Goal: Communication & Community: Answer question/provide support

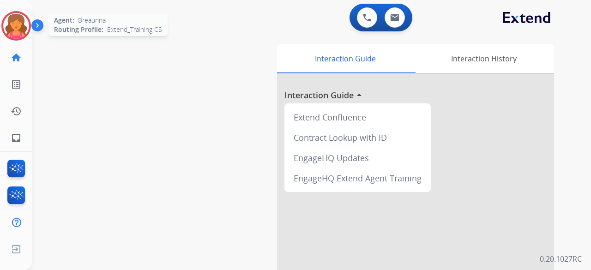
click at [29, 24] on img at bounding box center [16, 26] width 26 height 26
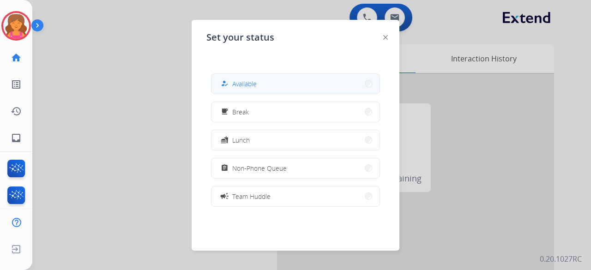
click at [236, 81] on span "Available" at bounding box center [244, 84] width 24 height 10
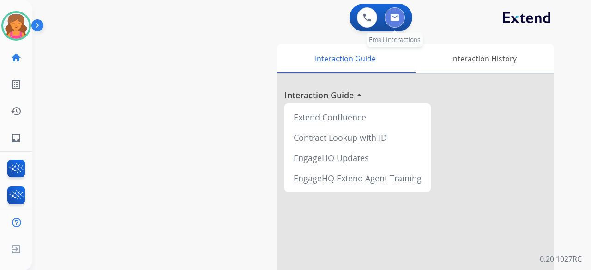
click at [284, 8] on button at bounding box center [395, 17] width 20 height 20
select select "**********"
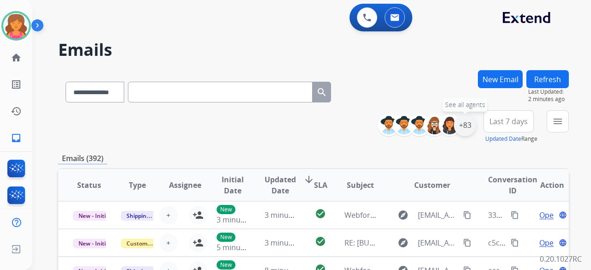
click at [284, 117] on div "+83" at bounding box center [465, 125] width 22 height 22
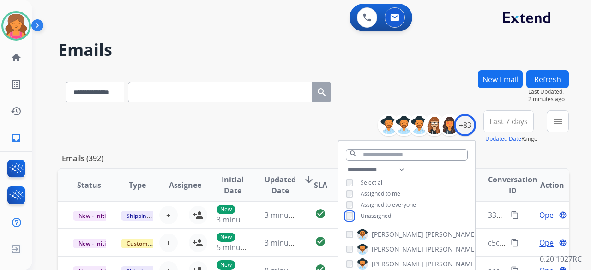
scroll to position [46, 0]
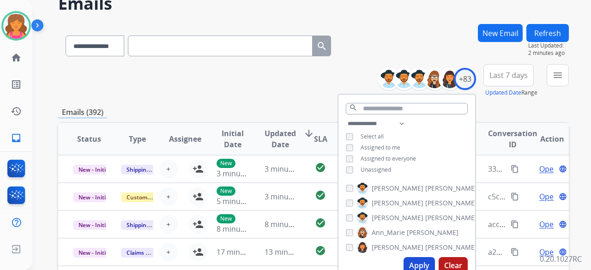
click at [284, 117] on button "Apply" at bounding box center [419, 265] width 31 height 17
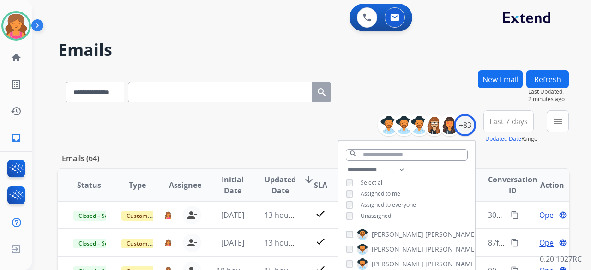
click at [284, 117] on button "Last 7 days" at bounding box center [509, 121] width 50 height 22
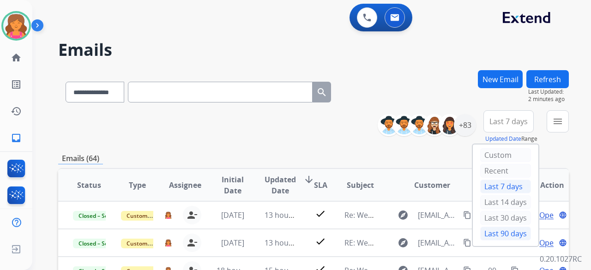
click at [284, 117] on div "Last 90 days" at bounding box center [505, 234] width 51 height 14
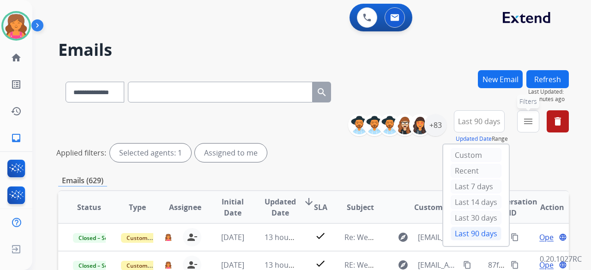
click at [284, 116] on button "menu Filters" at bounding box center [528, 121] width 22 height 22
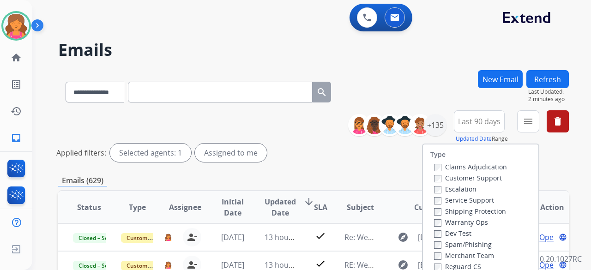
click at [284, 117] on label "Customer Support" at bounding box center [468, 178] width 68 height 9
click at [284, 117] on label "Shipping Protection" at bounding box center [470, 211] width 72 height 9
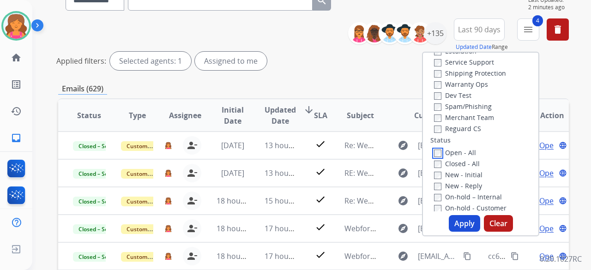
scroll to position [92, 0]
click at [284, 117] on button "Apply" at bounding box center [464, 223] width 31 height 17
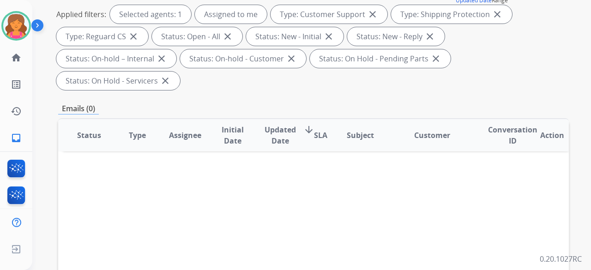
scroll to position [0, 0]
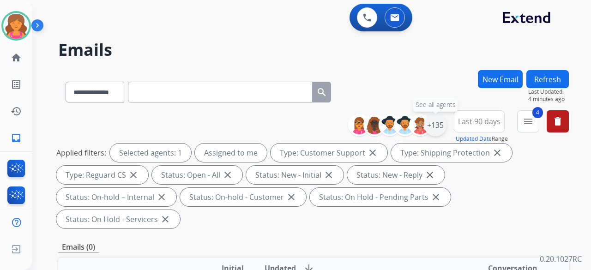
click at [284, 117] on div "+135" at bounding box center [435, 125] width 22 height 22
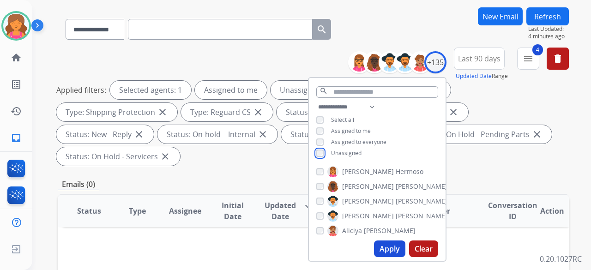
scroll to position [92, 0]
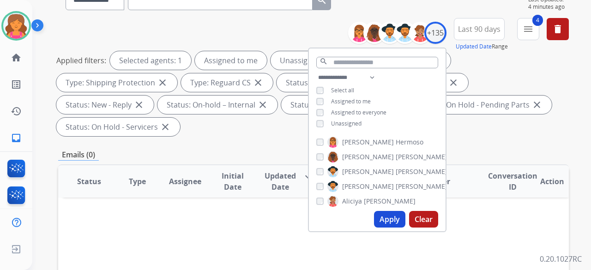
click at [284, 117] on button "Apply" at bounding box center [389, 219] width 31 height 17
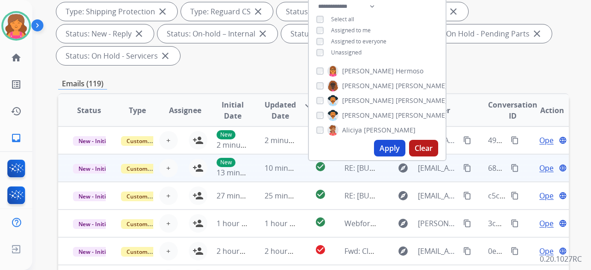
scroll to position [185, 0]
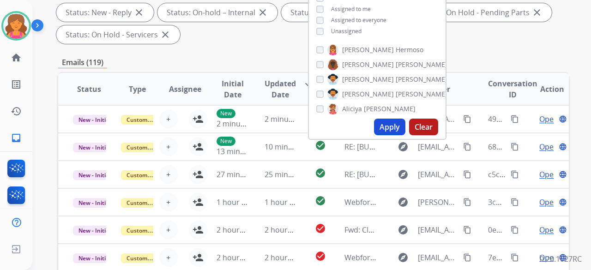
click at [284, 33] on div "Applied filters: Selected agents: 1 Assigned to me Unassigned Type: Customer Su…" at bounding box center [311, 1] width 511 height 85
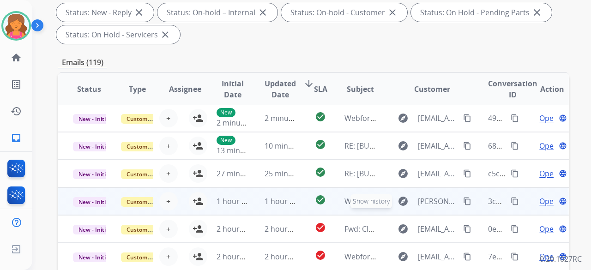
scroll to position [344, 0]
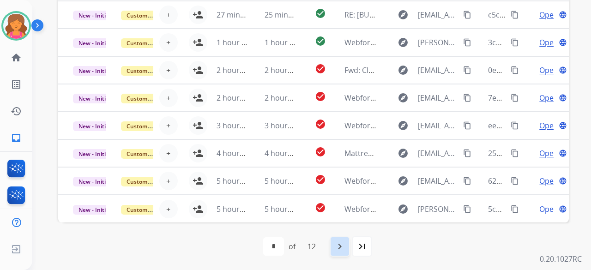
click at [284, 117] on div "navigate_next" at bounding box center [340, 246] width 20 height 20
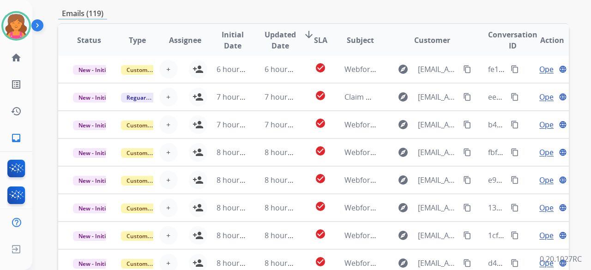
scroll to position [323, 0]
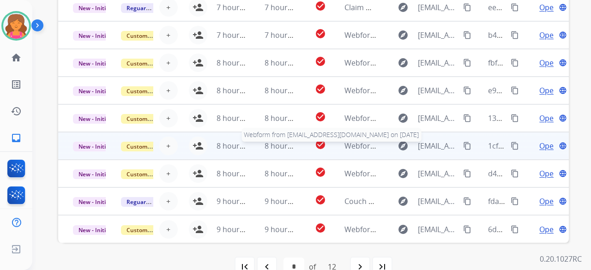
click at [284, 117] on span "Webform from [EMAIL_ADDRESS][DOMAIN_NAME] on [DATE]" at bounding box center [449, 146] width 209 height 10
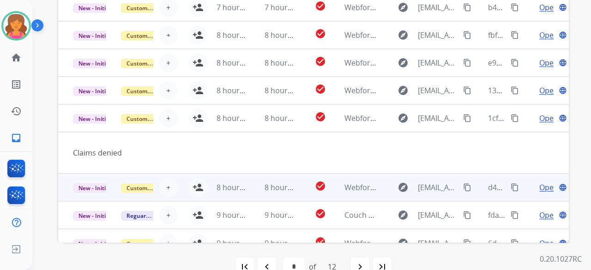
scroll to position [42, 0]
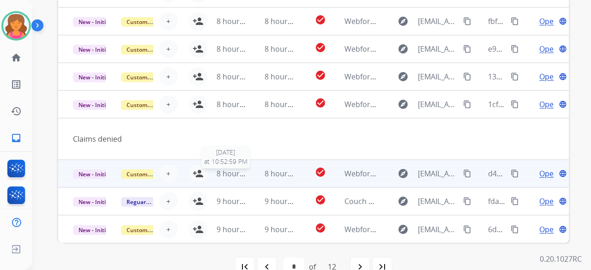
click at [245, 117] on span "8 hours ago" at bounding box center [238, 174] width 42 height 10
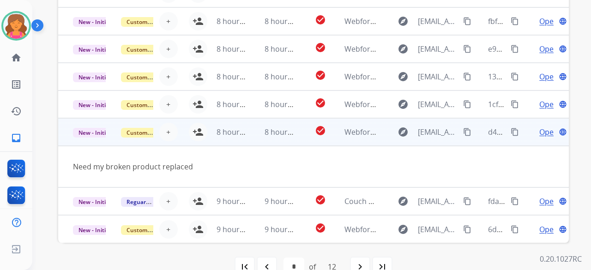
click at [202, 117] on td "8 hours ago" at bounding box center [226, 132] width 48 height 28
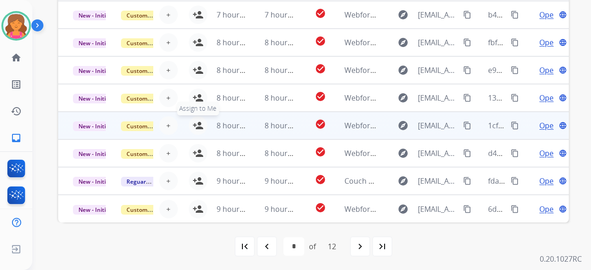
click at [193, 117] on mat-icon "person_add" at bounding box center [198, 125] width 11 height 11
click at [207, 117] on td "8 hours ago" at bounding box center [226, 126] width 48 height 28
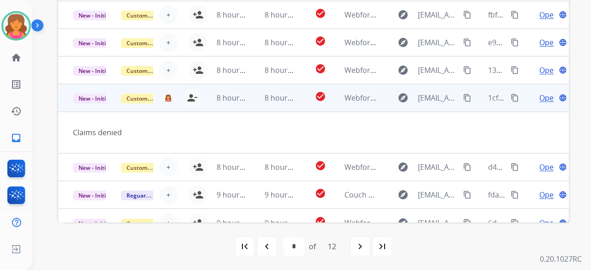
scroll to position [42, 0]
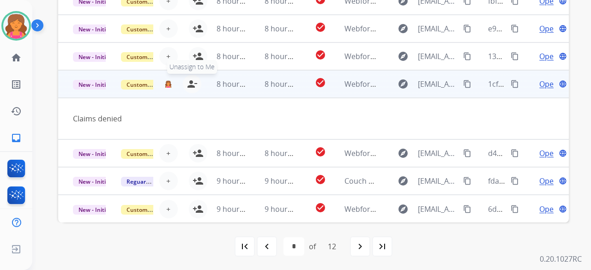
click at [191, 81] on mat-icon "person_remove" at bounding box center [192, 84] width 11 height 11
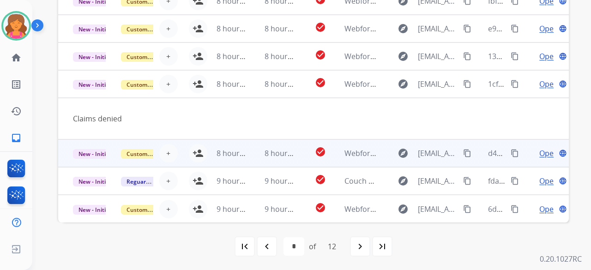
click at [209, 117] on td "8 hours ago" at bounding box center [226, 153] width 48 height 28
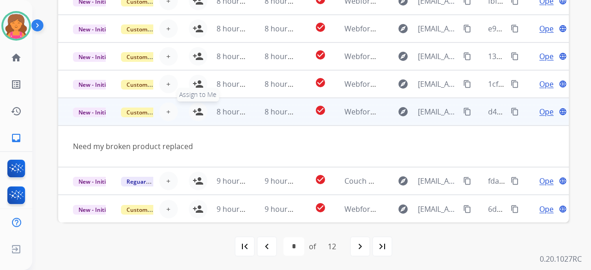
click at [198, 117] on button "person_add Assign to Me" at bounding box center [198, 112] width 18 height 18
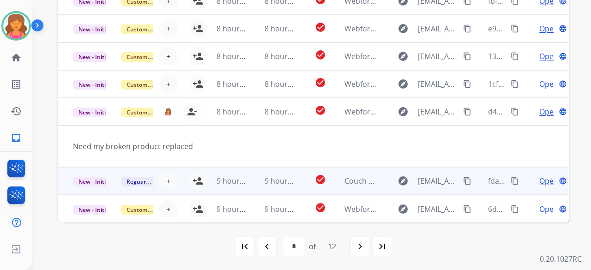
click at [254, 117] on td "9 hours ago" at bounding box center [274, 181] width 48 height 28
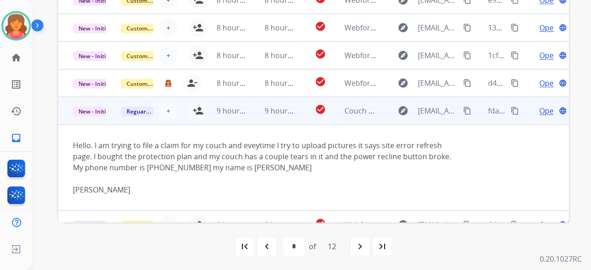
scroll to position [87, 0]
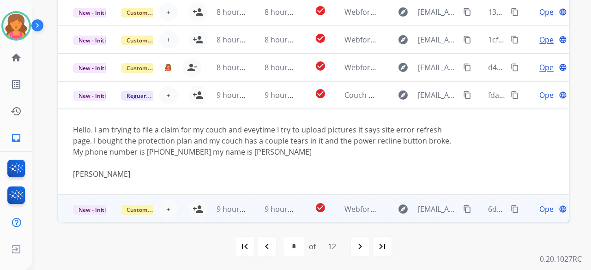
click at [254, 117] on td "9 hours ago" at bounding box center [274, 209] width 48 height 28
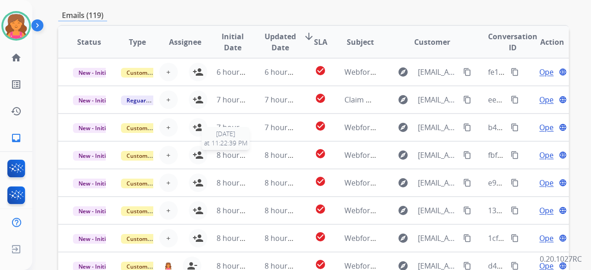
scroll to position [159, 0]
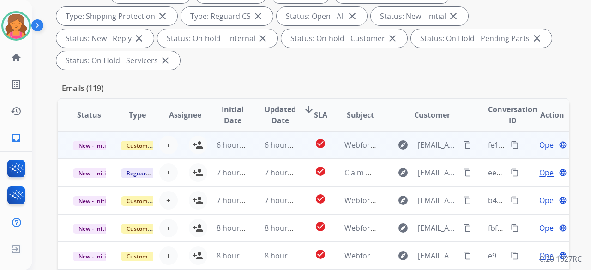
click at [209, 117] on td "6 hours ago" at bounding box center [226, 145] width 48 height 28
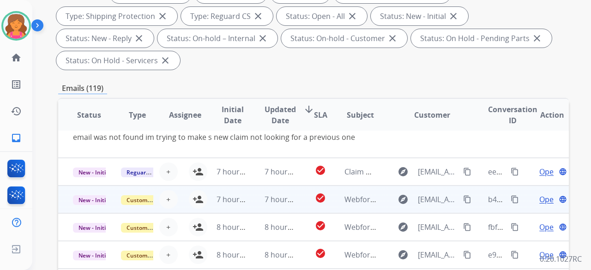
scroll to position [297, 0]
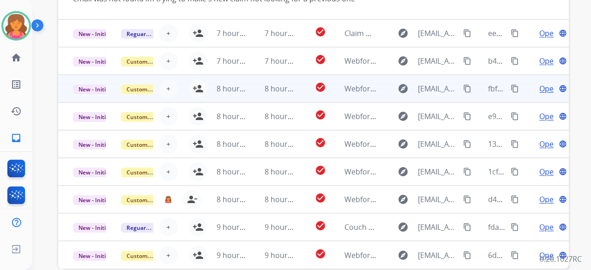
click at [202, 85] on td "8 hours ago" at bounding box center [226, 89] width 48 height 28
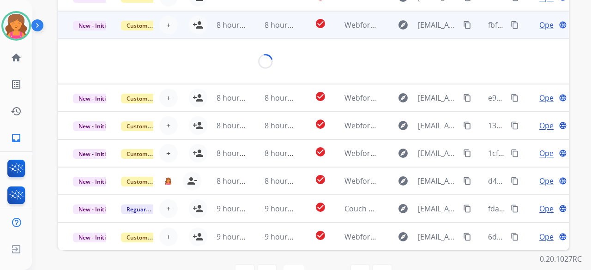
scroll to position [54, 0]
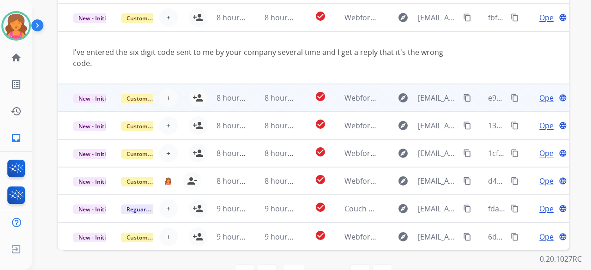
click at [207, 101] on td "8 hours ago" at bounding box center [226, 98] width 48 height 28
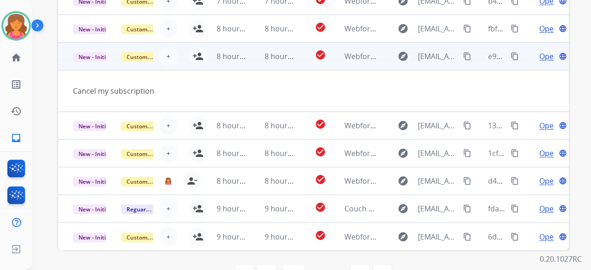
scroll to position [320, 0]
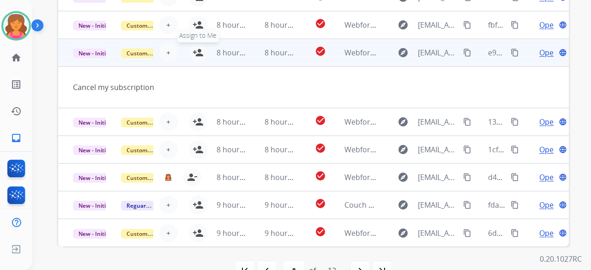
click at [197, 49] on mat-icon "person_add" at bounding box center [198, 52] width 11 height 11
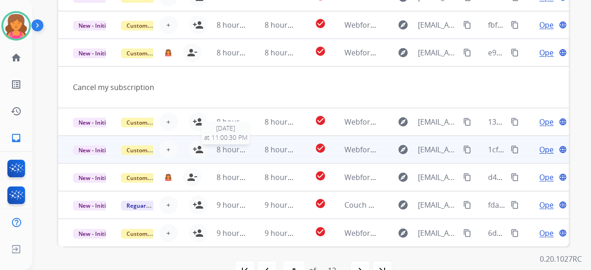
click at [250, 117] on td "8 hours ago" at bounding box center [274, 150] width 48 height 28
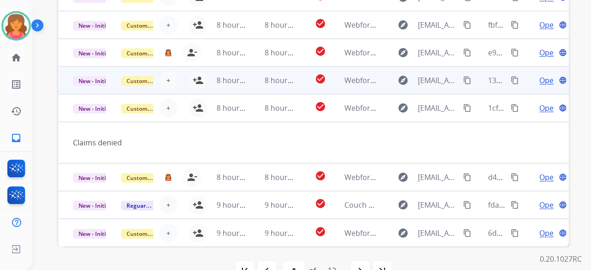
click at [253, 81] on td "8 hours ago" at bounding box center [274, 81] width 48 height 28
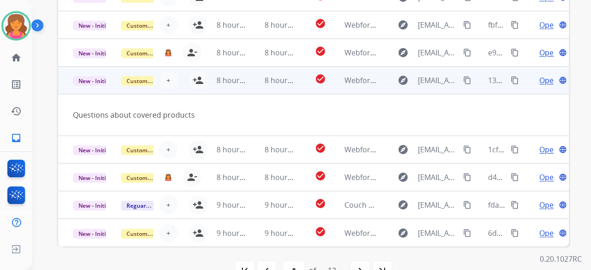
click at [202, 81] on td "8 hours ago" at bounding box center [226, 81] width 48 height 28
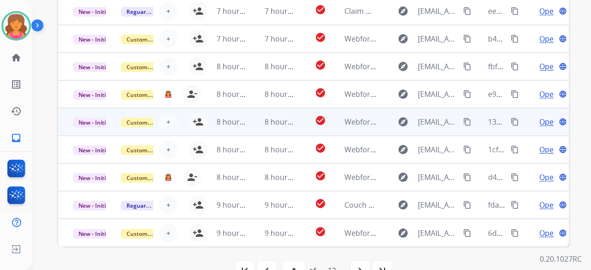
scroll to position [344, 0]
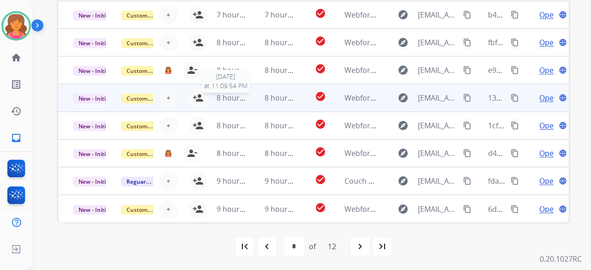
click at [243, 97] on span "8 hours ago" at bounding box center [238, 98] width 42 height 10
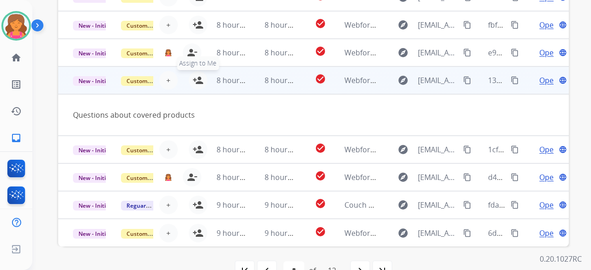
click at [197, 80] on mat-icon "person_add" at bounding box center [198, 80] width 11 height 11
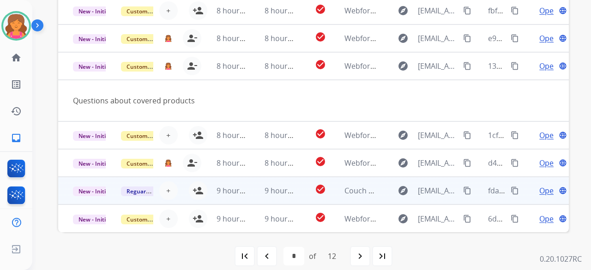
scroll to position [344, 0]
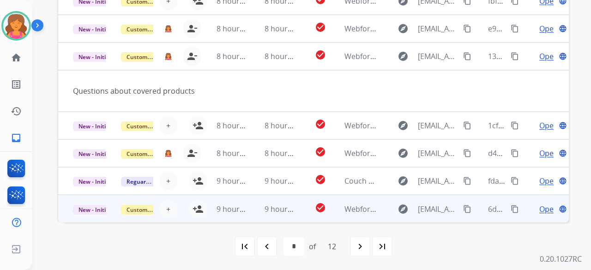
click at [284, 117] on td "9 hours ago" at bounding box center [274, 209] width 48 height 28
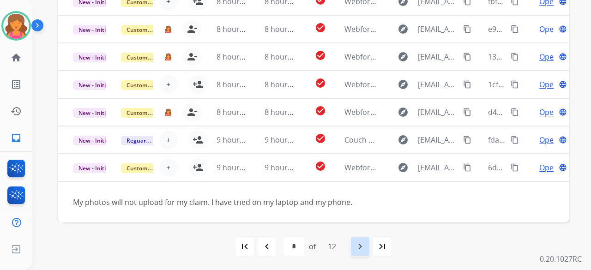
click at [284, 117] on mat-icon "navigate_next" at bounding box center [360, 246] width 11 height 11
select select "*"
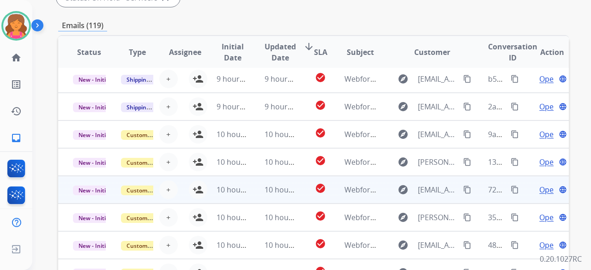
scroll to position [277, 0]
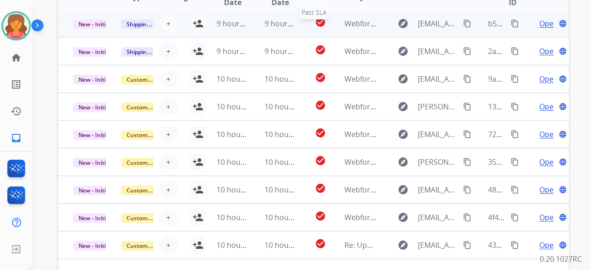
click at [284, 26] on div "check_circle" at bounding box center [320, 24] width 17 height 14
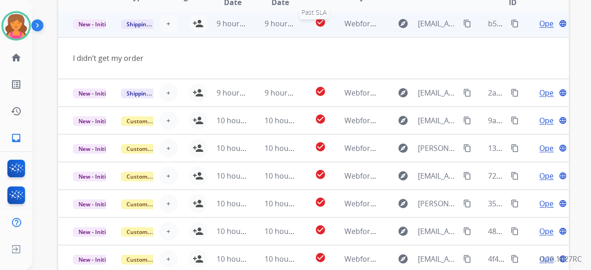
scroll to position [28, 0]
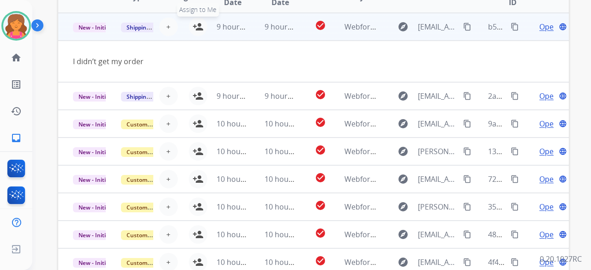
click at [198, 23] on mat-icon "person_add" at bounding box center [198, 26] width 11 height 11
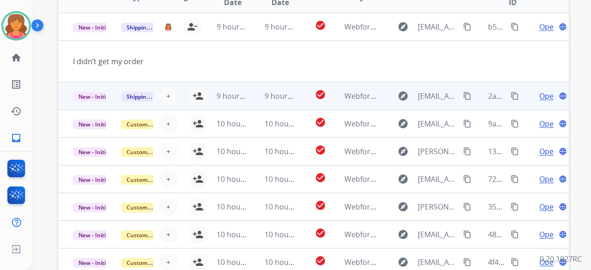
click at [284, 92] on td "check_circle" at bounding box center [313, 96] width 32 height 28
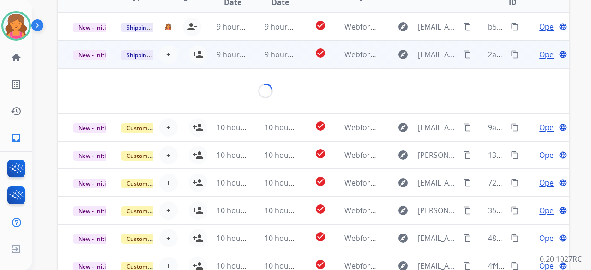
scroll to position [42, 0]
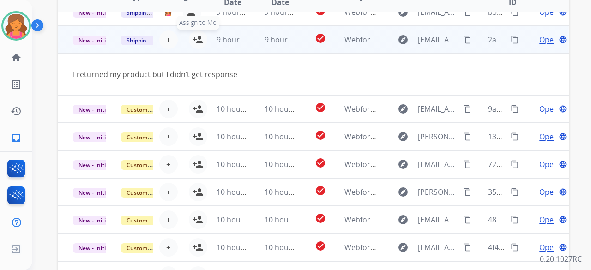
click at [193, 36] on mat-icon "person_add" at bounding box center [198, 39] width 11 height 11
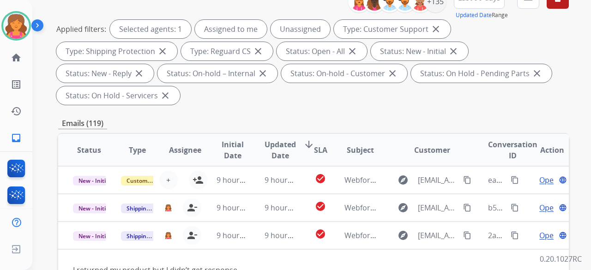
scroll to position [46, 0]
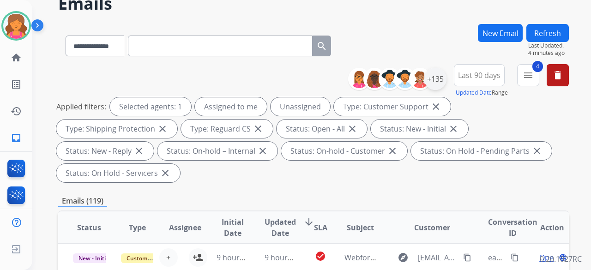
click at [284, 70] on div "+135" at bounding box center [400, 79] width 91 height 22
click at [284, 75] on div "+135" at bounding box center [435, 79] width 22 height 22
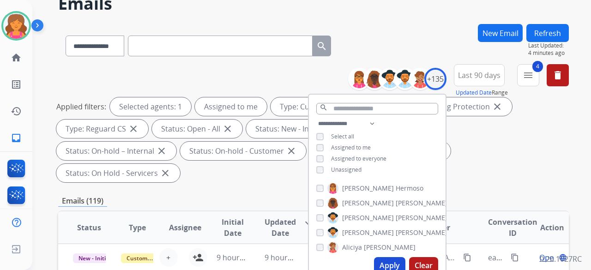
click at [284, 117] on button "Apply" at bounding box center [389, 265] width 31 height 17
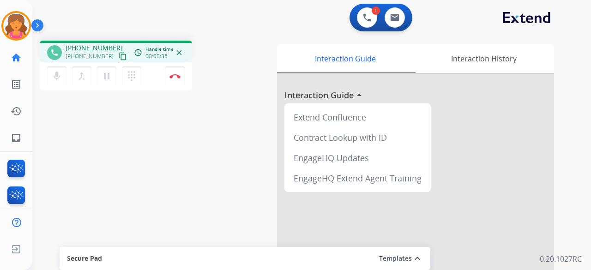
click at [119, 53] on mat-icon "content_copy" at bounding box center [123, 56] width 8 height 8
click at [181, 83] on button "Disconnect" at bounding box center [174, 76] width 19 height 19
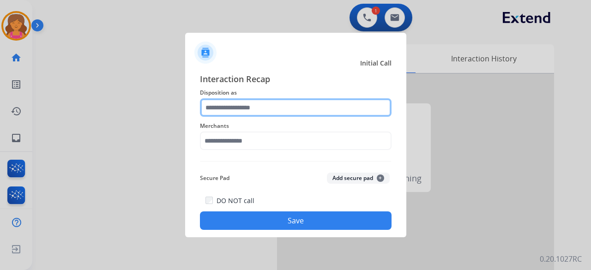
click at [247, 114] on input "text" at bounding box center [296, 107] width 192 height 18
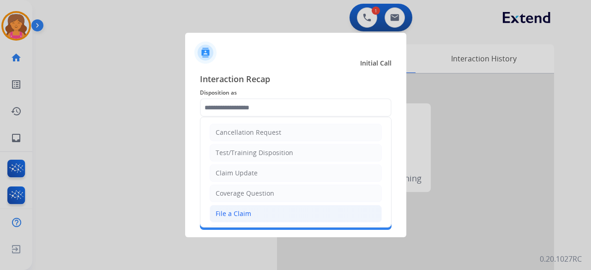
click at [243, 117] on li "File a Claim" at bounding box center [296, 214] width 172 height 18
type input "**********"
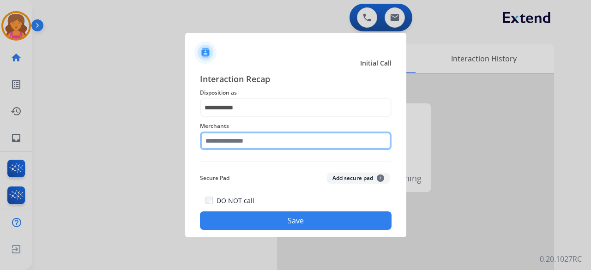
click at [234, 117] on input "text" at bounding box center [296, 141] width 192 height 18
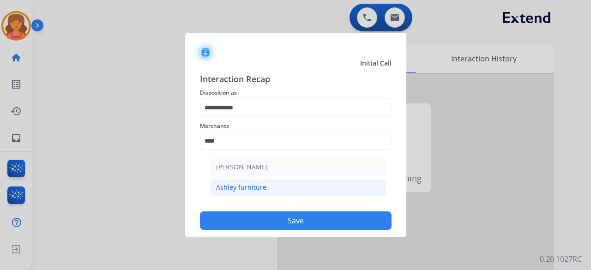
click at [255, 117] on li "Ashley furniture" at bounding box center [298, 188] width 176 height 18
type input "**********"
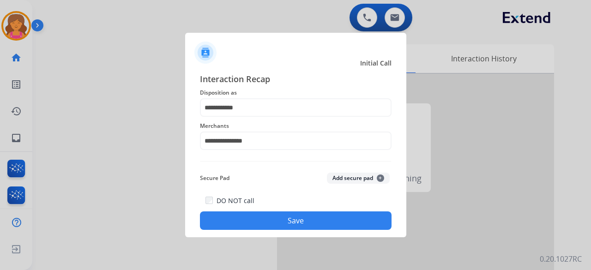
click at [255, 117] on div "DO NOT call Save" at bounding box center [296, 212] width 192 height 35
click at [263, 117] on button "Save" at bounding box center [296, 221] width 192 height 18
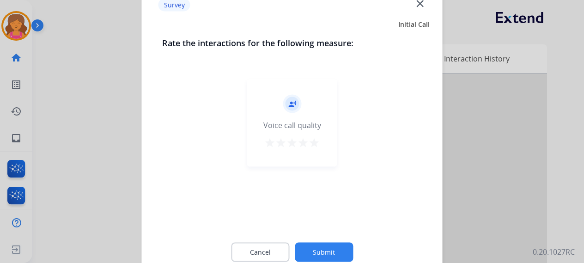
click at [284, 117] on mat-icon "star" at bounding box center [314, 142] width 11 height 11
click at [284, 117] on button "Submit" at bounding box center [324, 251] width 58 height 19
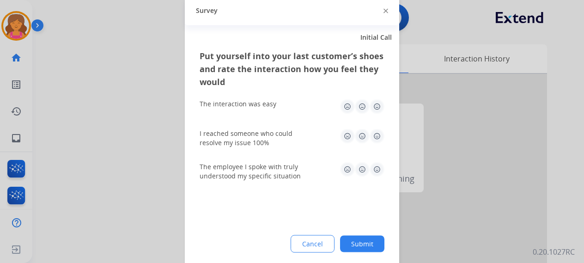
click at [284, 111] on img at bounding box center [376, 106] width 15 height 15
click at [284, 97] on div "The interaction was easy" at bounding box center [292, 106] width 185 height 30
click at [284, 117] on img at bounding box center [376, 135] width 15 height 15
click at [284, 117] on img at bounding box center [376, 169] width 15 height 15
click at [284, 117] on button "Submit" at bounding box center [362, 243] width 44 height 17
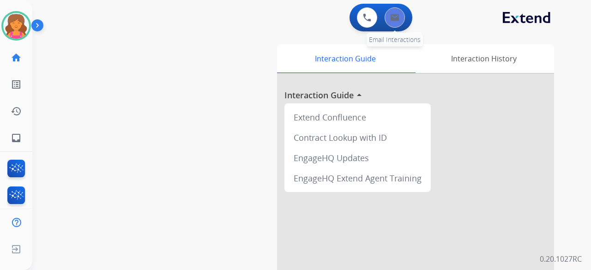
drag, startPoint x: 400, startPoint y: 4, endPoint x: 399, endPoint y: 9, distance: 5.6
click at [284, 4] on div "0 Voice Interactions 0 Email Interactions" at bounding box center [381, 18] width 63 height 28
click at [284, 12] on button at bounding box center [395, 17] width 20 height 20
select select "**********"
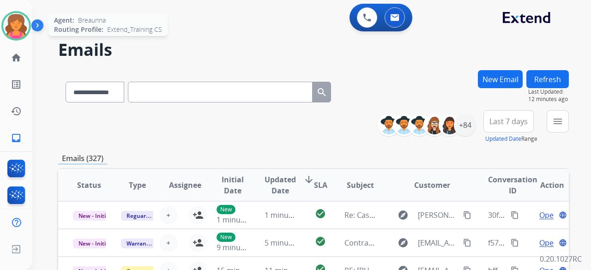
click at [9, 18] on img at bounding box center [16, 26] width 26 height 26
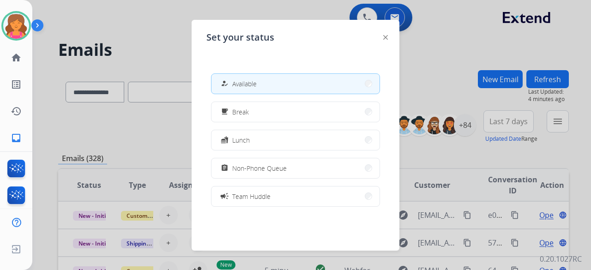
click at [172, 117] on div at bounding box center [295, 135] width 591 height 270
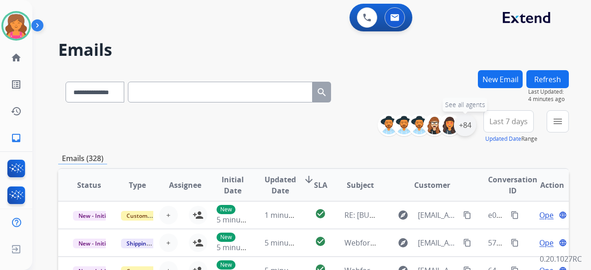
click at [284, 117] on div "+84" at bounding box center [465, 125] width 22 height 22
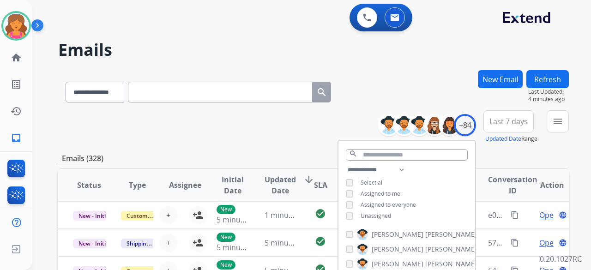
click at [284, 117] on div "**********" at bounding box center [407, 193] width 137 height 59
click at [284, 117] on div "Unassigned" at bounding box center [368, 215] width 45 height 7
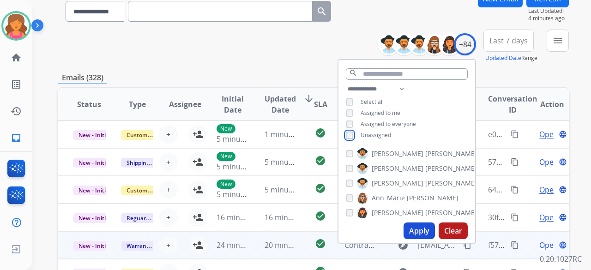
scroll to position [139, 0]
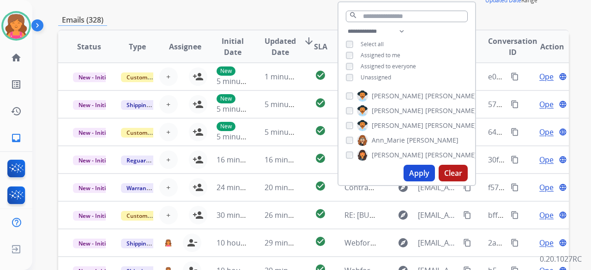
click at [284, 117] on button "Apply" at bounding box center [419, 173] width 31 height 17
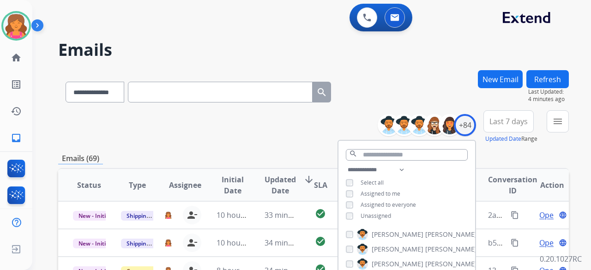
click at [284, 117] on span "Last 7 days" at bounding box center [509, 122] width 38 height 4
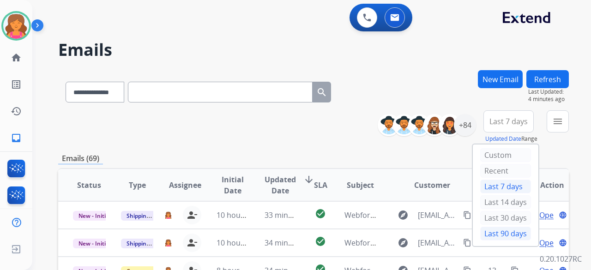
click at [284, 117] on div "Last 90 days" at bounding box center [505, 234] width 51 height 14
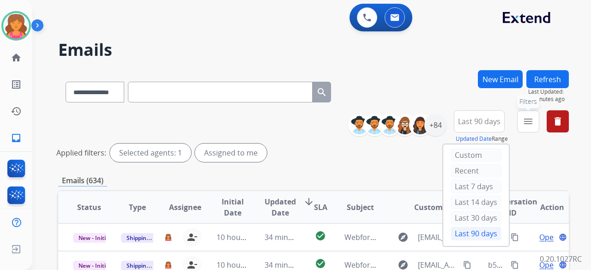
click at [284, 117] on button "menu Filters" at bounding box center [528, 121] width 22 height 22
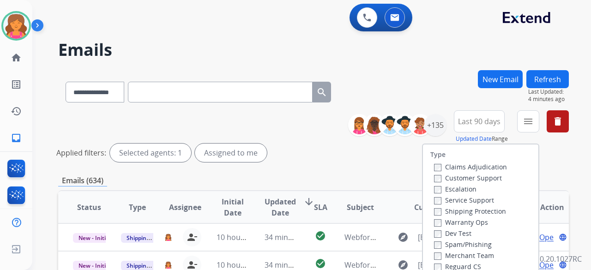
click at [284, 117] on label "Customer Support" at bounding box center [468, 178] width 68 height 9
click at [284, 117] on label "Shipping Protection" at bounding box center [470, 211] width 72 height 9
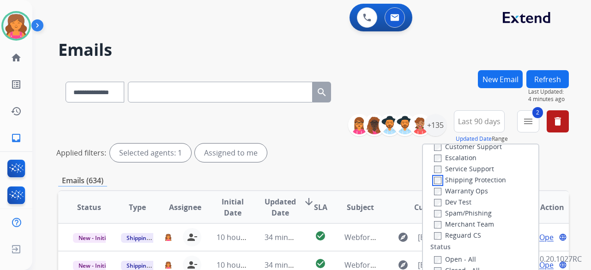
scroll to position [46, 0]
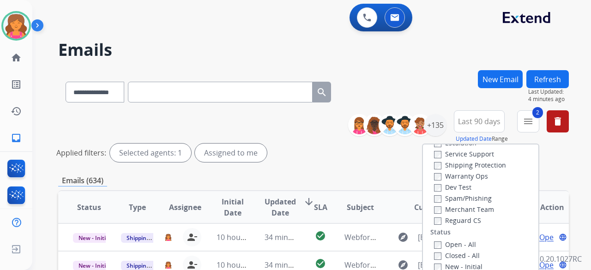
click at [284, 117] on div "Claims Adjudication Customer Support Escalation Service Support Shipping Protec…" at bounding box center [468, 170] width 77 height 111
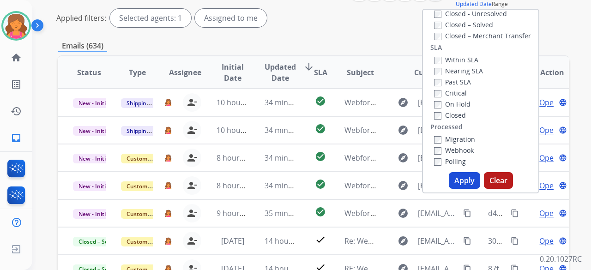
scroll to position [139, 0]
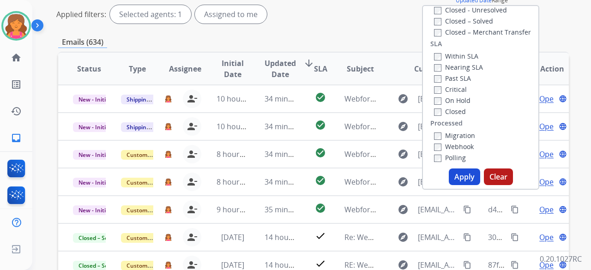
click at [284, 117] on button "Apply" at bounding box center [464, 177] width 31 height 17
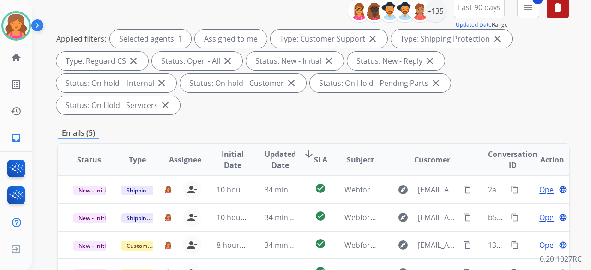
scroll to position [231, 0]
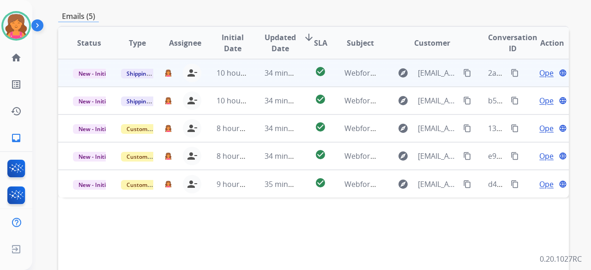
click at [284, 67] on span "Open" at bounding box center [548, 72] width 19 height 11
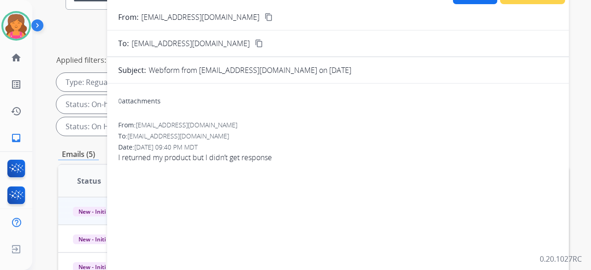
scroll to position [92, 0]
click at [265, 20] on mat-icon "content_copy" at bounding box center [269, 17] width 8 height 8
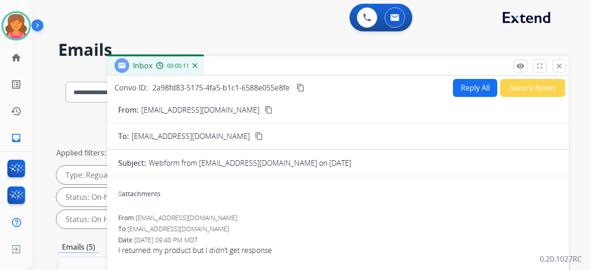
click at [284, 93] on button "Reply All" at bounding box center [475, 88] width 44 height 18
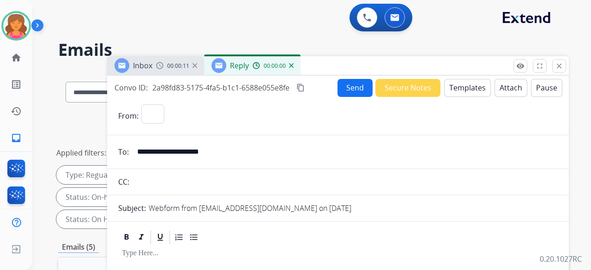
select select "**********"
click at [284, 85] on button "Templates" at bounding box center [467, 88] width 47 height 18
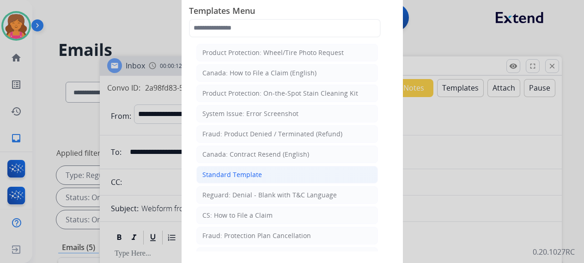
click at [284, 117] on li "Standard Template" at bounding box center [286, 175] width 181 height 18
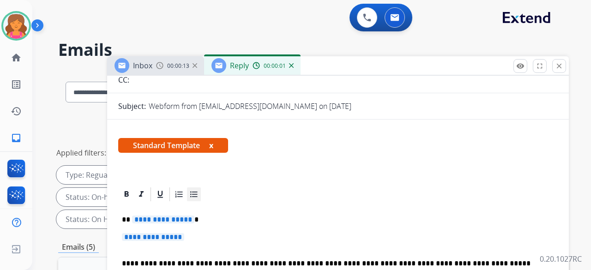
scroll to position [151, 0]
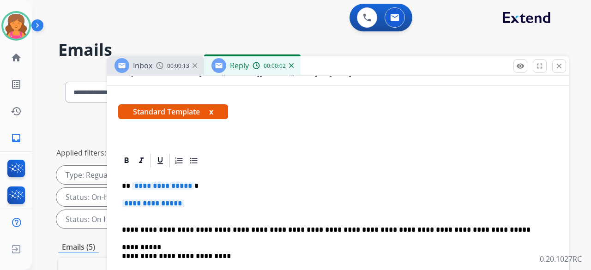
click at [170, 117] on span "**********" at bounding box center [163, 186] width 62 height 8
click at [155, 117] on p "**********" at bounding box center [338, 208] width 432 height 17
click at [152, 117] on span "**********" at bounding box center [153, 204] width 62 height 8
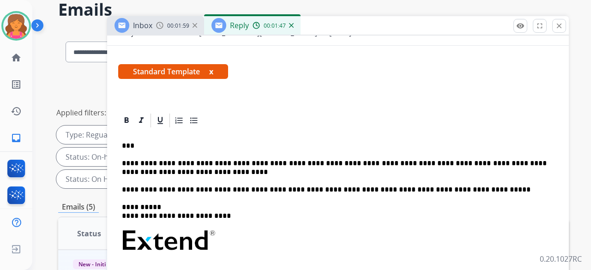
scroll to position [67, 0]
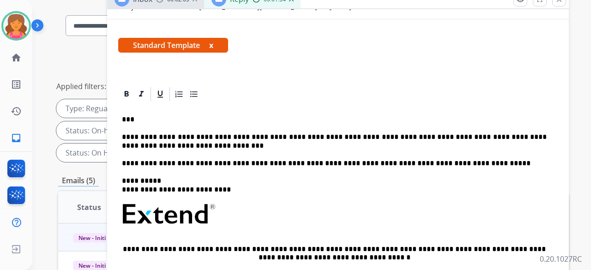
click at [284, 103] on div "**********" at bounding box center [338, 236] width 440 height 267
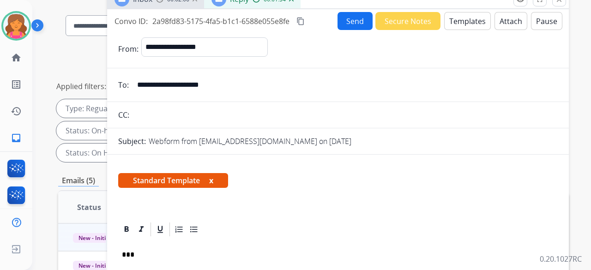
scroll to position [0, 0]
click at [284, 22] on button "Send" at bounding box center [355, 21] width 35 height 18
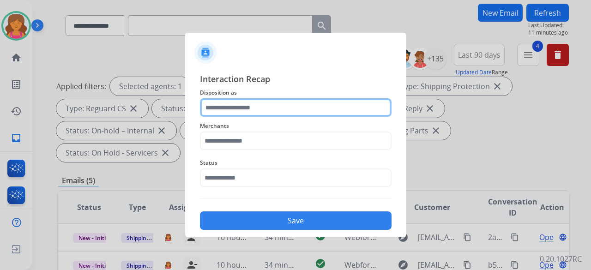
click at [280, 102] on input "text" at bounding box center [296, 107] width 192 height 18
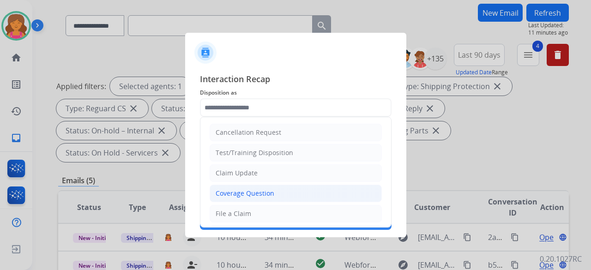
click at [242, 117] on div "Coverage Question" at bounding box center [245, 193] width 59 height 9
type input "**********"
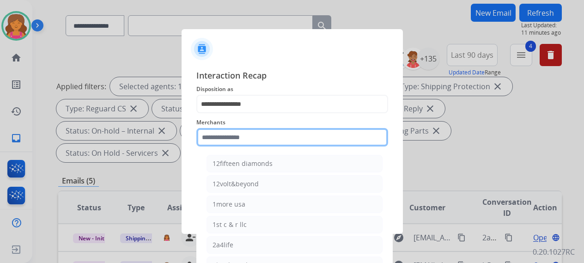
click at [243, 117] on input "text" at bounding box center [292, 137] width 192 height 18
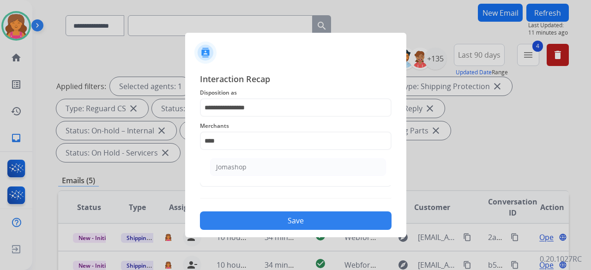
click at [251, 117] on ul "Jomashop" at bounding box center [297, 169] width 181 height 31
click at [246, 117] on li "Jomashop" at bounding box center [298, 167] width 176 height 18
type input "********"
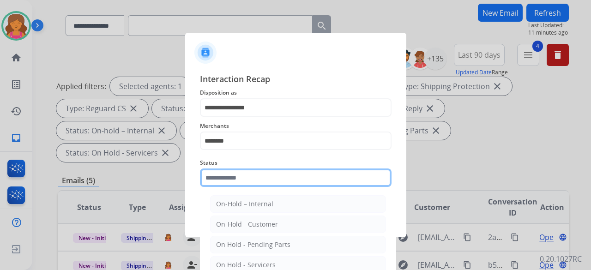
click at [249, 117] on input "text" at bounding box center [296, 178] width 192 height 18
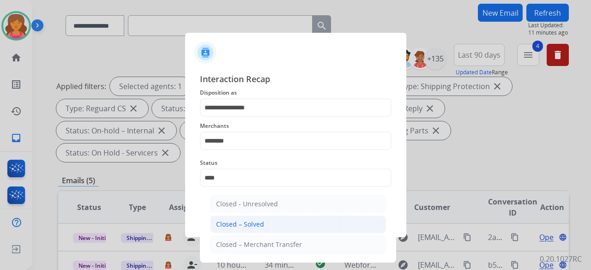
click at [244, 117] on div "Closed – Solved" at bounding box center [240, 224] width 48 height 9
type input "**********"
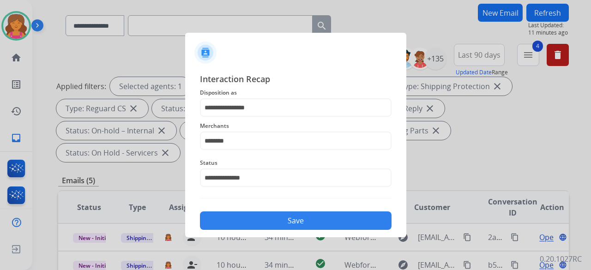
click at [244, 117] on button "Save" at bounding box center [296, 221] width 192 height 18
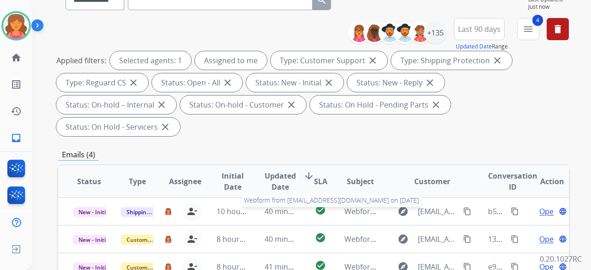
scroll to position [231, 0]
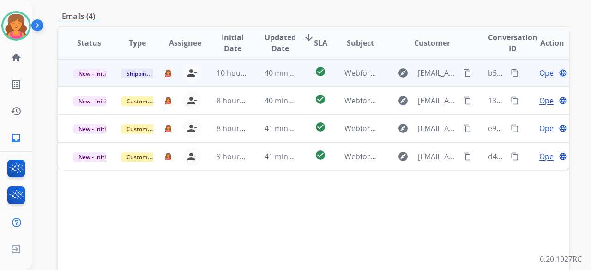
click at [284, 67] on span "Open" at bounding box center [548, 72] width 19 height 11
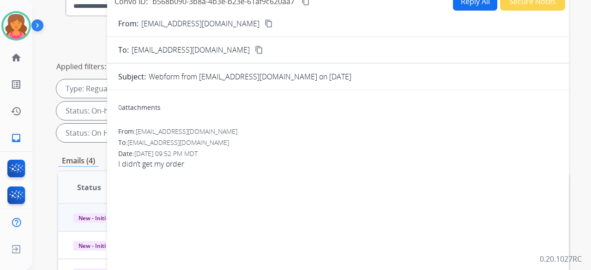
scroll to position [46, 0]
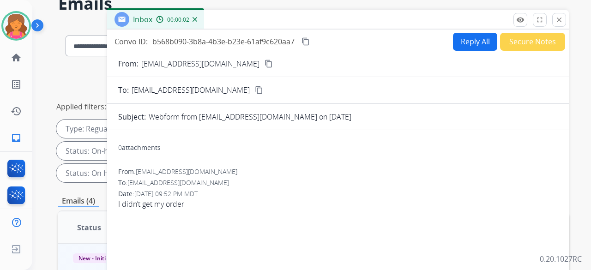
click at [265, 61] on mat-icon "content_copy" at bounding box center [269, 64] width 8 height 8
click at [284, 38] on button "Reply All" at bounding box center [475, 42] width 44 height 18
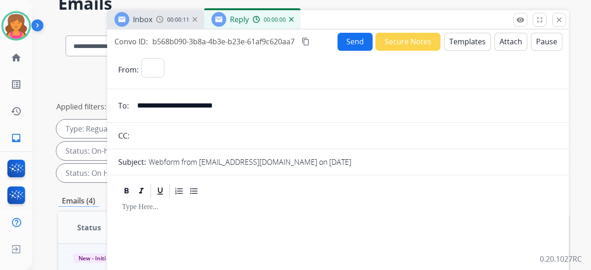
select select "**********"
click at [284, 38] on button "Templates" at bounding box center [467, 42] width 47 height 18
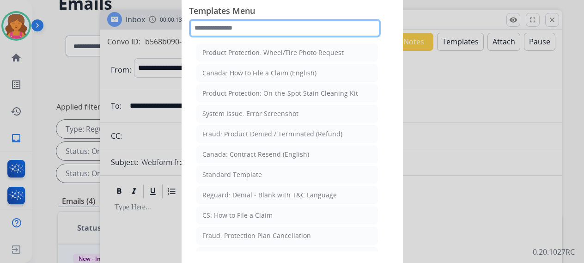
click at [227, 28] on input "text" at bounding box center [285, 28] width 192 height 18
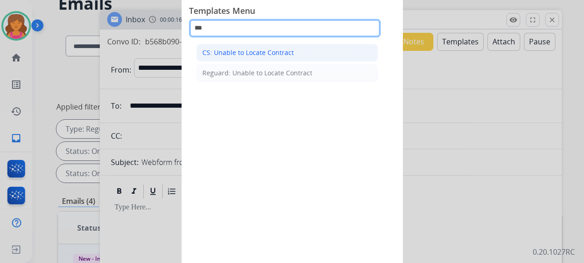
type input "***"
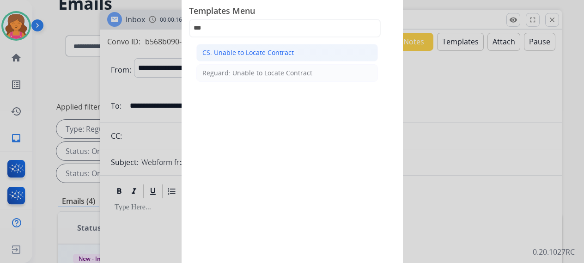
click at [245, 51] on div "CS: Unable to Locate Contract" at bounding box center [247, 52] width 91 height 9
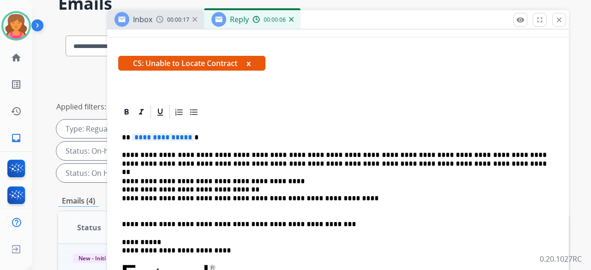
scroll to position [185, 0]
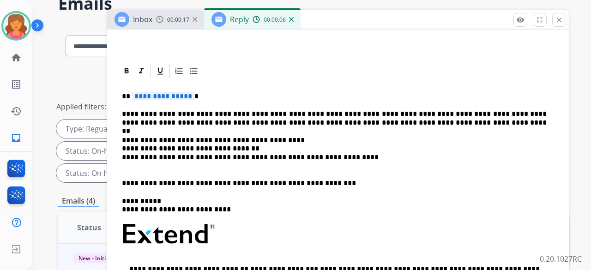
click at [139, 92] on span "**********" at bounding box center [163, 96] width 62 height 8
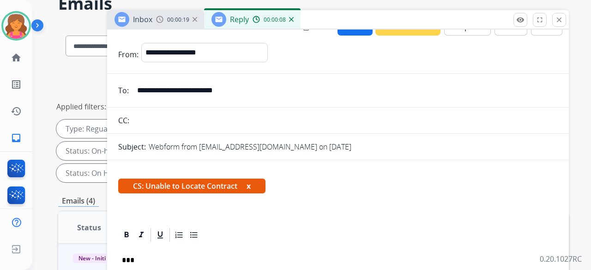
scroll to position [0, 0]
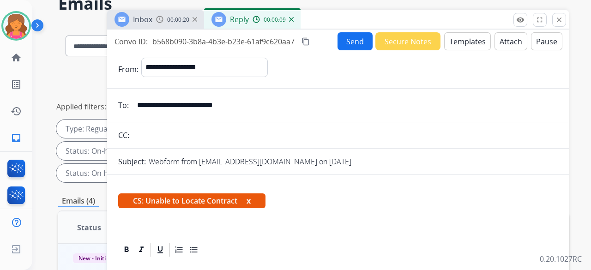
click at [284, 37] on button "Send" at bounding box center [355, 41] width 35 height 18
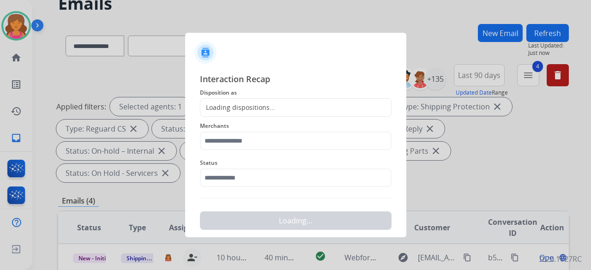
click at [255, 109] on div "Loading dispositions..." at bounding box center [237, 107] width 75 height 9
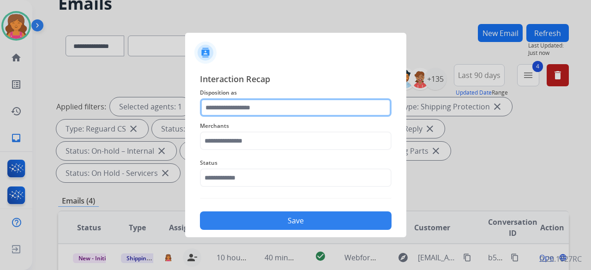
click at [219, 104] on input "text" at bounding box center [296, 107] width 192 height 18
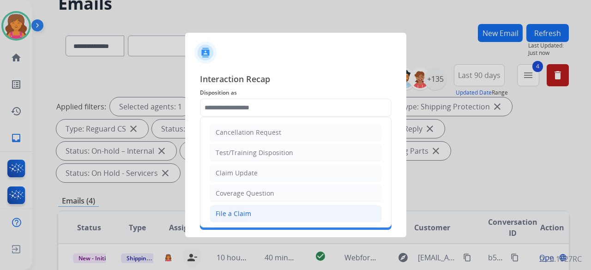
click at [231, 117] on div "File a Claim" at bounding box center [234, 213] width 36 height 9
type input "**********"
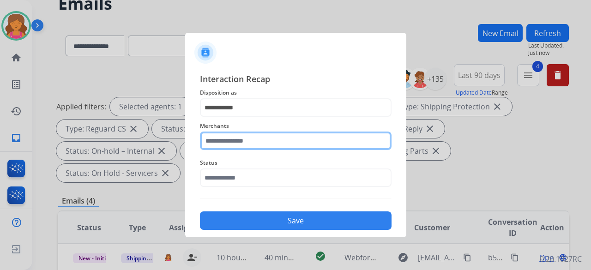
click at [224, 117] on input "text" at bounding box center [296, 141] width 192 height 18
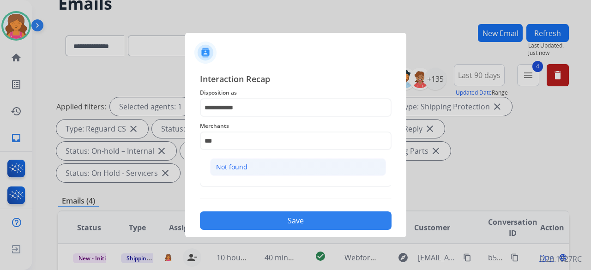
click at [231, 117] on li "Not found" at bounding box center [298, 167] width 176 height 18
type input "*********"
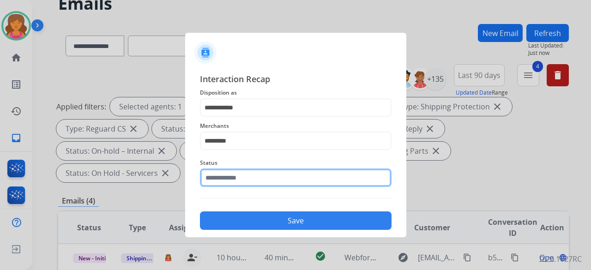
click at [230, 117] on input "text" at bounding box center [296, 178] width 192 height 18
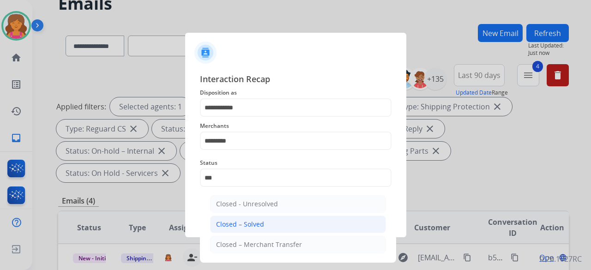
click at [220, 117] on div "Closed – Solved" at bounding box center [240, 224] width 48 height 9
type input "**********"
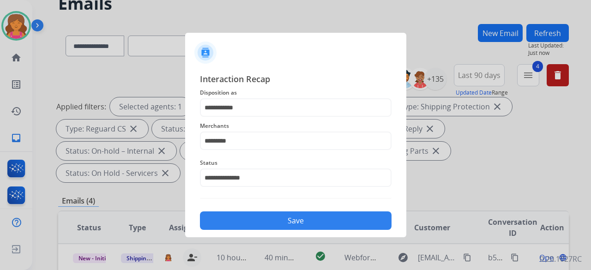
click at [223, 117] on button "Save" at bounding box center [296, 221] width 192 height 18
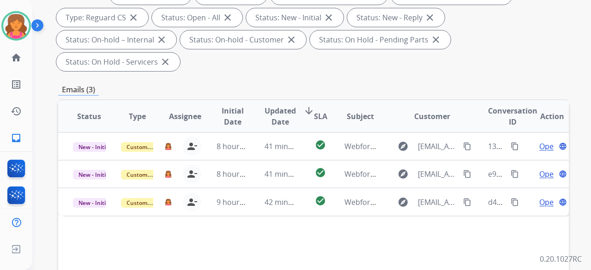
scroll to position [231, 0]
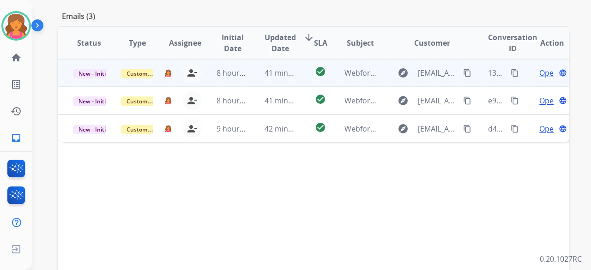
click at [284, 67] on span "Open" at bounding box center [548, 72] width 19 height 11
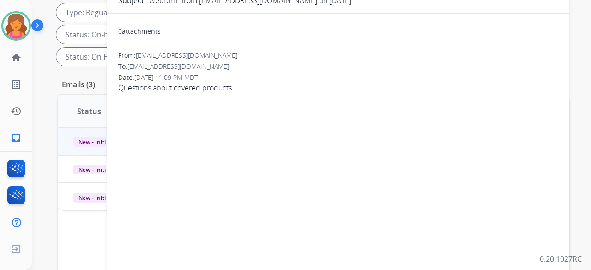
scroll to position [92, 0]
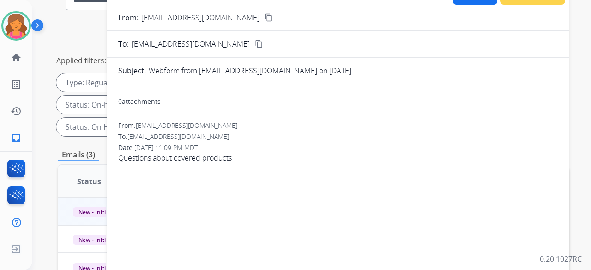
click at [265, 18] on mat-icon "content_copy" at bounding box center [269, 17] width 8 height 8
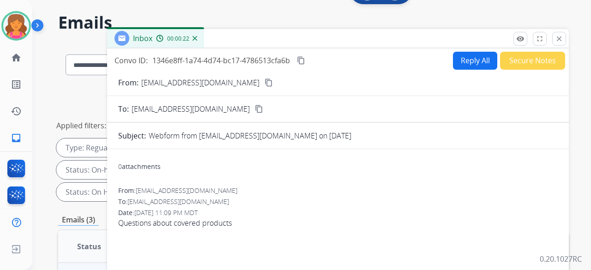
scroll to position [0, 0]
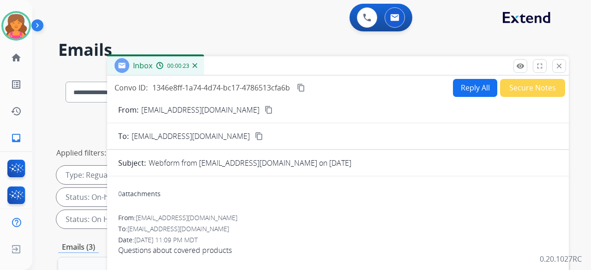
click at [284, 90] on button "Reply All" at bounding box center [475, 88] width 44 height 18
select select "**********"
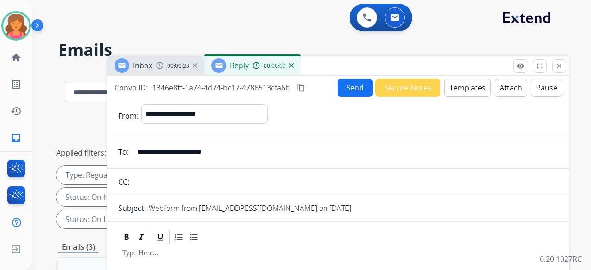
click at [284, 86] on button "Templates" at bounding box center [467, 88] width 47 height 18
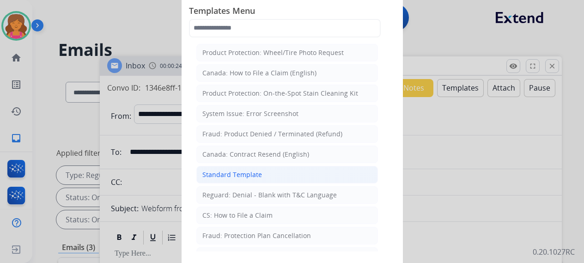
click at [241, 117] on div "Standard Template" at bounding box center [232, 174] width 60 height 9
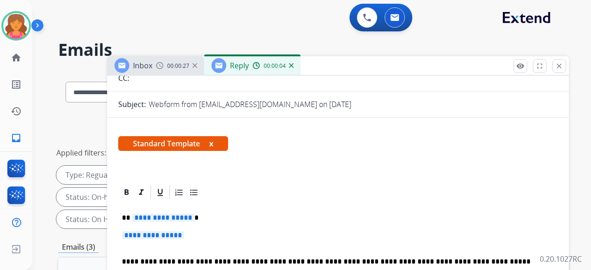
scroll to position [151, 0]
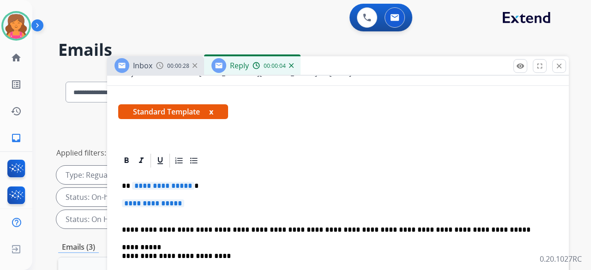
click at [154, 117] on span "**********" at bounding box center [163, 186] width 62 height 8
click at [164, 117] on span "**********" at bounding box center [153, 204] width 62 height 8
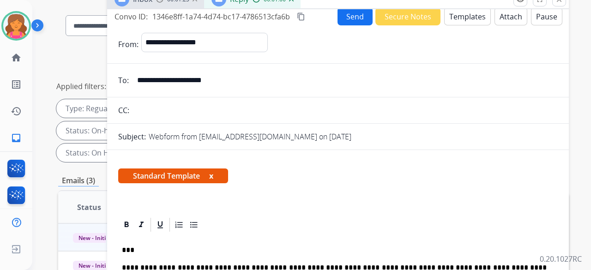
scroll to position [0, 0]
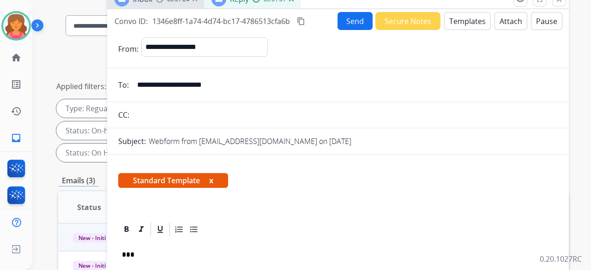
click at [284, 23] on button "Attach" at bounding box center [511, 21] width 33 height 18
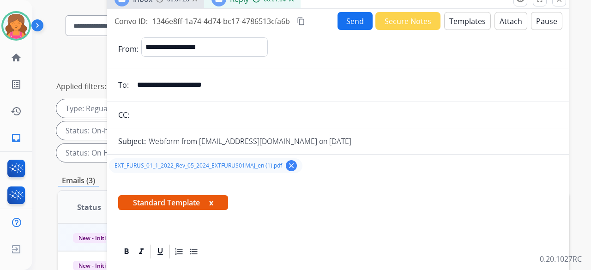
click at [284, 28] on button "Send" at bounding box center [355, 21] width 35 height 18
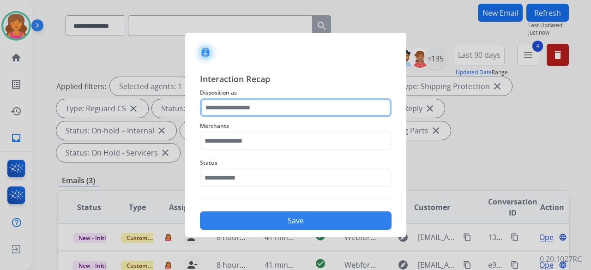
click at [224, 106] on input "text" at bounding box center [296, 107] width 192 height 18
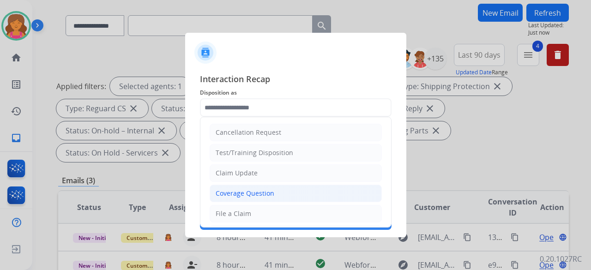
click at [240, 117] on li "Coverage Question" at bounding box center [296, 194] width 172 height 18
type input "**********"
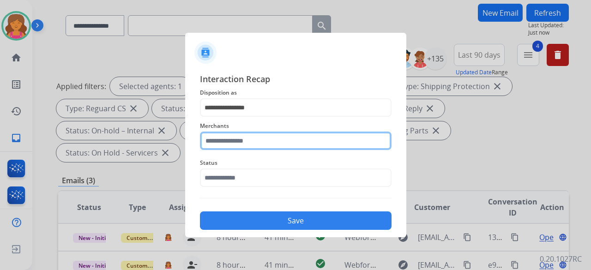
click at [234, 117] on input "text" at bounding box center [296, 141] width 192 height 18
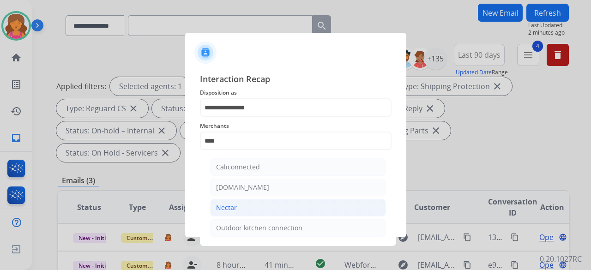
click at [233, 117] on div "Nectar" at bounding box center [226, 207] width 21 height 9
type input "******"
click at [233, 117] on div "**********" at bounding box center [296, 151] width 192 height 157
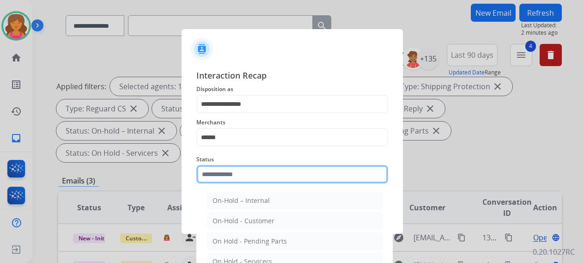
click at [225, 117] on input "text" at bounding box center [292, 174] width 192 height 18
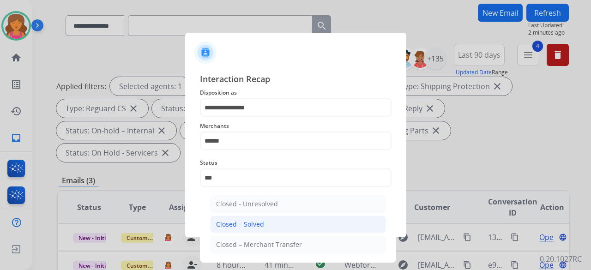
click at [243, 117] on div "Closed – Solved" at bounding box center [240, 224] width 48 height 9
type input "**********"
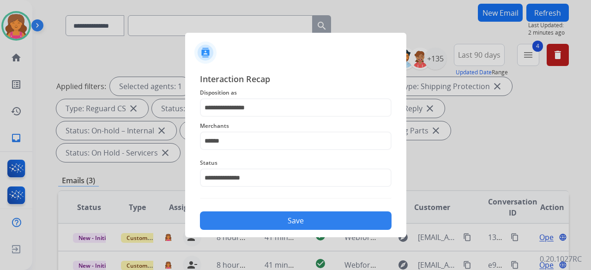
click at [243, 117] on button "Save" at bounding box center [296, 221] width 192 height 18
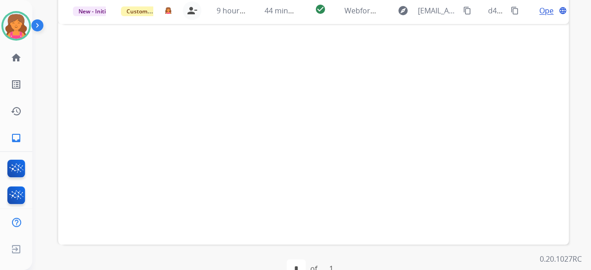
scroll to position [91, 0]
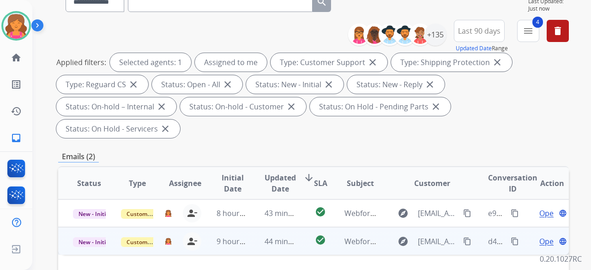
click at [284, 117] on span "Open" at bounding box center [548, 241] width 19 height 11
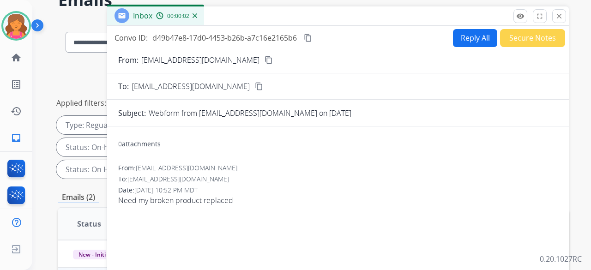
scroll to position [0, 0]
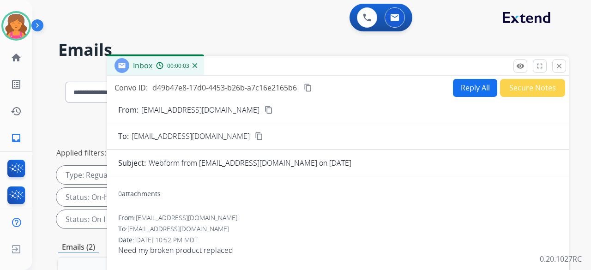
click at [265, 109] on mat-icon "content_copy" at bounding box center [269, 110] width 8 height 8
click at [284, 85] on button "Reply All" at bounding box center [475, 88] width 44 height 18
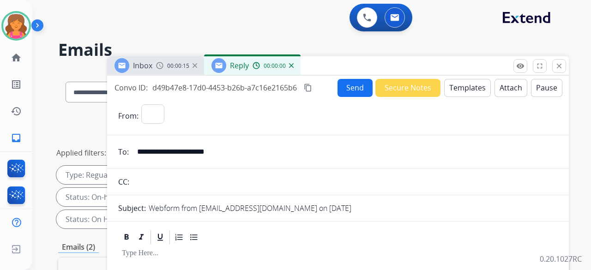
select select "**********"
click at [284, 85] on button "Templates" at bounding box center [467, 88] width 47 height 18
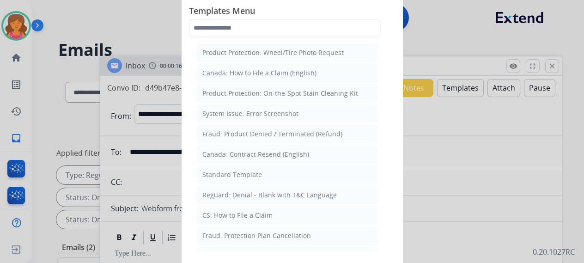
click at [248, 117] on div "CS: How to File a Claim" at bounding box center [237, 215] width 70 height 9
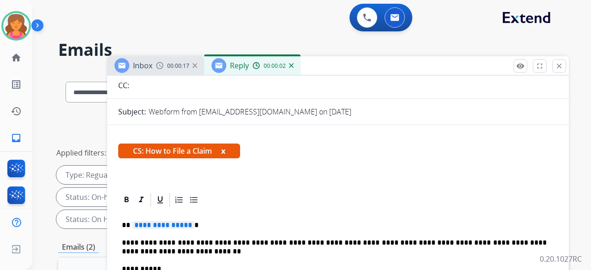
scroll to position [134, 0]
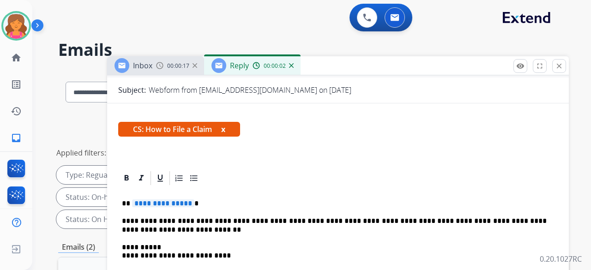
click at [155, 117] on span "**********" at bounding box center [163, 204] width 62 height 8
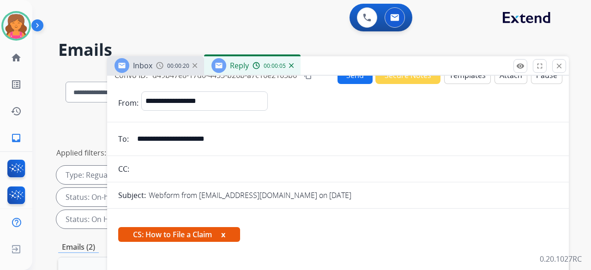
scroll to position [0, 0]
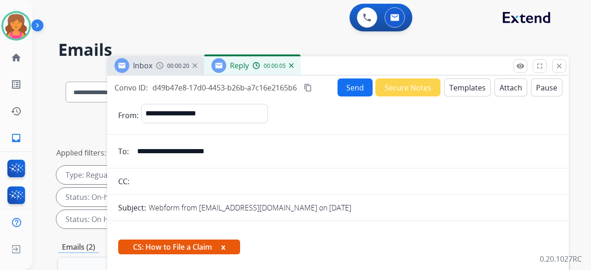
click at [284, 92] on button "Send" at bounding box center [355, 88] width 35 height 18
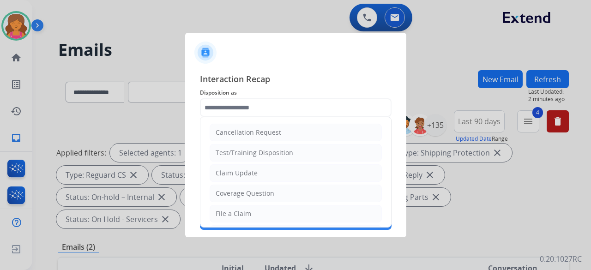
click at [241, 111] on input "text" at bounding box center [296, 107] width 192 height 18
click at [234, 117] on div "File a Claim" at bounding box center [234, 213] width 36 height 9
type input "**********"
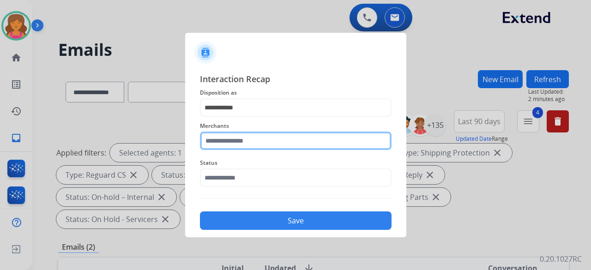
click at [231, 117] on input "text" at bounding box center [296, 141] width 192 height 18
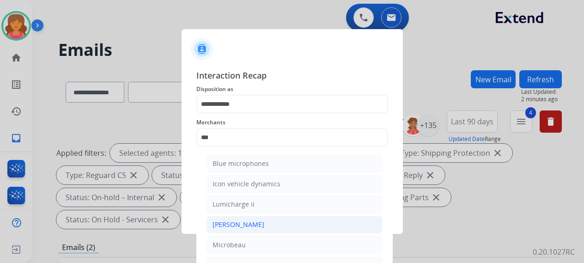
click at [235, 117] on div "[PERSON_NAME]" at bounding box center [238, 224] width 52 height 9
type input "********"
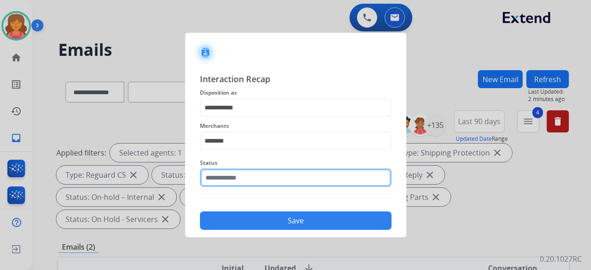
click at [227, 117] on div "Status" at bounding box center [296, 172] width 192 height 37
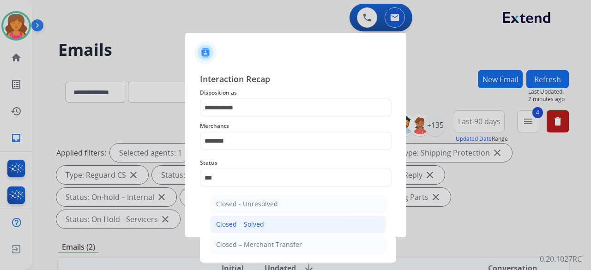
click at [245, 117] on div "Closed – Solved" at bounding box center [240, 224] width 48 height 9
type input "**********"
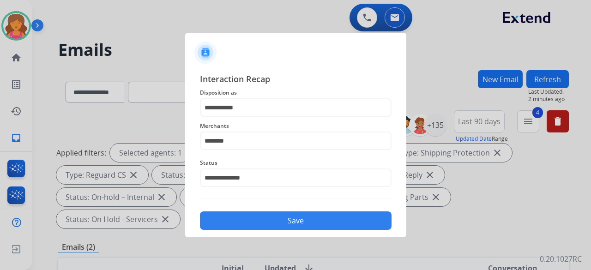
click at [259, 117] on button "Save" at bounding box center [296, 221] width 192 height 18
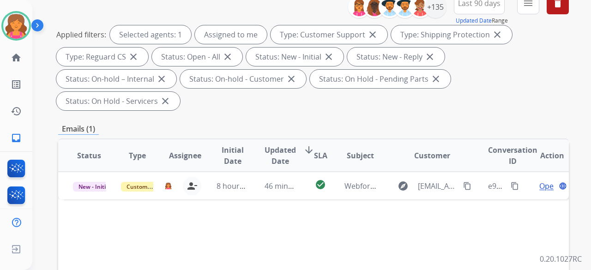
scroll to position [185, 0]
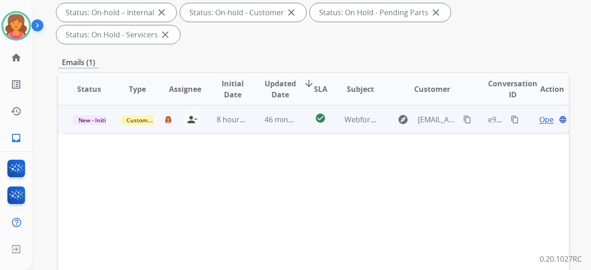
click at [284, 114] on span "Open" at bounding box center [548, 119] width 19 height 11
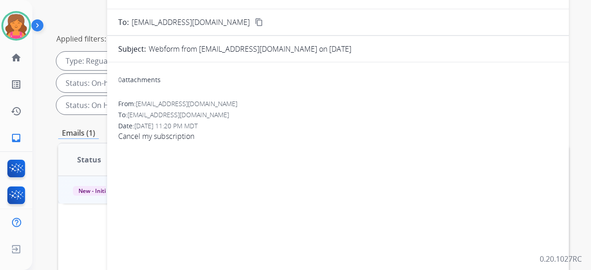
scroll to position [46, 0]
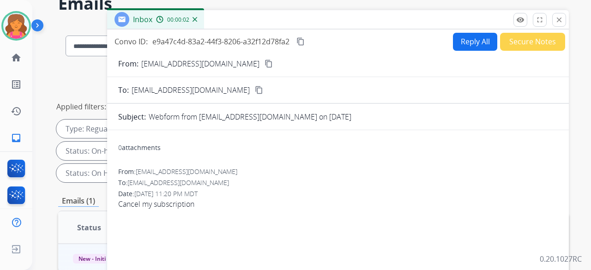
click at [265, 63] on mat-icon "content_copy" at bounding box center [269, 64] width 8 height 8
click at [284, 40] on button "Reply All" at bounding box center [475, 42] width 44 height 18
select select "**********"
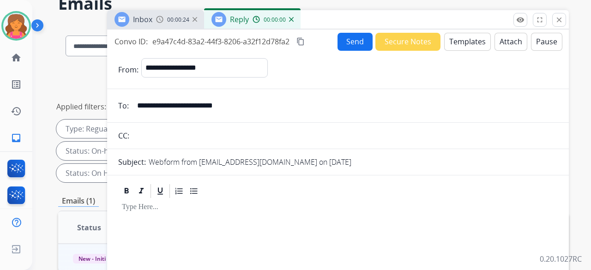
click at [284, 41] on button "Templates" at bounding box center [467, 42] width 47 height 18
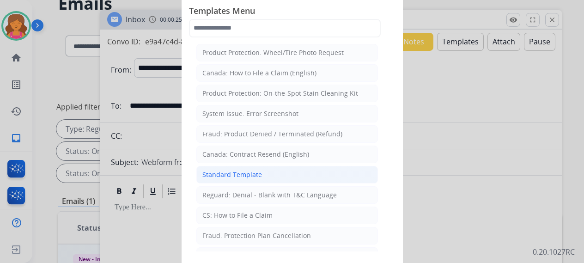
click at [222, 117] on div "Standard Template" at bounding box center [232, 174] width 60 height 9
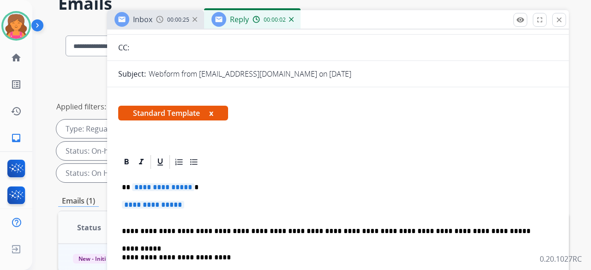
scroll to position [139, 0]
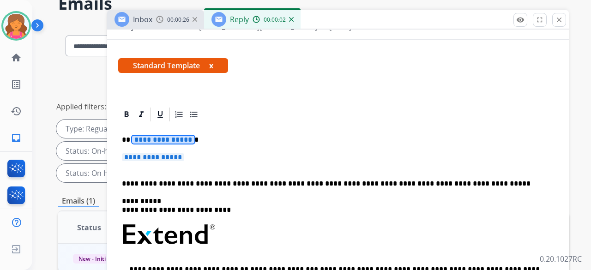
click at [156, 117] on span "**********" at bounding box center [163, 140] width 62 height 8
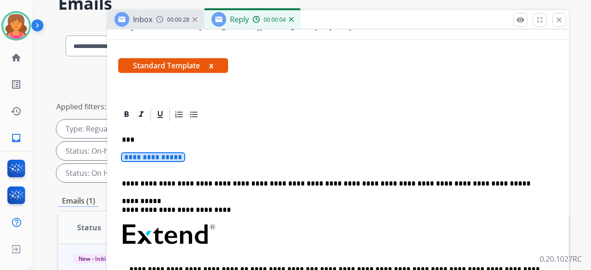
click at [161, 117] on span "**********" at bounding box center [153, 157] width 62 height 8
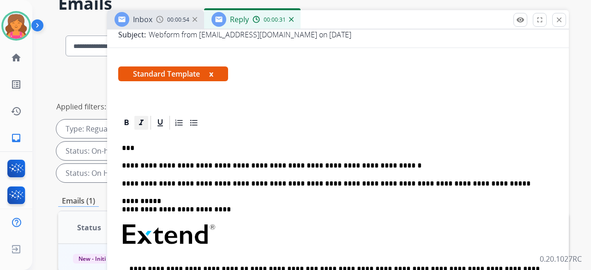
scroll to position [71, 0]
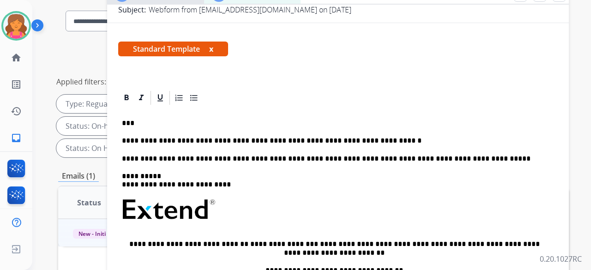
click at [284, 90] on div at bounding box center [338, 98] width 440 height 17
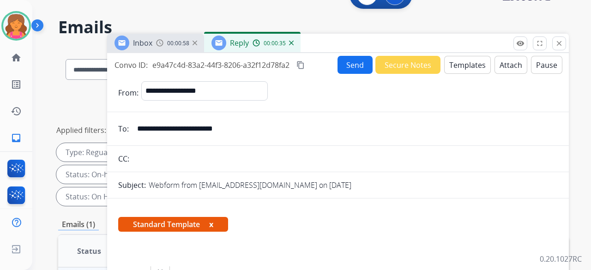
scroll to position [0, 0]
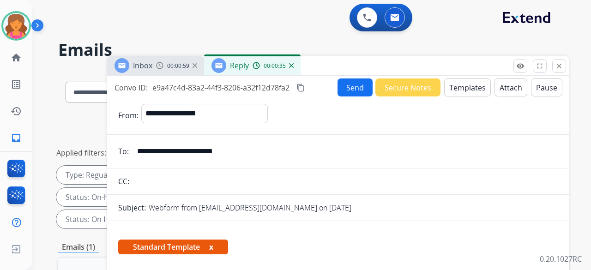
click at [284, 92] on button "Send" at bounding box center [355, 88] width 35 height 18
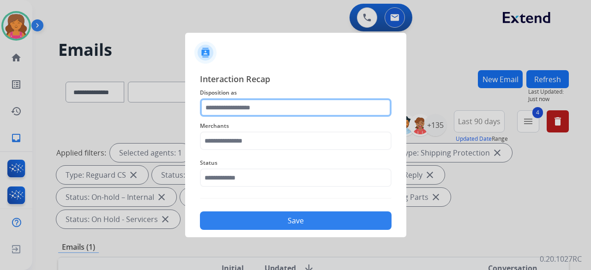
click at [284, 102] on input "text" at bounding box center [296, 107] width 192 height 18
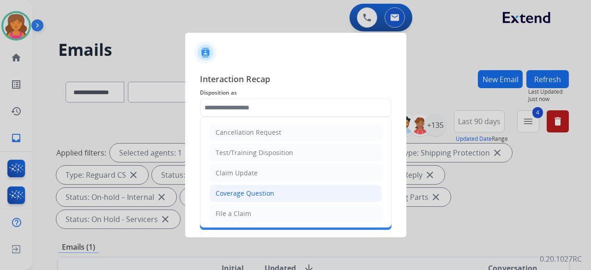
click at [228, 117] on div "Coverage Question" at bounding box center [245, 193] width 59 height 9
type input "**********"
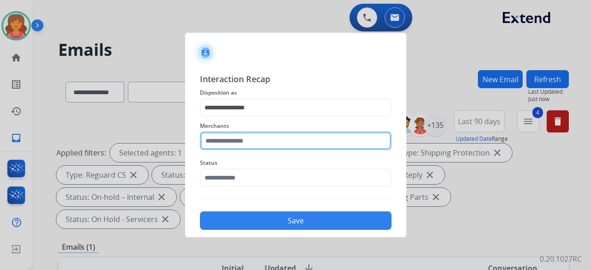
click at [236, 117] on input "text" at bounding box center [296, 141] width 192 height 18
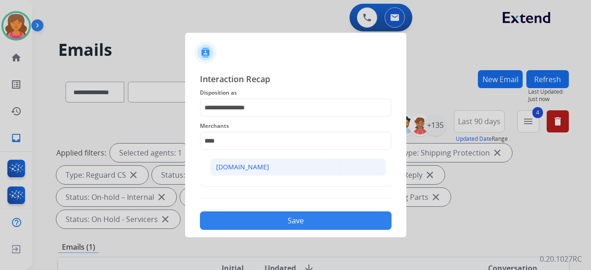
click at [240, 117] on li "[DOMAIN_NAME]" at bounding box center [298, 167] width 176 height 18
type input "**********"
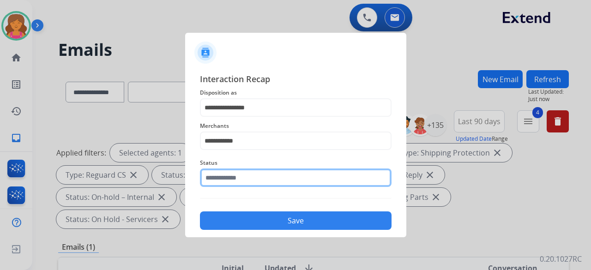
click at [240, 117] on input "text" at bounding box center [296, 178] width 192 height 18
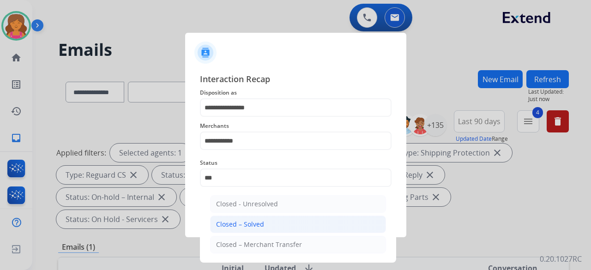
click at [248, 117] on div "Closed – Solved" at bounding box center [240, 224] width 48 height 9
type input "**********"
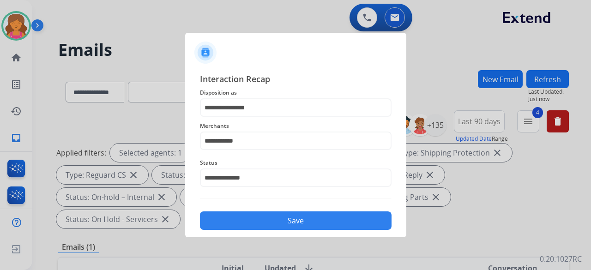
click at [248, 117] on button "Save" at bounding box center [296, 221] width 192 height 18
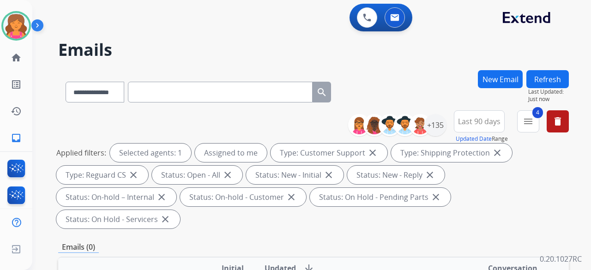
click at [214, 97] on input "text" at bounding box center [220, 92] width 185 height 21
paste input "**********"
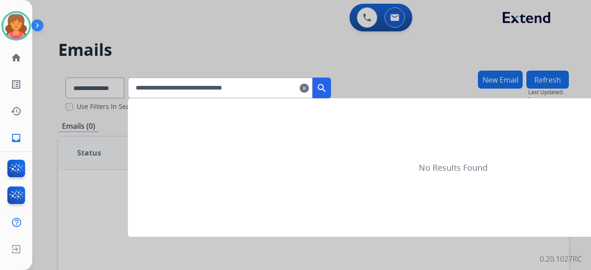
click at [284, 82] on button "search" at bounding box center [322, 88] width 18 height 21
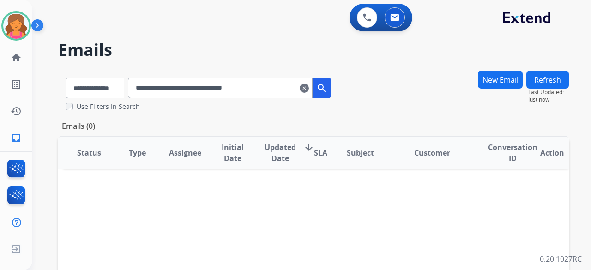
click at [282, 84] on input "**********" at bounding box center [220, 88] width 185 height 21
type input "**********"
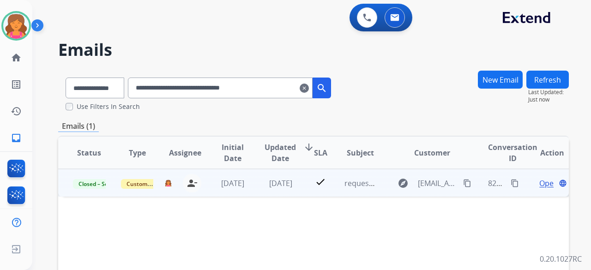
click at [284, 117] on span "Open" at bounding box center [548, 183] width 19 height 11
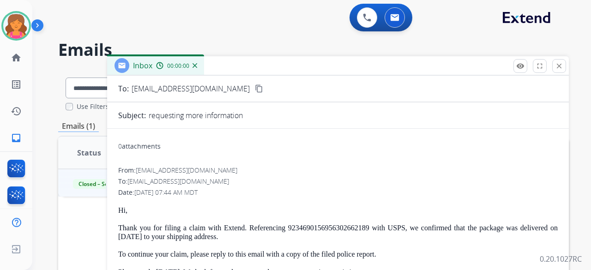
scroll to position [91, 0]
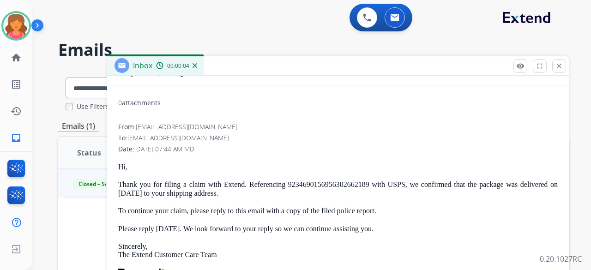
drag, startPoint x: 115, startPoint y: 163, endPoint x: 393, endPoint y: 228, distance: 284.5
click at [284, 117] on div "0 attachments From: [EMAIL_ADDRESS][DOMAIN_NAME] To: [EMAIL_ADDRESS][DOMAIN_NAM…" at bounding box center [338, 240] width 462 height 295
copy div "Hi, Thank you for filing a claim with Extend. Referencing 923469015695630266218…"
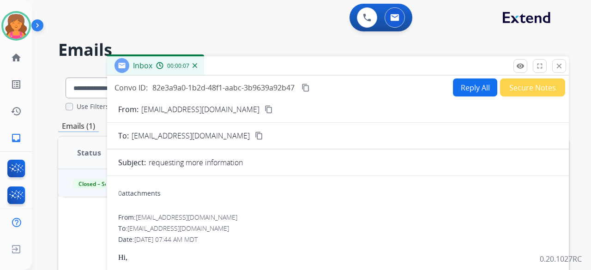
click at [284, 93] on button "Reply All" at bounding box center [475, 88] width 44 height 18
select select "**********"
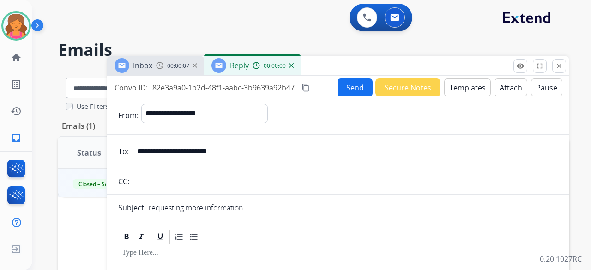
click at [284, 93] on button "Templates" at bounding box center [467, 88] width 47 height 18
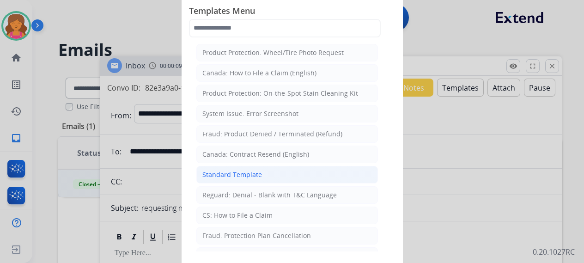
click at [237, 117] on div "Standard Template" at bounding box center [232, 174] width 60 height 9
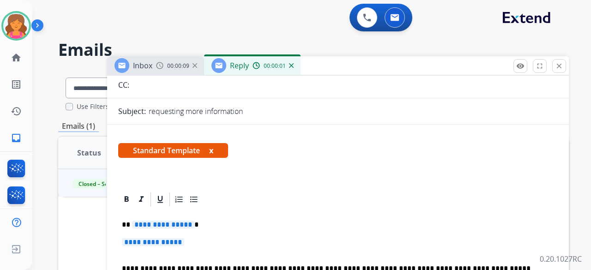
scroll to position [231, 0]
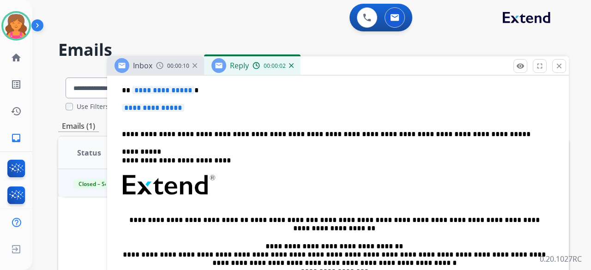
click at [200, 100] on div "**********" at bounding box center [338, 206] width 440 height 267
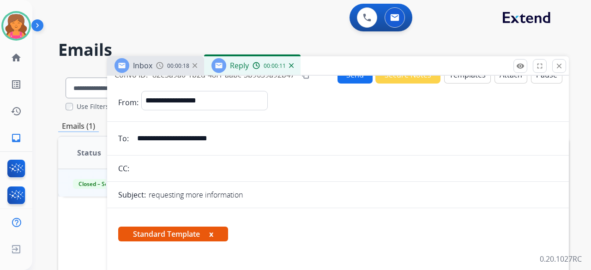
scroll to position [0, 0]
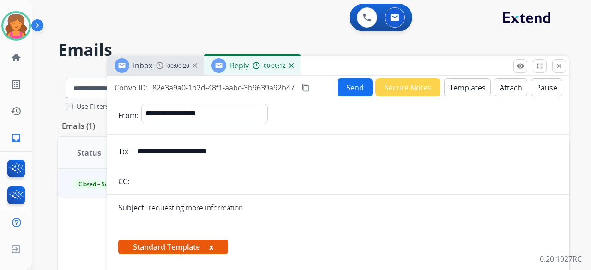
click at [284, 87] on mat-icon "content_copy" at bounding box center [306, 88] width 8 height 8
click at [284, 87] on button "Send" at bounding box center [355, 88] width 35 height 18
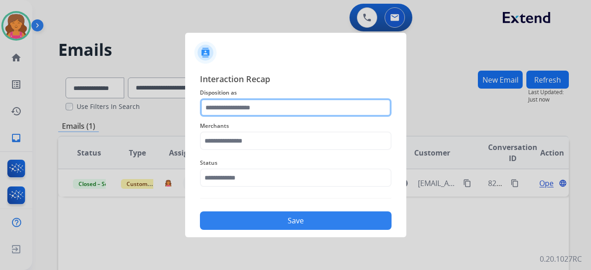
click at [284, 107] on input "text" at bounding box center [296, 107] width 192 height 18
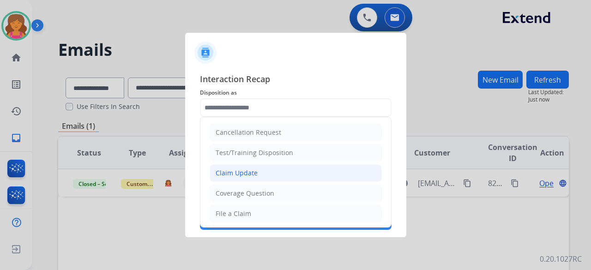
click at [224, 117] on div "Claim Update" at bounding box center [237, 173] width 42 height 9
type input "**********"
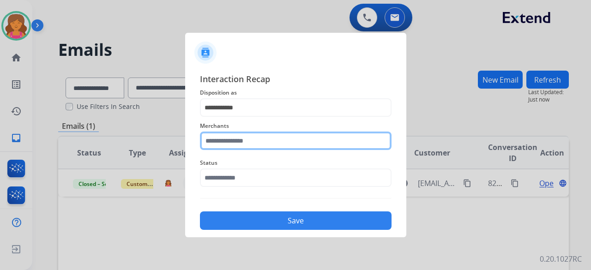
click at [216, 117] on input "text" at bounding box center [296, 141] width 192 height 18
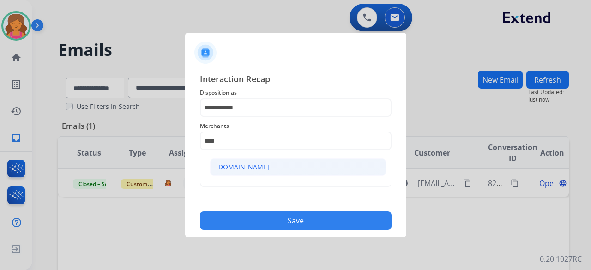
click at [244, 117] on div "[DOMAIN_NAME]" at bounding box center [242, 167] width 53 height 9
type input "**********"
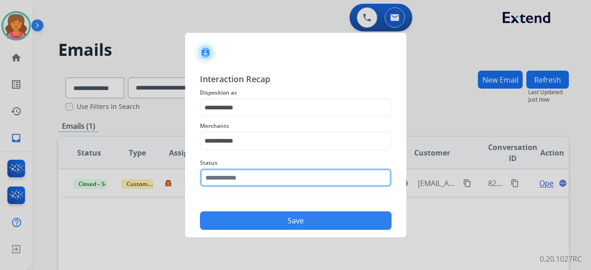
click at [243, 117] on input "text" at bounding box center [296, 178] width 192 height 18
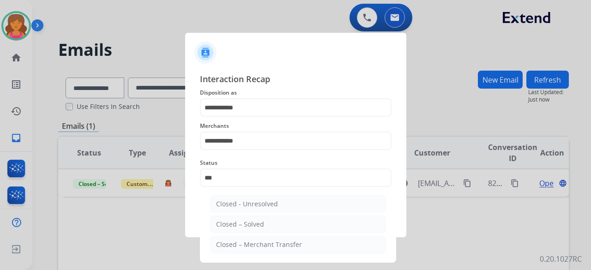
click at [249, 117] on ul "Closed - Unresolved Closed – Solved Closed – Merchant Transfer" at bounding box center [297, 227] width 181 height 72
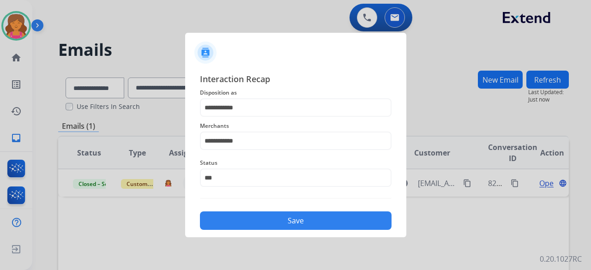
click at [249, 117] on button "Save" at bounding box center [296, 221] width 192 height 18
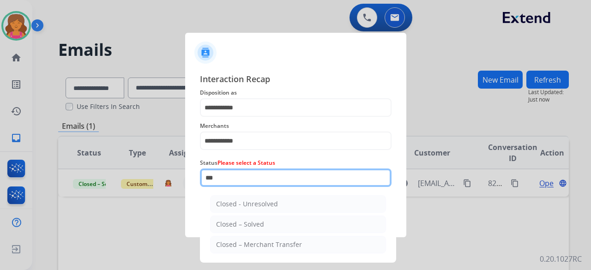
click at [231, 117] on input "***" at bounding box center [296, 178] width 192 height 18
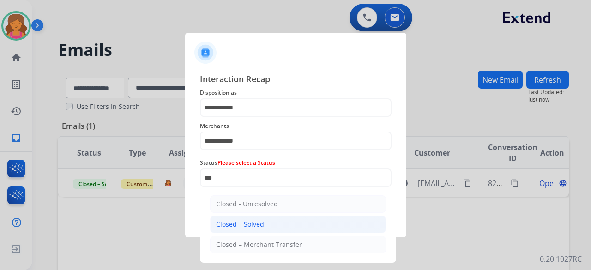
click at [240, 117] on li "Closed – Solved" at bounding box center [298, 225] width 176 height 18
type input "**********"
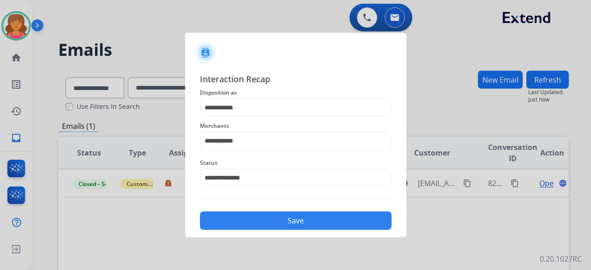
click at [242, 117] on button "Save" at bounding box center [296, 221] width 192 height 18
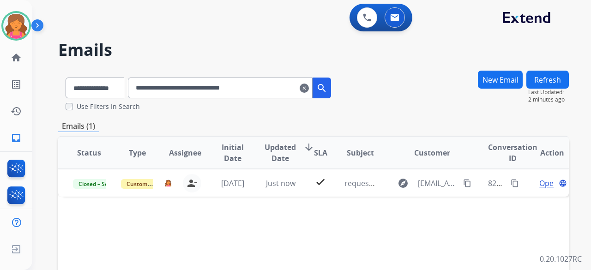
click at [284, 90] on mat-icon "clear" at bounding box center [304, 88] width 9 height 11
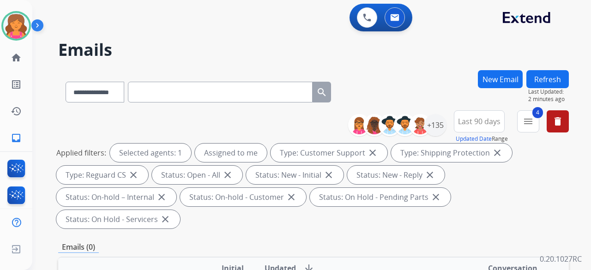
click at [158, 89] on input "text" at bounding box center [220, 92] width 185 height 21
paste input "**********"
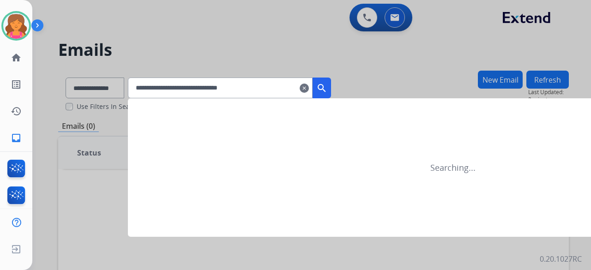
type input "**********"
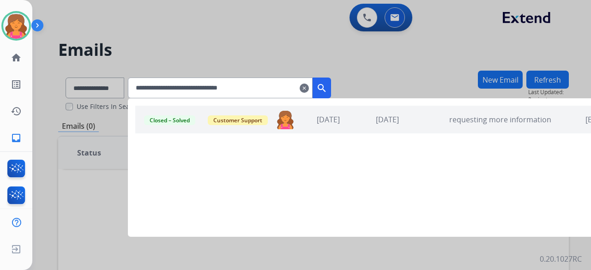
click at [284, 90] on button "search" at bounding box center [322, 88] width 18 height 21
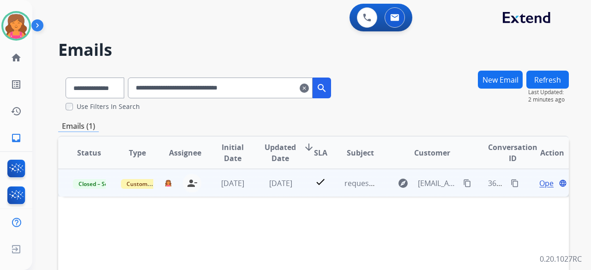
click at [284, 117] on span "Open" at bounding box center [548, 183] width 19 height 11
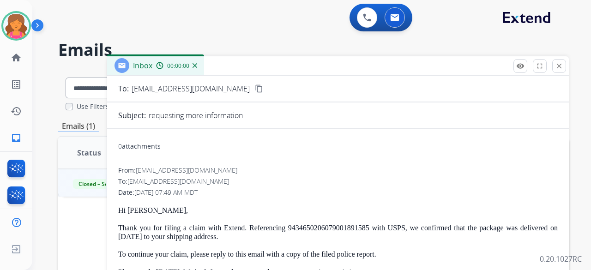
scroll to position [91, 0]
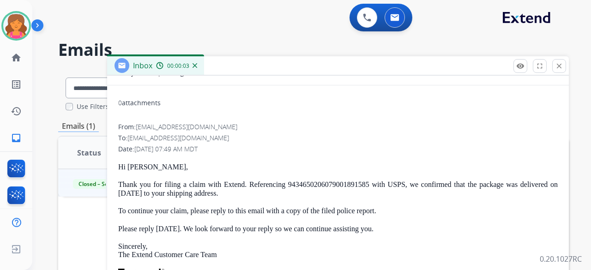
drag, startPoint x: 120, startPoint y: 164, endPoint x: 394, endPoint y: 228, distance: 281.6
click at [284, 117] on div "Hi [PERSON_NAME], Thank you for filing a claim with Extend. Referencing 9434650…" at bounding box center [338, 272] width 440 height 218
copy div "Hi [PERSON_NAME], Thank you for filing a claim with Extend. Referencing 9434650…"
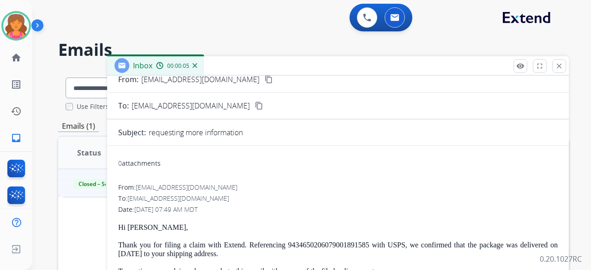
scroll to position [0, 0]
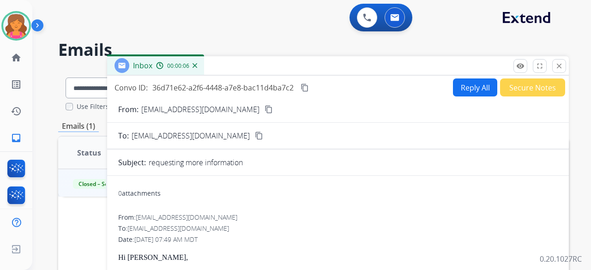
click at [284, 92] on button "Reply All" at bounding box center [475, 88] width 44 height 18
select select "**********"
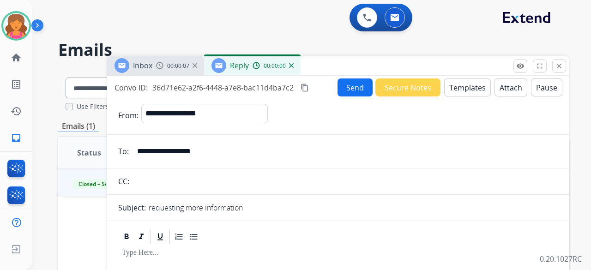
click at [284, 92] on button "Templates" at bounding box center [467, 88] width 47 height 18
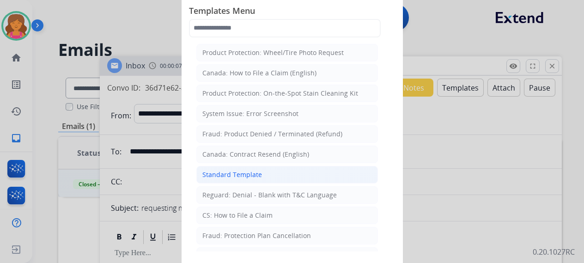
drag, startPoint x: 260, startPoint y: 169, endPoint x: 250, endPoint y: 169, distance: 9.7
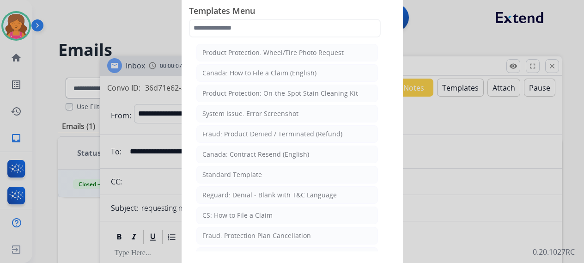
click at [260, 117] on li "Standard Template" at bounding box center [286, 175] width 181 height 18
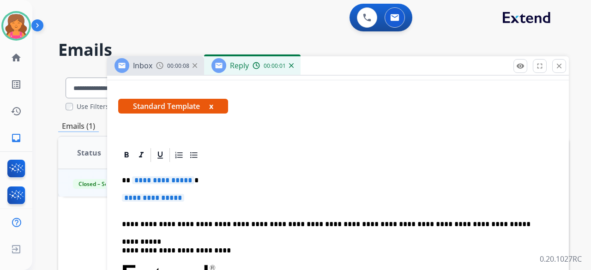
scroll to position [185, 0]
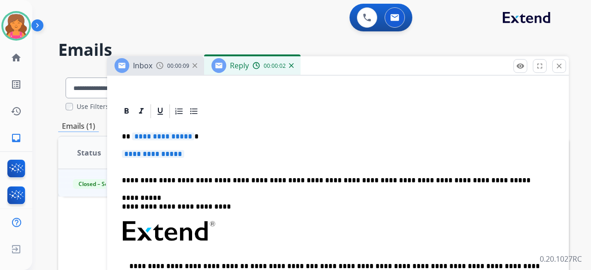
click at [166, 117] on p "**********" at bounding box center [338, 158] width 432 height 17
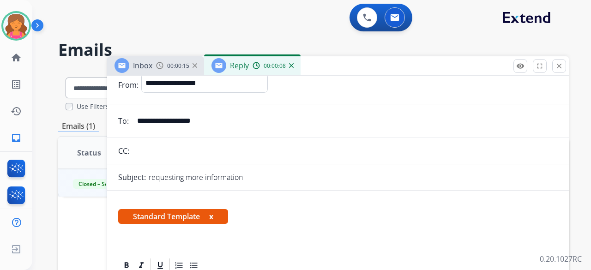
scroll to position [0, 0]
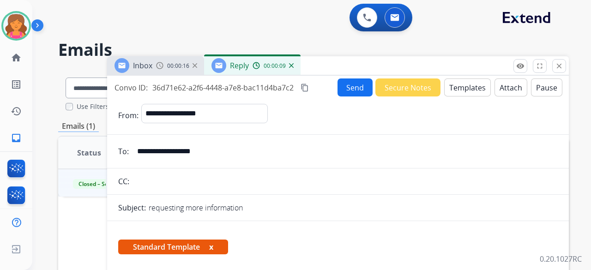
click at [284, 88] on button "Send" at bounding box center [355, 88] width 35 height 18
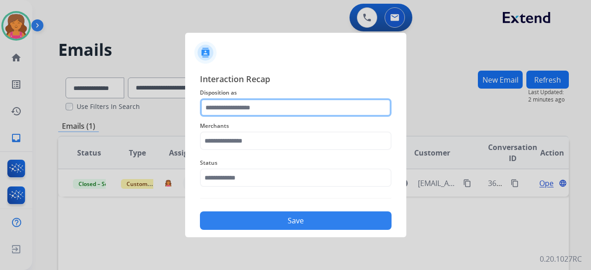
click at [284, 115] on input "text" at bounding box center [296, 107] width 192 height 18
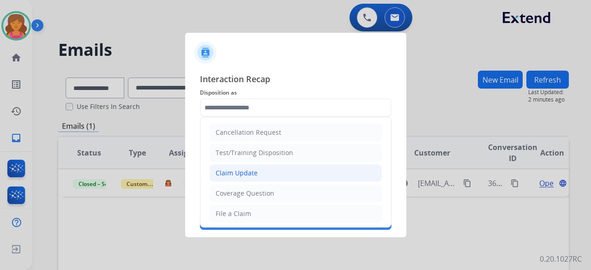
click at [224, 117] on div "Claim Update" at bounding box center [237, 173] width 42 height 9
type input "**********"
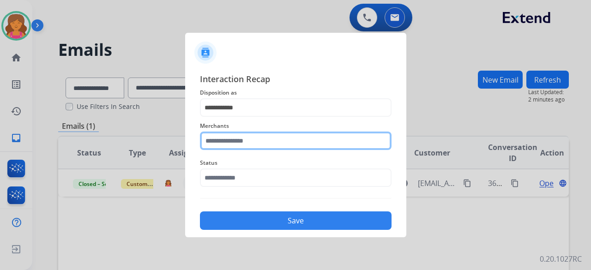
click at [233, 117] on input "text" at bounding box center [296, 141] width 192 height 18
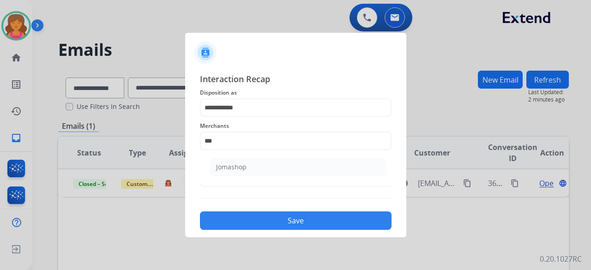
click at [236, 117] on ul "Jomashop" at bounding box center [297, 169] width 181 height 31
click at [235, 117] on div "Jomashop" at bounding box center [231, 167] width 30 height 9
type input "********"
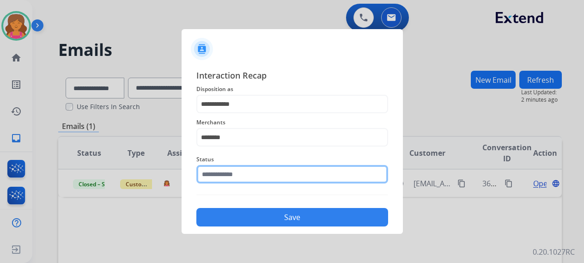
click at [233, 117] on input "text" at bounding box center [292, 174] width 192 height 18
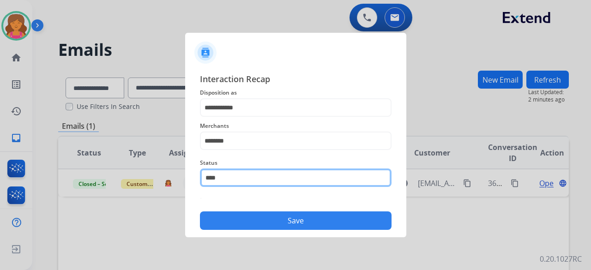
type input "*"
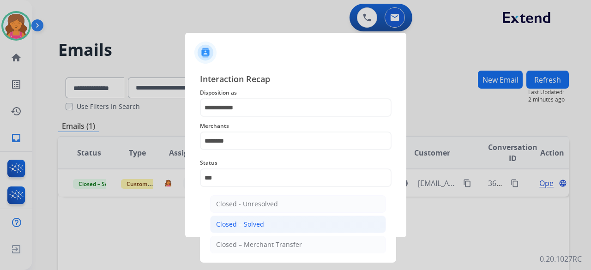
click at [243, 117] on div "Closed – Solved" at bounding box center [240, 224] width 48 height 9
type input "**********"
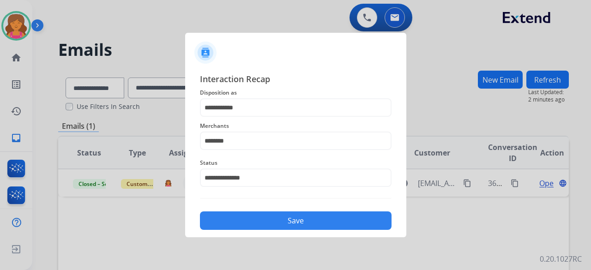
click at [248, 117] on button "Save" at bounding box center [296, 221] width 192 height 18
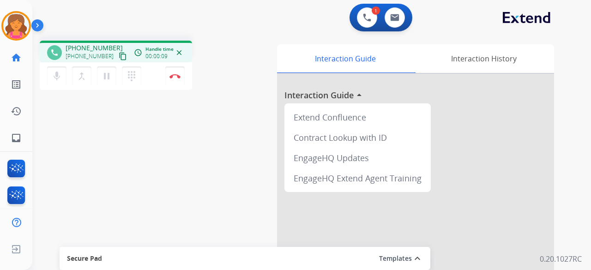
click at [119, 54] on mat-icon "content_copy" at bounding box center [123, 56] width 8 height 8
click at [175, 81] on button "Disconnect" at bounding box center [174, 76] width 19 height 19
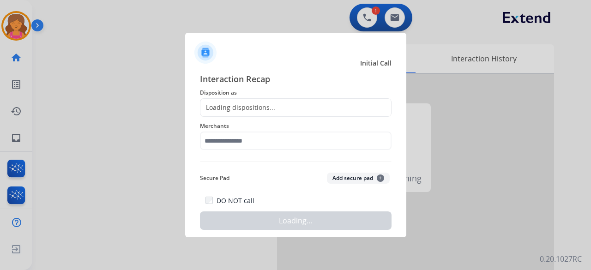
click at [242, 107] on div "Loading dispositions..." at bounding box center [237, 107] width 75 height 9
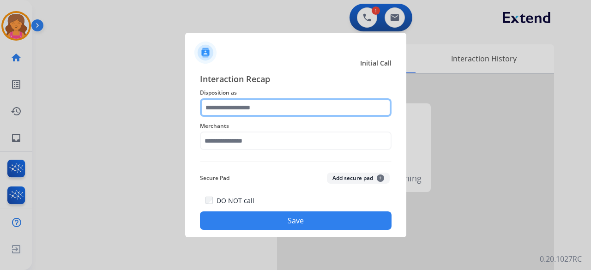
click at [238, 106] on input "text" at bounding box center [296, 107] width 192 height 18
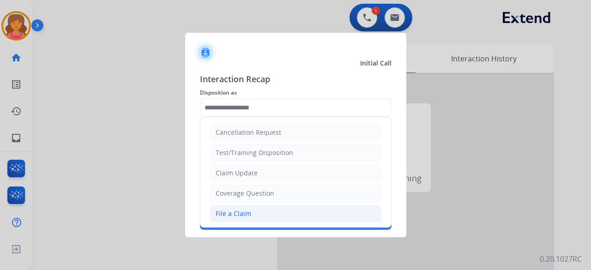
click at [248, 117] on li "File a Claim" at bounding box center [296, 214] width 172 height 18
type input "**********"
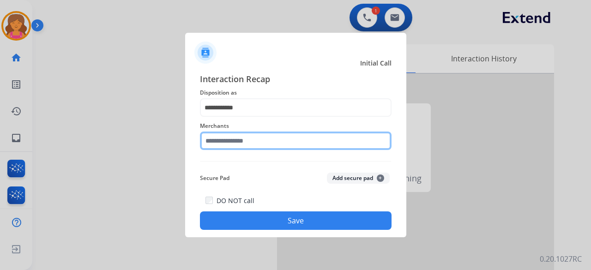
click at [223, 117] on div "Merchants" at bounding box center [296, 135] width 192 height 37
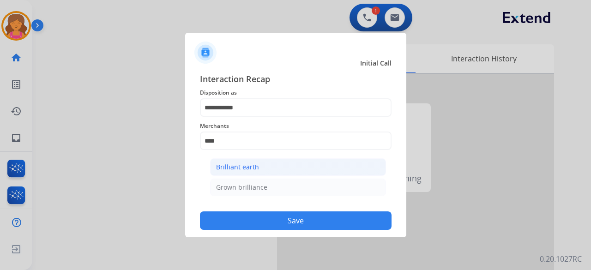
click at [226, 117] on div "Brilliant earth" at bounding box center [237, 167] width 43 height 9
type input "**********"
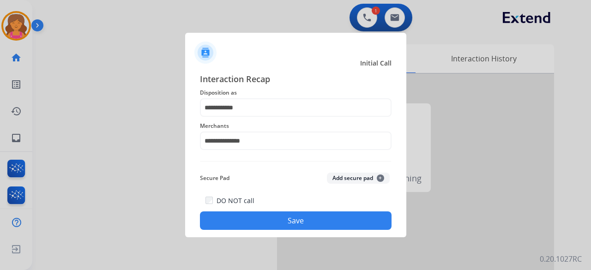
click at [248, 117] on button "Save" at bounding box center [296, 221] width 192 height 18
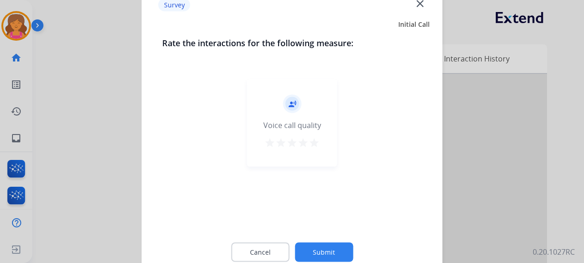
click at [284, 117] on mat-icon "star" at bounding box center [314, 142] width 11 height 11
click at [284, 117] on div "Cancel Submit" at bounding box center [292, 252] width 260 height 42
click at [284, 117] on button "Submit" at bounding box center [324, 251] width 58 height 19
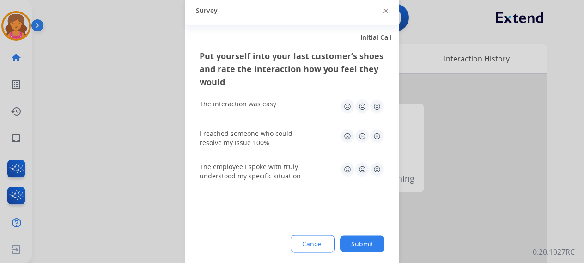
click at [284, 103] on img at bounding box center [376, 106] width 15 height 15
click at [284, 117] on img at bounding box center [376, 135] width 15 height 15
click at [284, 117] on img at bounding box center [376, 169] width 15 height 15
click at [284, 117] on button "Submit" at bounding box center [362, 243] width 44 height 17
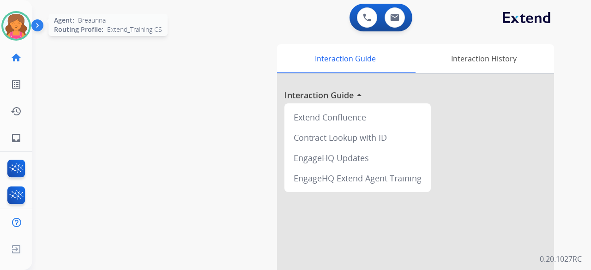
drag, startPoint x: 0, startPoint y: 38, endPoint x: 5, endPoint y: 29, distance: 10.7
click at [3, 36] on div "Breaunna Available Edit Avatar Agent: [PERSON_NAME] Profile: Extend_Training CS" at bounding box center [16, 26] width 32 height 30
click at [5, 28] on img at bounding box center [16, 26] width 26 height 26
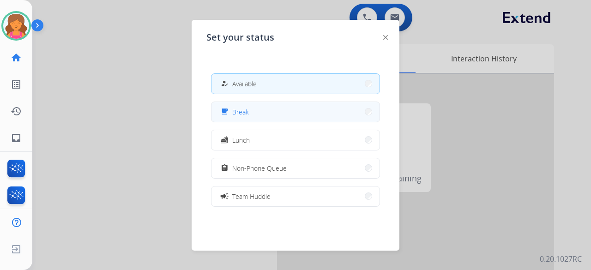
click at [265, 117] on button "free_breakfast Break" at bounding box center [296, 112] width 168 height 20
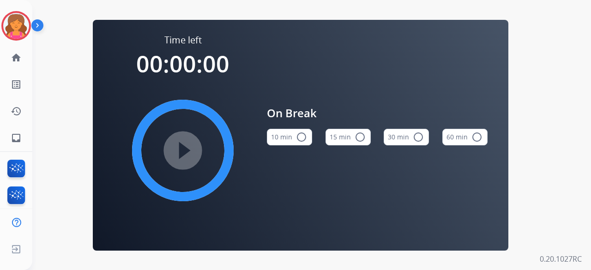
click at [284, 117] on mat-icon "radio_button_unchecked" at bounding box center [360, 137] width 11 height 11
click at [188, 117] on mat-icon "play_circle_filled" at bounding box center [182, 150] width 11 height 11
click at [42, 71] on div "Time left 00:00:00 play_circle_filled On Break 10 min radio_button_unchecked 15…" at bounding box center [300, 135] width 537 height 270
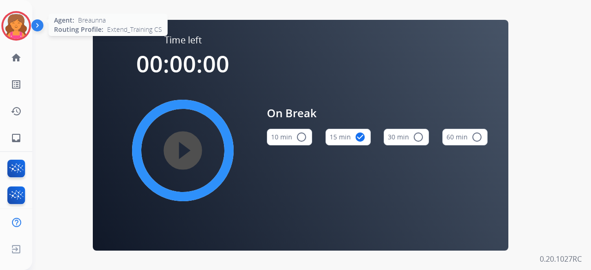
click at [24, 21] on img at bounding box center [16, 26] width 26 height 26
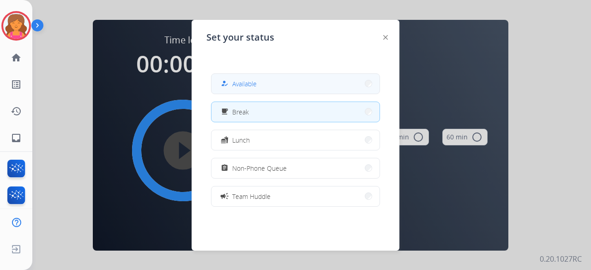
click at [266, 78] on button "how_to_reg Available" at bounding box center [296, 84] width 168 height 20
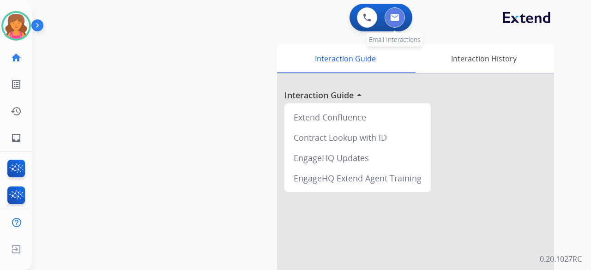
click at [284, 13] on button at bounding box center [395, 17] width 20 height 20
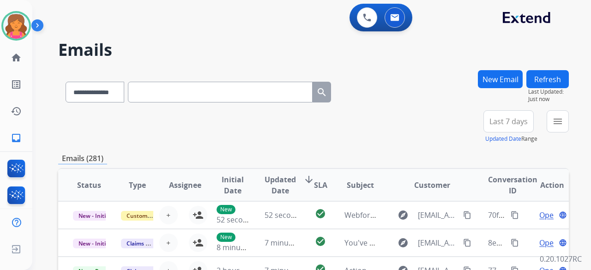
click at [284, 117] on span "Last 7 days" at bounding box center [509, 122] width 38 height 4
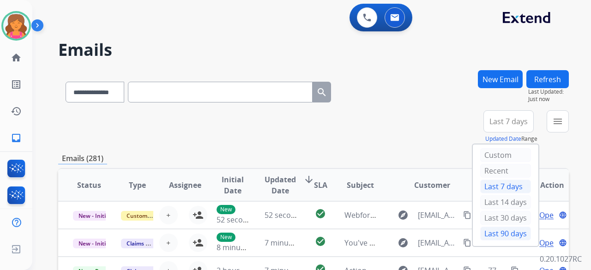
click at [284, 117] on div "Last 90 days" at bounding box center [505, 234] width 51 height 14
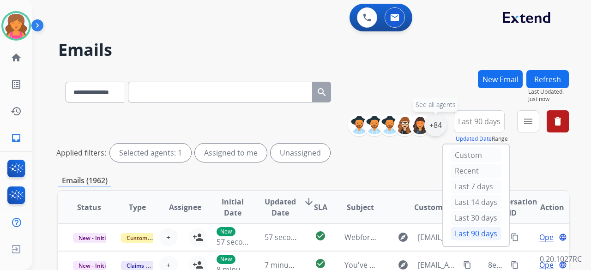
click at [284, 117] on div "+84" at bounding box center [435, 125] width 22 height 22
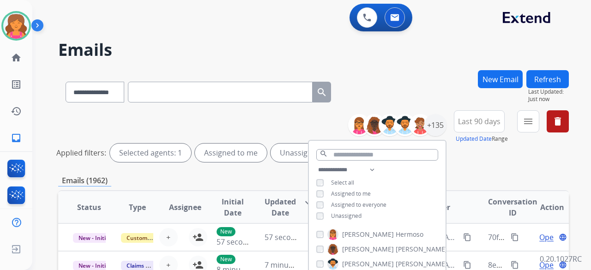
click at [284, 117] on div "**********" at bounding box center [377, 193] width 137 height 59
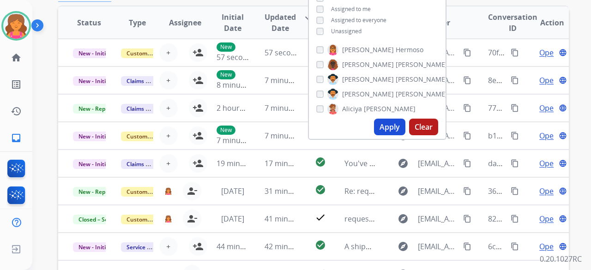
click at [284, 117] on button "Apply" at bounding box center [389, 127] width 31 height 17
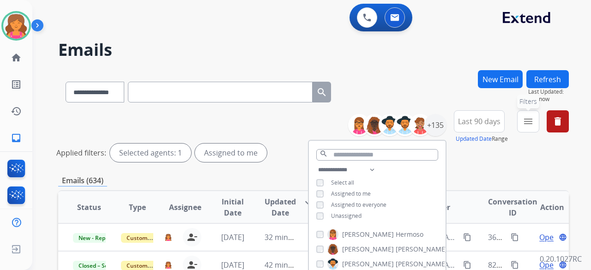
click at [284, 117] on mat-icon "menu" at bounding box center [528, 121] width 11 height 11
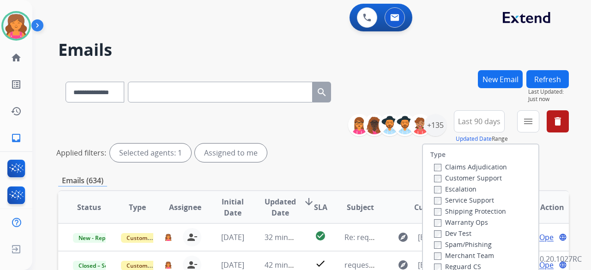
click at [284, 117] on label "Customer Support" at bounding box center [468, 178] width 68 height 9
click at [284, 117] on label "Shipping Protection" at bounding box center [470, 211] width 72 height 9
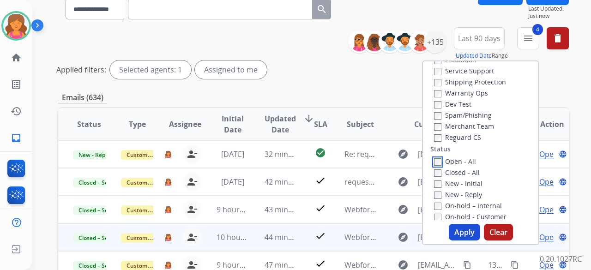
scroll to position [139, 0]
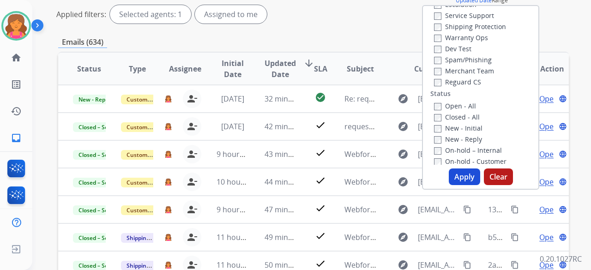
click at [284, 117] on button "Apply" at bounding box center [464, 177] width 31 height 17
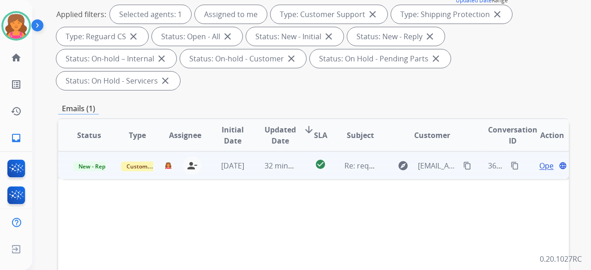
click at [284, 117] on span "Open" at bounding box center [548, 165] width 19 height 11
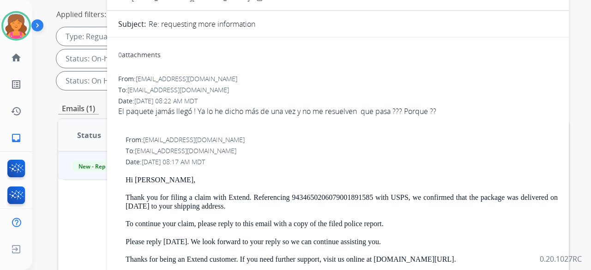
click at [120, 108] on div "El paquete jamás llegó ! Ya lo he dicho más de una vez y no me resuelven que pa…" at bounding box center [338, 111] width 440 height 11
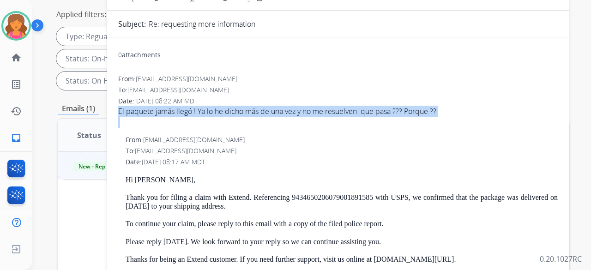
drag, startPoint x: 120, startPoint y: 108, endPoint x: 430, endPoint y: 116, distance: 310.5
click at [284, 117] on span "El paquete jamás llegó ! Ya lo he dicho más de una vez y no me resuelven que pa…" at bounding box center [338, 117] width 440 height 22
drag, startPoint x: 427, startPoint y: 110, endPoint x: 292, endPoint y: 113, distance: 134.9
click at [284, 113] on div "El paquete jamás llegó ! Ya lo he dicho más de una vez y no me resuelven que pa…" at bounding box center [338, 111] width 440 height 11
copy div "El paquete jamás llegó ! Ya lo he dicho más de una vez y no me resuelven que pa…"
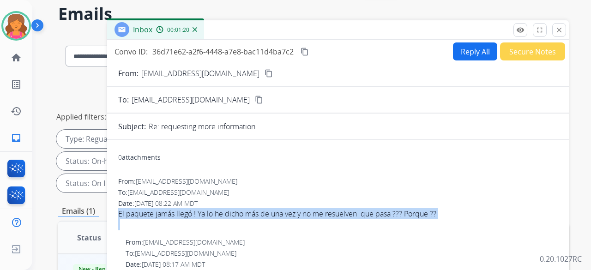
scroll to position [0, 0]
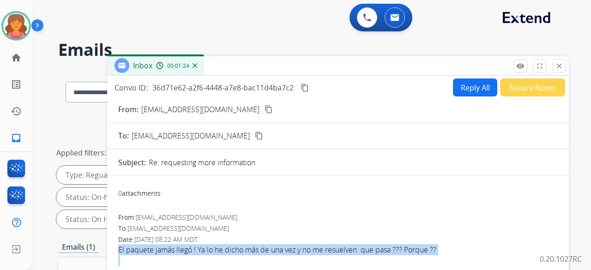
click at [284, 89] on button "Reply All" at bounding box center [475, 88] width 44 height 18
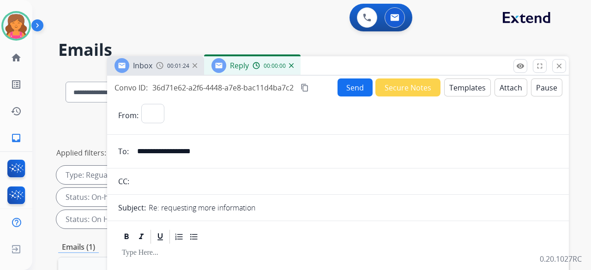
select select "**********"
click at [284, 85] on button "Templates" at bounding box center [467, 88] width 47 height 18
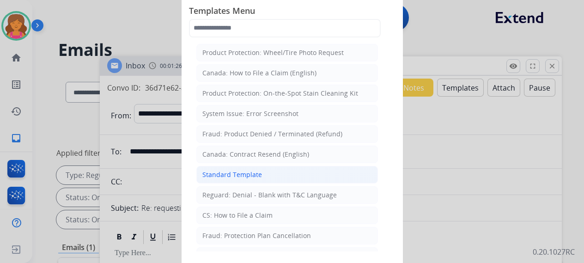
click at [279, 117] on li "Standard Template" at bounding box center [286, 175] width 181 height 18
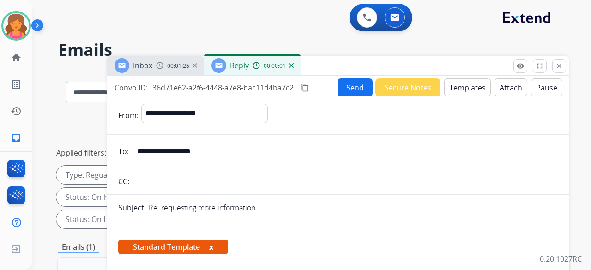
scroll to position [185, 0]
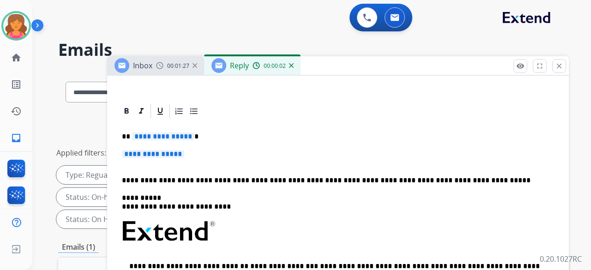
click at [163, 117] on div "**********" at bounding box center [338, 253] width 440 height 267
click at [161, 117] on span "**********" at bounding box center [163, 137] width 62 height 8
click at [170, 117] on span "**********" at bounding box center [153, 154] width 62 height 8
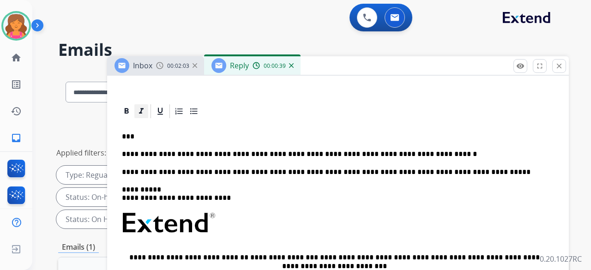
scroll to position [25, 0]
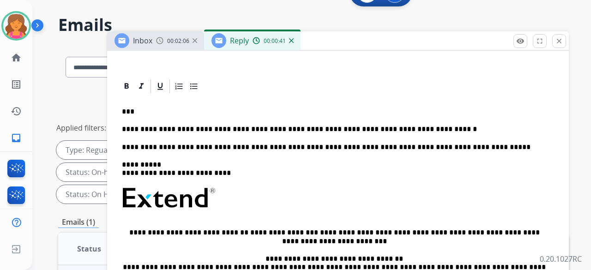
click at [284, 114] on p "***" at bounding box center [334, 112] width 425 height 8
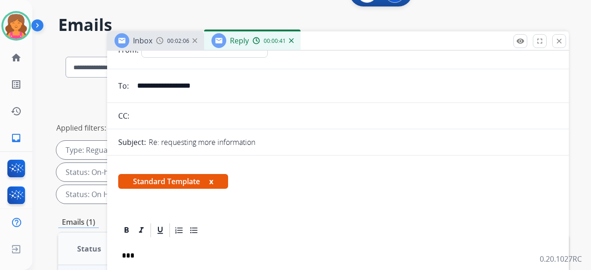
scroll to position [0, 0]
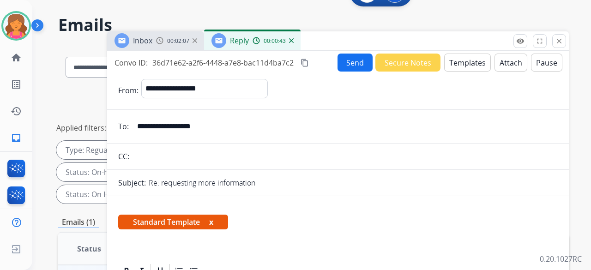
click at [284, 69] on button "Send" at bounding box center [355, 63] width 35 height 18
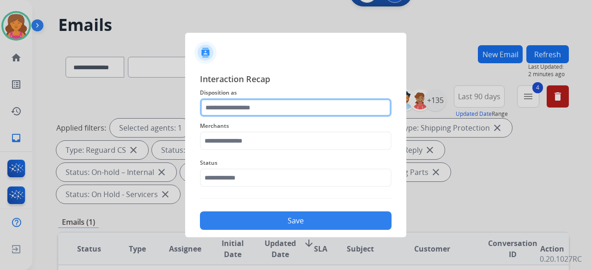
click at [219, 108] on input "text" at bounding box center [296, 107] width 192 height 18
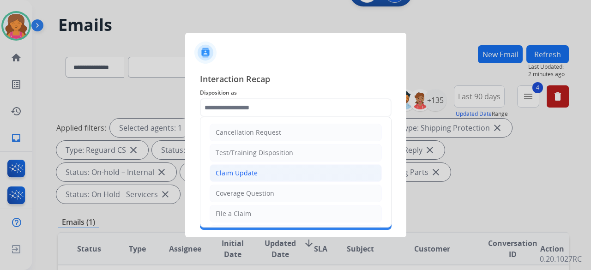
click at [238, 117] on li "Claim Update" at bounding box center [296, 173] width 172 height 18
type input "**********"
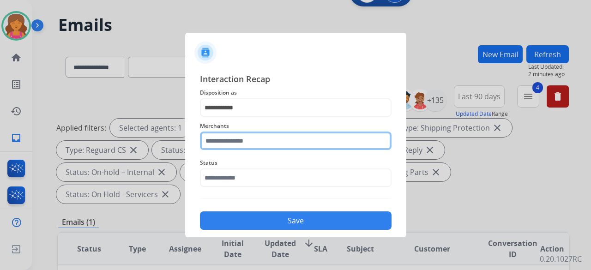
click at [230, 117] on input "text" at bounding box center [296, 141] width 192 height 18
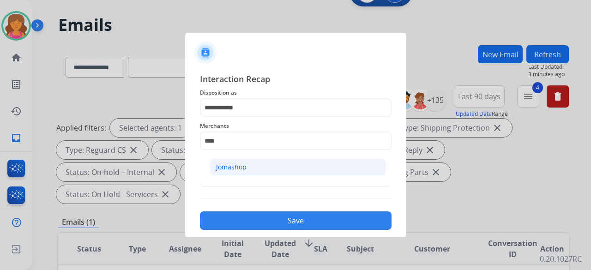
click at [231, 117] on div "Jomashop" at bounding box center [231, 167] width 30 height 9
type input "********"
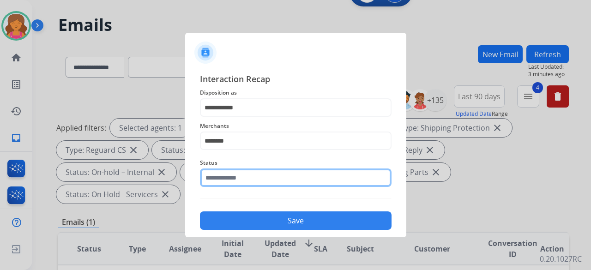
click at [234, 117] on input "text" at bounding box center [296, 178] width 192 height 18
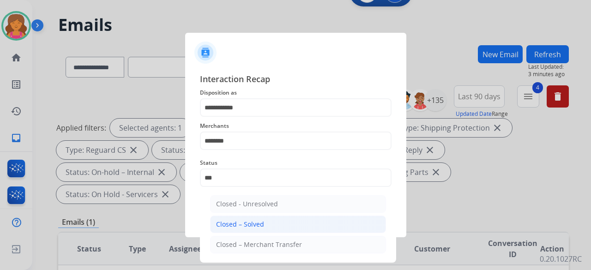
click at [241, 117] on li "Closed – Solved" at bounding box center [298, 225] width 176 height 18
type input "**********"
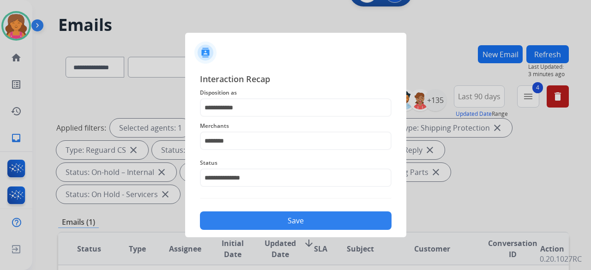
click at [241, 117] on button "Save" at bounding box center [296, 221] width 192 height 18
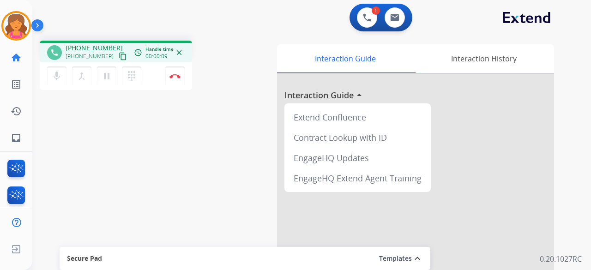
click at [119, 57] on mat-icon "content_copy" at bounding box center [123, 56] width 8 height 8
click at [171, 76] on img at bounding box center [174, 76] width 11 height 5
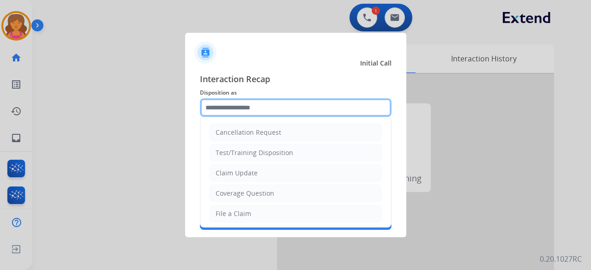
click at [222, 104] on input "text" at bounding box center [296, 107] width 192 height 18
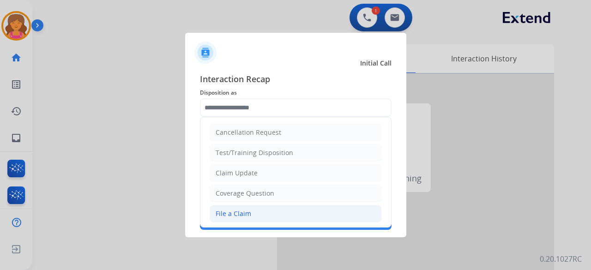
click at [244, 117] on div "File a Claim" at bounding box center [234, 213] width 36 height 9
type input "**********"
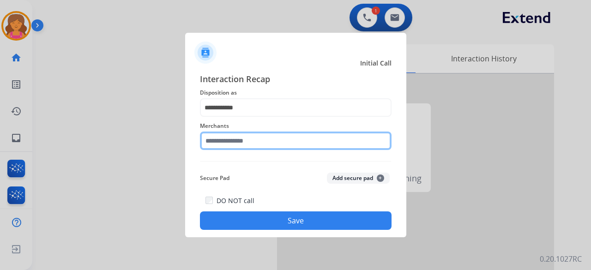
click at [239, 117] on input "text" at bounding box center [296, 141] width 192 height 18
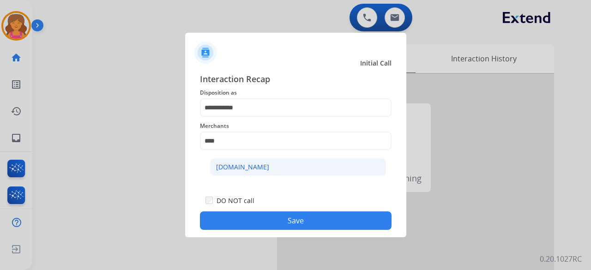
click at [246, 117] on div "[DOMAIN_NAME]" at bounding box center [242, 167] width 53 height 9
type input "**********"
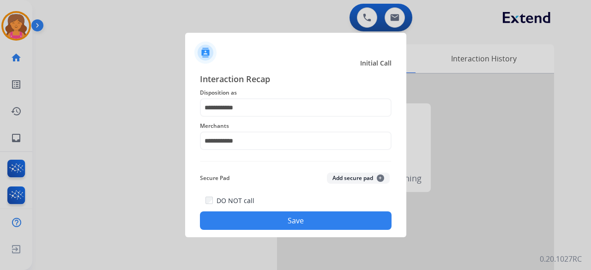
click at [274, 117] on button "Save" at bounding box center [296, 221] width 192 height 18
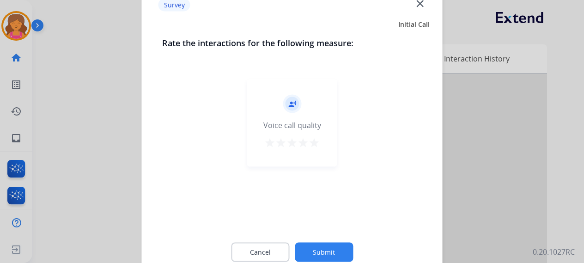
click at [284, 117] on mat-icon "star" at bounding box center [314, 142] width 11 height 11
click at [284, 117] on button "Submit" at bounding box center [324, 251] width 58 height 19
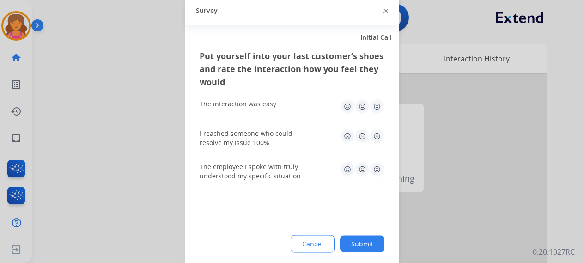
drag, startPoint x: 382, startPoint y: 103, endPoint x: 376, endPoint y: 109, distance: 8.5
click at [284, 103] on img at bounding box center [376, 106] width 15 height 15
click at [284, 117] on img at bounding box center [376, 135] width 15 height 15
click at [284, 117] on img at bounding box center [376, 169] width 15 height 15
click at [284, 117] on button "Submit" at bounding box center [362, 243] width 44 height 17
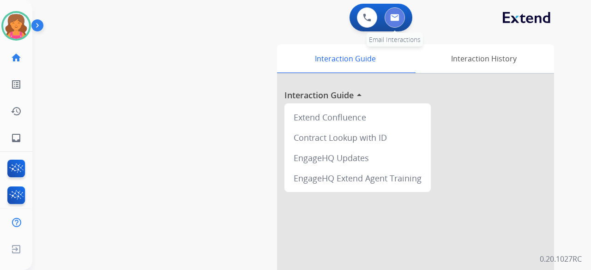
click at [284, 21] on img at bounding box center [394, 17] width 9 height 7
select select "**********"
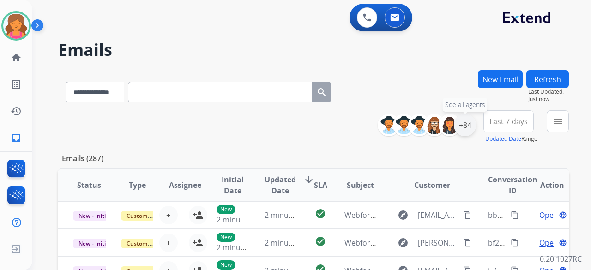
click at [284, 117] on div "+84" at bounding box center [465, 125] width 22 height 22
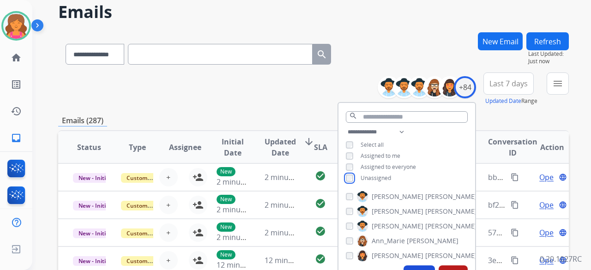
scroll to position [92, 0]
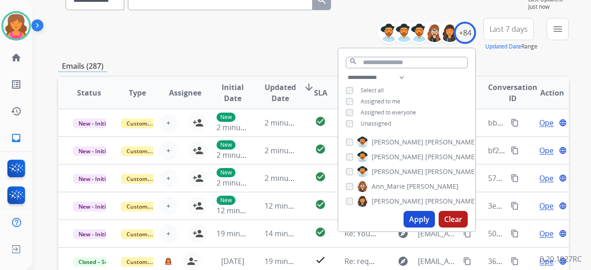
click at [284, 117] on button "Apply" at bounding box center [419, 219] width 31 height 17
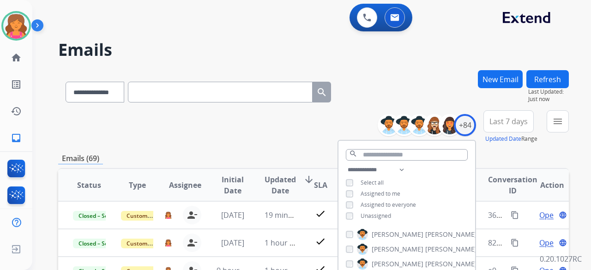
click at [284, 117] on button "Last 7 days" at bounding box center [509, 121] width 50 height 22
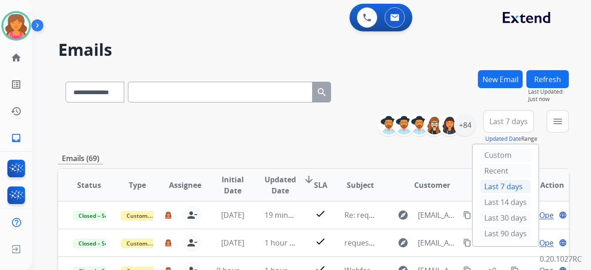
click at [284, 117] on div "Last 90 days" at bounding box center [505, 234] width 51 height 14
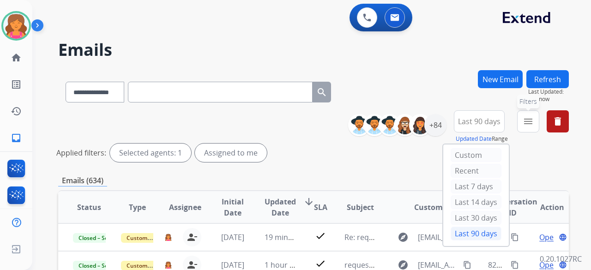
click at [284, 117] on mat-icon "menu" at bounding box center [528, 121] width 11 height 11
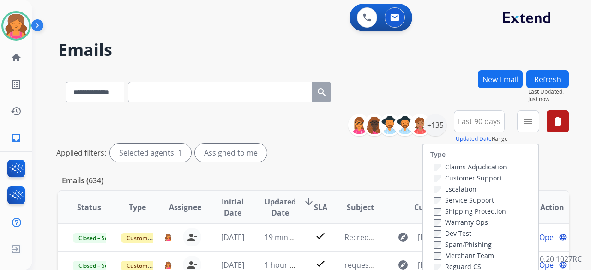
click at [284, 117] on label "Customer Support" at bounding box center [468, 178] width 68 height 9
click at [284, 117] on label "Shipping Protection" at bounding box center [470, 211] width 72 height 9
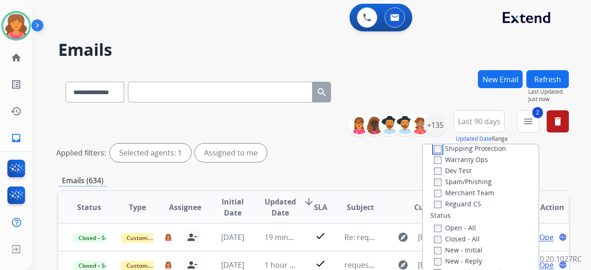
scroll to position [92, 0]
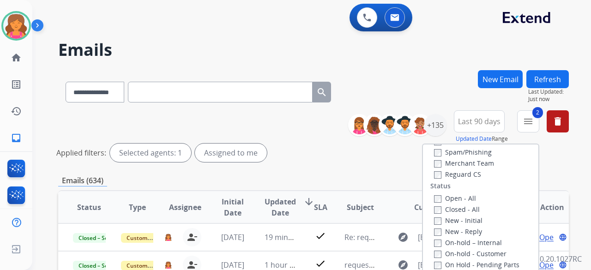
click at [284, 117] on label "Reguard CS" at bounding box center [457, 174] width 47 height 9
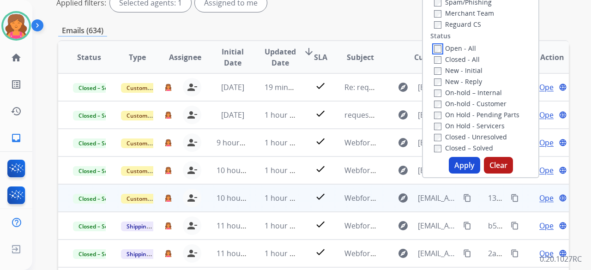
scroll to position [185, 0]
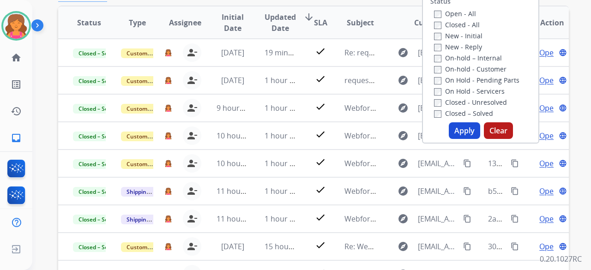
click at [284, 117] on button "Apply" at bounding box center [464, 130] width 31 height 17
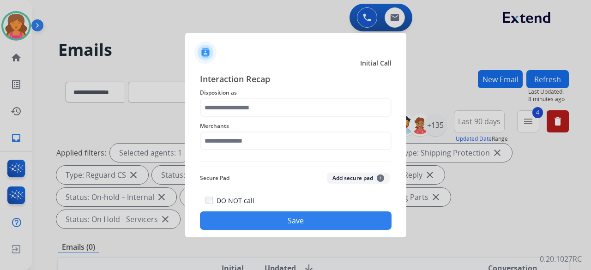
click at [149, 28] on div at bounding box center [295, 135] width 591 height 270
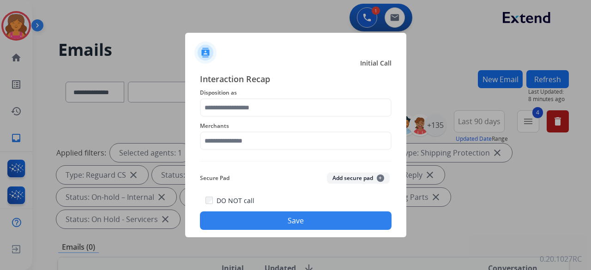
click at [284, 117] on button "Save" at bounding box center [296, 221] width 192 height 18
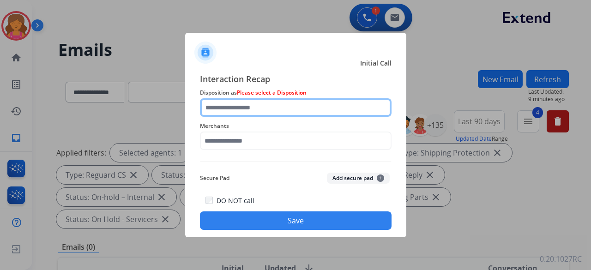
click at [284, 110] on input "text" at bounding box center [296, 107] width 192 height 18
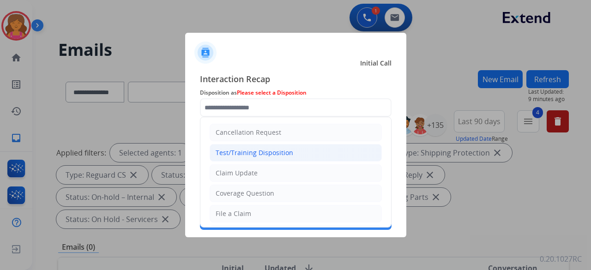
click at [284, 117] on div "Test/Training Disposition" at bounding box center [255, 152] width 78 height 9
type input "**********"
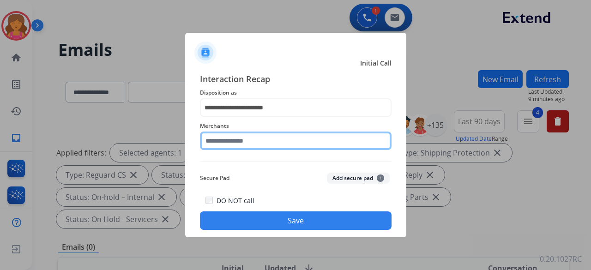
click at [284, 117] on input "text" at bounding box center [296, 141] width 192 height 18
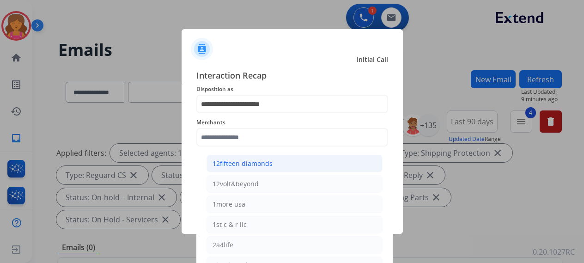
click at [284, 117] on li "12fifteen diamonds" at bounding box center [294, 164] width 176 height 18
type input "**********"
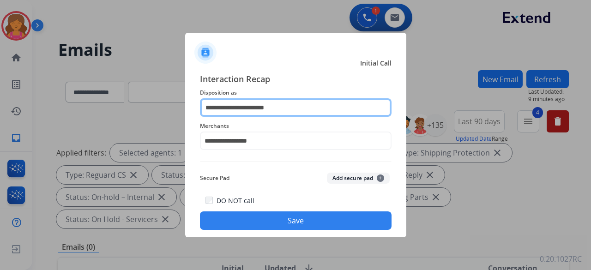
click at [284, 100] on input "**********" at bounding box center [296, 107] width 192 height 18
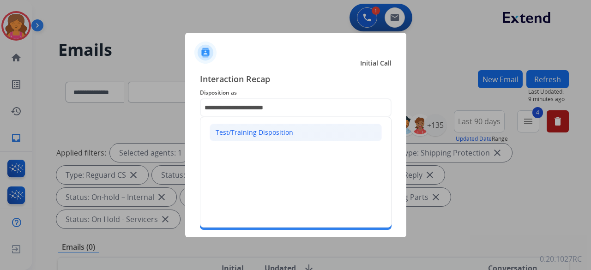
click at [284, 117] on li "Test/Training Disposition" at bounding box center [296, 133] width 172 height 18
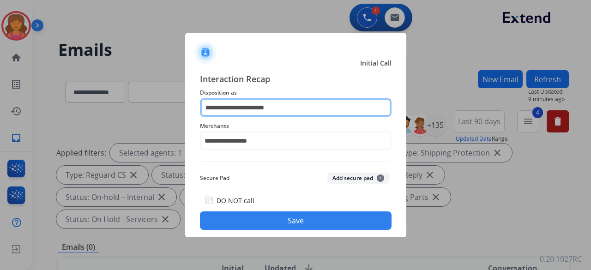
click at [284, 109] on input "**********" at bounding box center [296, 107] width 192 height 18
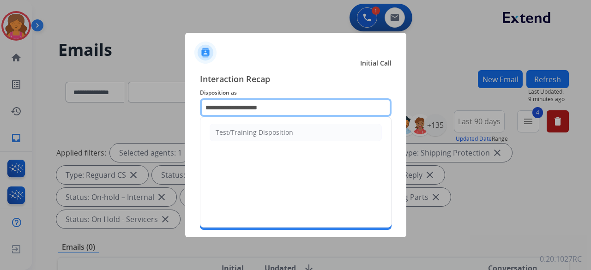
type input "**********"
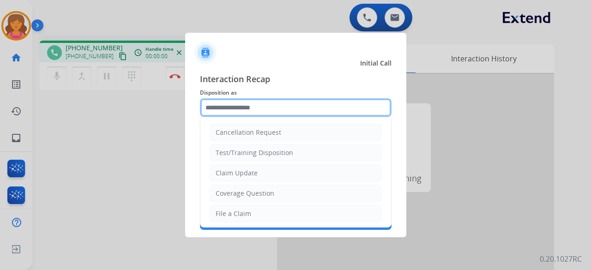
click at [284, 110] on input "text" at bounding box center [296, 107] width 192 height 18
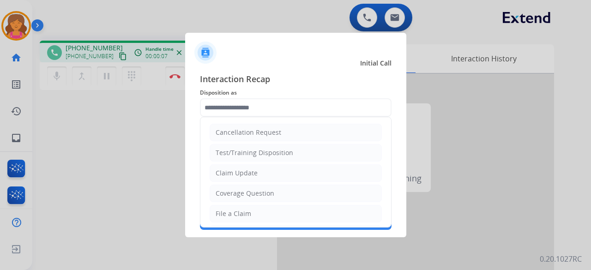
drag, startPoint x: 239, startPoint y: 171, endPoint x: 238, endPoint y: 163, distance: 8.4
click at [239, 117] on div "Claim Update" at bounding box center [237, 173] width 42 height 9
type input "**********"
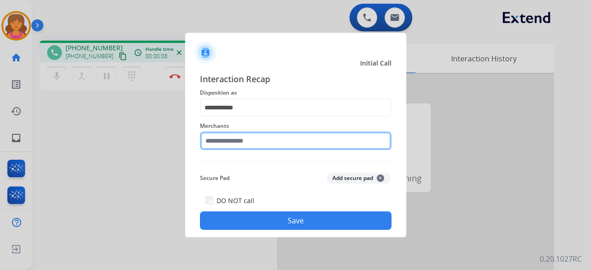
click at [240, 117] on input "text" at bounding box center [296, 141] width 192 height 18
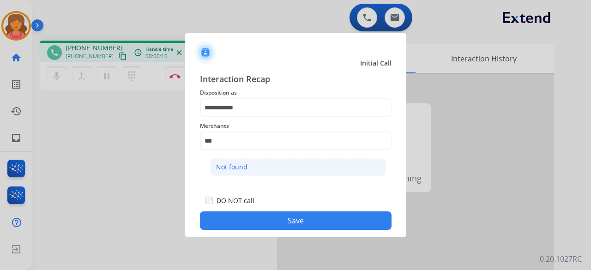
click at [251, 117] on li "Not found" at bounding box center [298, 167] width 176 height 18
type input "*********"
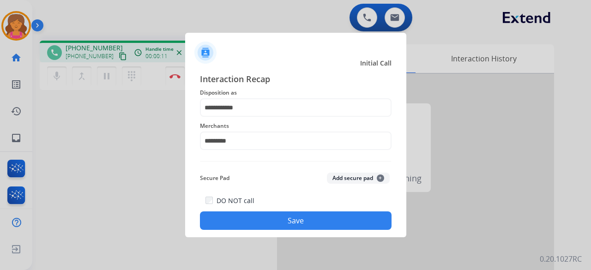
click at [252, 117] on div "DO NOT call Save" at bounding box center [296, 212] width 192 height 35
click at [254, 117] on button "Save" at bounding box center [296, 221] width 192 height 18
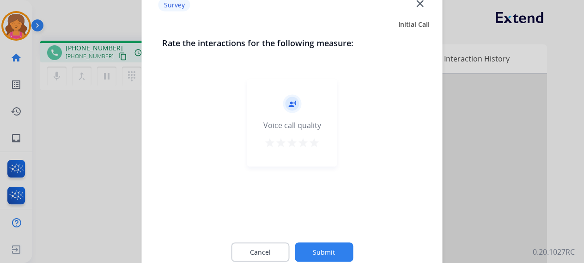
click at [284, 117] on mat-icon "star" at bounding box center [314, 142] width 11 height 11
click at [284, 6] on mat-icon "close" at bounding box center [420, 3] width 12 height 12
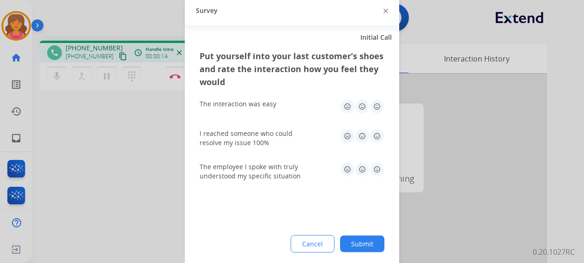
click at [284, 11] on div "Survey" at bounding box center [292, 10] width 214 height 29
click at [284, 12] on img at bounding box center [385, 11] width 5 height 5
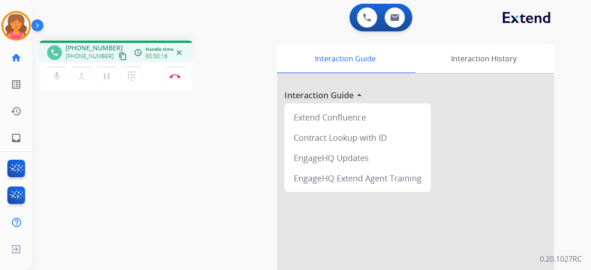
click at [119, 53] on mat-icon "content_copy" at bounding box center [123, 56] width 8 height 8
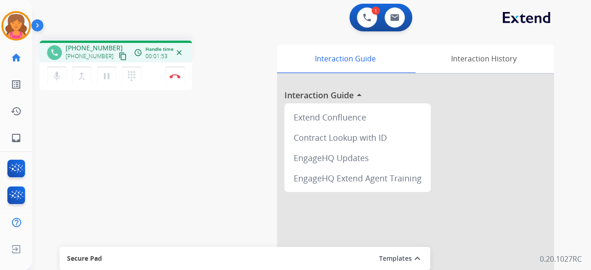
click at [119, 56] on mat-icon "content_copy" at bounding box center [123, 56] width 8 height 8
click at [170, 75] on img at bounding box center [174, 76] width 11 height 5
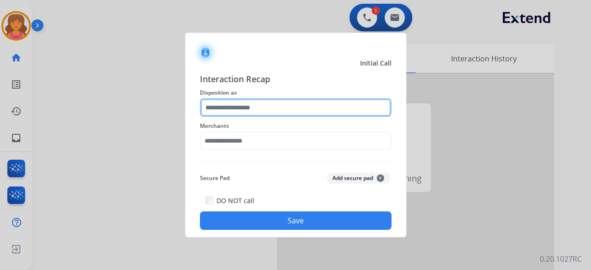
click at [284, 110] on input "text" at bounding box center [296, 107] width 192 height 18
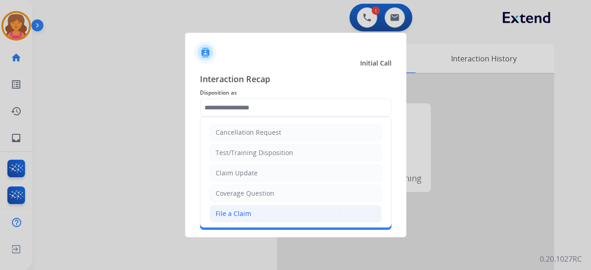
click at [284, 117] on li "File a Claim" at bounding box center [296, 214] width 172 height 18
type input "**********"
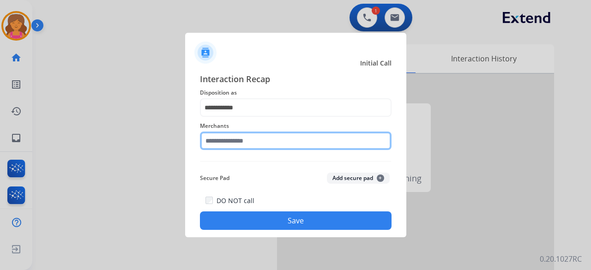
click at [284, 117] on input "text" at bounding box center [296, 141] width 192 height 18
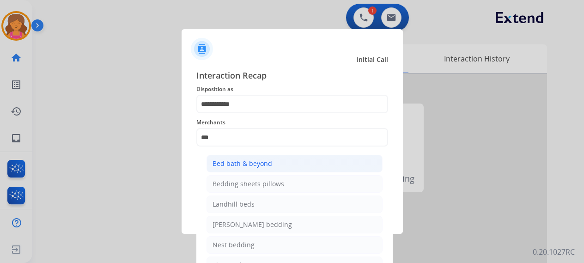
click at [284, 117] on li "Bed bath & beyond" at bounding box center [294, 164] width 176 height 18
type input "**********"
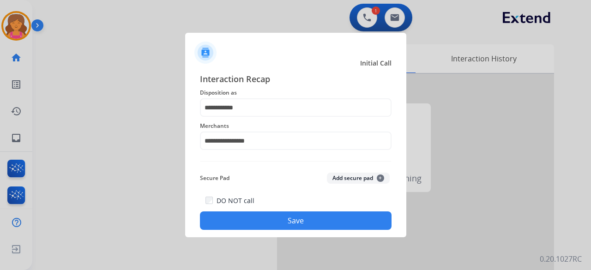
click at [281, 117] on button "Save" at bounding box center [296, 221] width 192 height 18
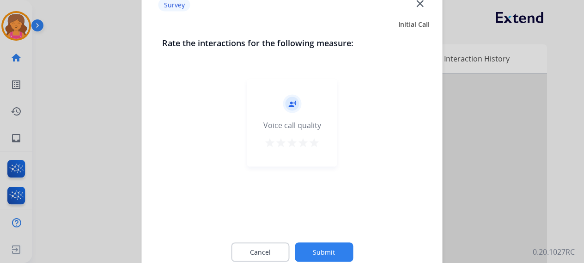
click at [284, 117] on mat-icon "star" at bounding box center [314, 142] width 11 height 11
click at [284, 117] on button "Submit" at bounding box center [324, 251] width 58 height 19
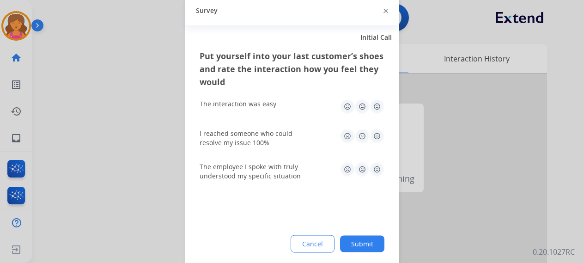
click at [284, 117] on button "Submit" at bounding box center [362, 243] width 44 height 17
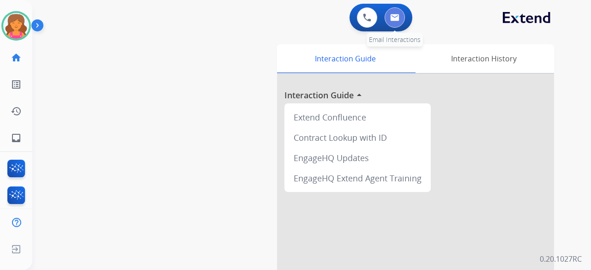
click at [284, 12] on button at bounding box center [395, 17] width 20 height 20
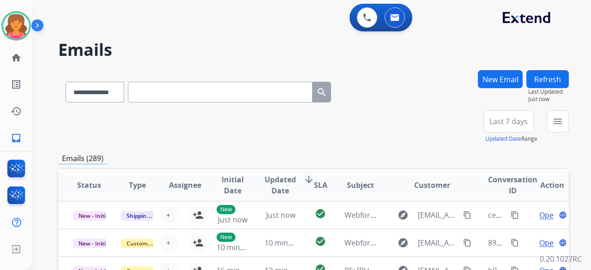
click at [284, 117] on span "Last 7 days" at bounding box center [509, 122] width 38 height 4
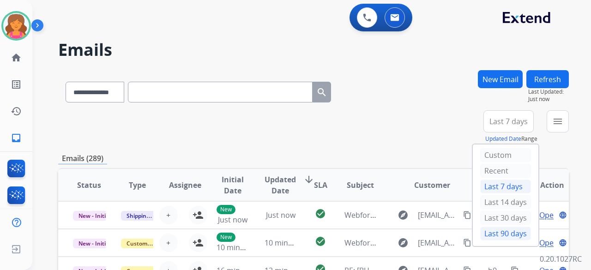
click at [284, 117] on div "Last 90 days" at bounding box center [505, 234] width 51 height 14
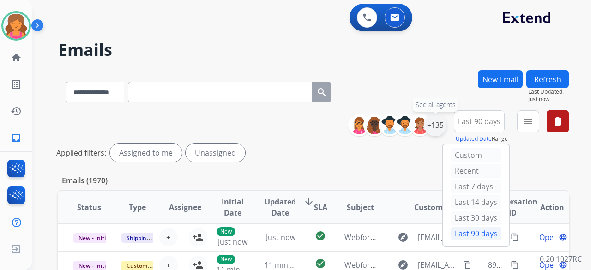
click at [284, 117] on div "+135" at bounding box center [435, 125] width 22 height 22
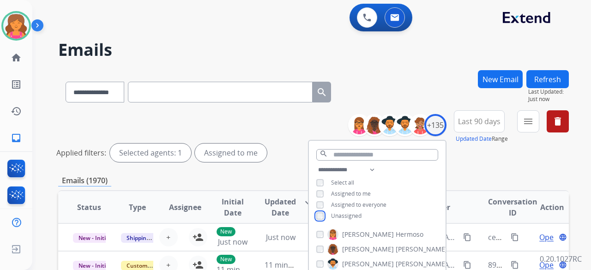
scroll to position [46, 0]
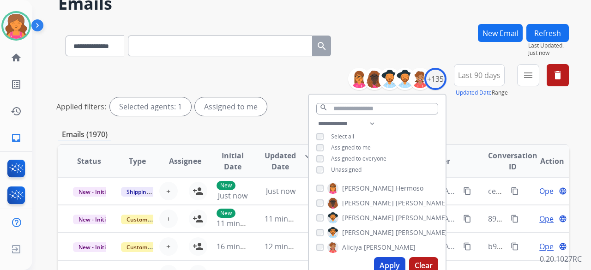
click at [284, 117] on button "Apply" at bounding box center [389, 265] width 31 height 17
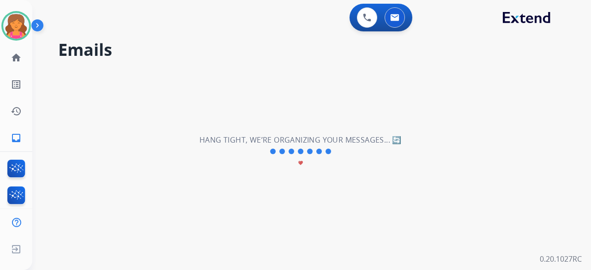
scroll to position [0, 0]
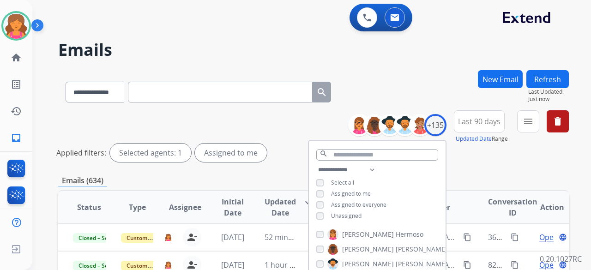
click at [284, 117] on span "Last 90 days" at bounding box center [479, 122] width 42 height 4
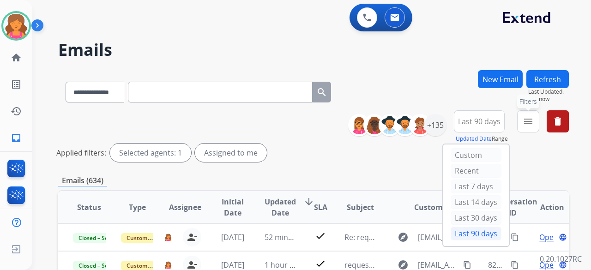
click at [284, 117] on button "menu Filters" at bounding box center [528, 121] width 22 height 22
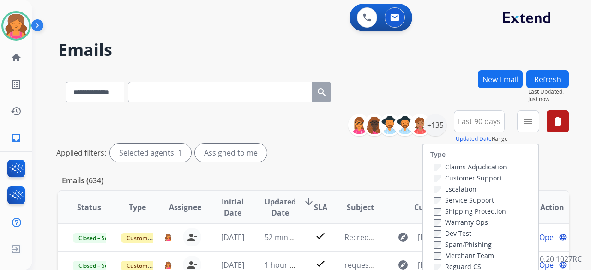
click at [284, 117] on label "Customer Support" at bounding box center [468, 178] width 68 height 9
click at [284, 117] on div "Shipping Protection" at bounding box center [470, 211] width 73 height 11
click at [284, 117] on label "Shipping Protection" at bounding box center [470, 211] width 72 height 9
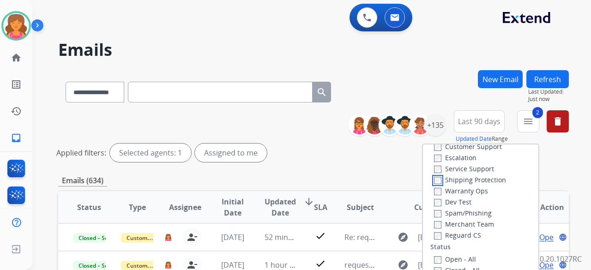
scroll to position [46, 0]
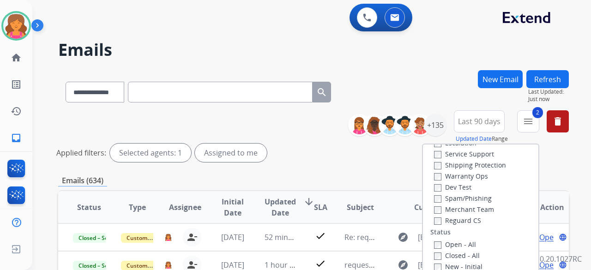
click at [284, 117] on div "Reguard CS" at bounding box center [470, 220] width 73 height 11
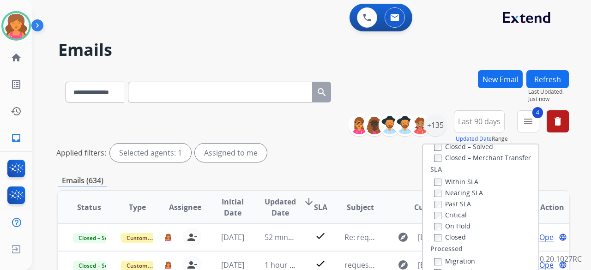
scroll to position [92, 0]
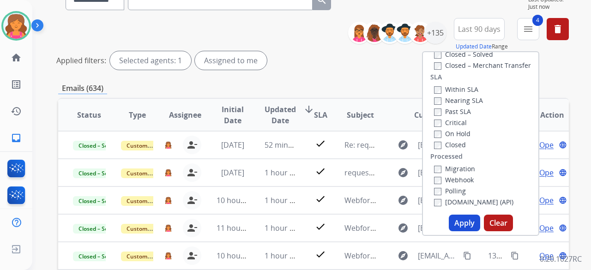
click at [284, 117] on button "Apply" at bounding box center [464, 223] width 31 height 17
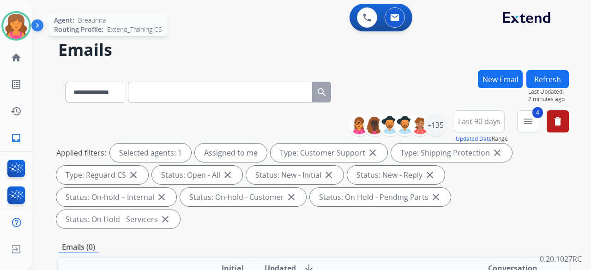
click at [21, 18] on img at bounding box center [16, 26] width 26 height 26
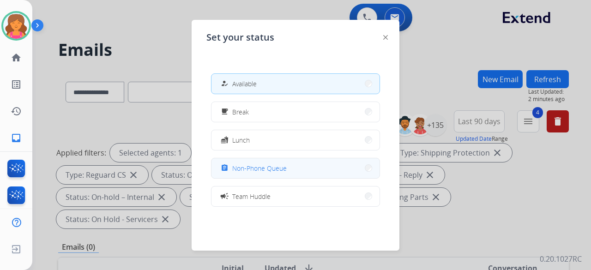
click at [284, 117] on button "assignment Non-Phone Queue" at bounding box center [296, 168] width 168 height 20
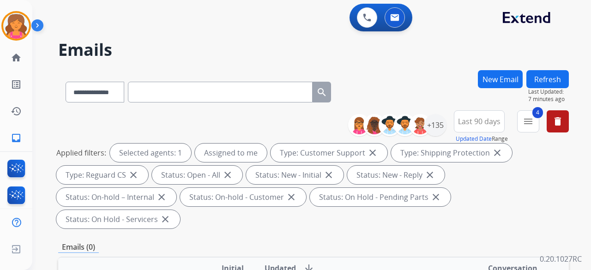
click at [107, 63] on div "**********" at bounding box center [300, 168] width 537 height 270
click at [26, 15] on div at bounding box center [16, 26] width 30 height 30
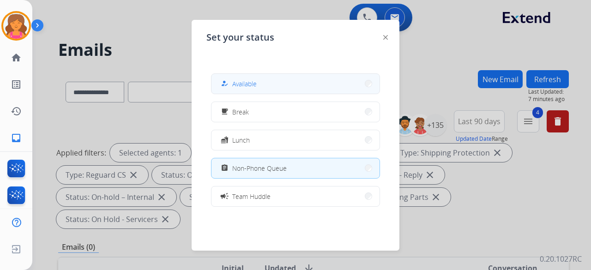
click at [284, 73] on div "how_to_reg Available" at bounding box center [295, 83] width 169 height 21
click at [284, 83] on button "how_to_reg Available" at bounding box center [296, 84] width 168 height 20
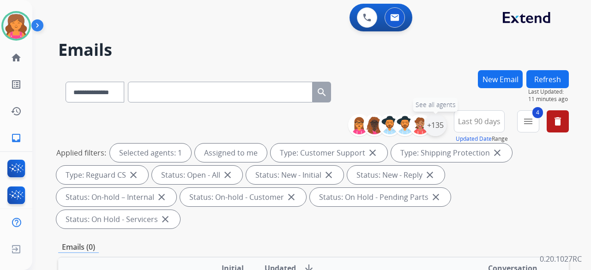
click at [284, 117] on div "+135" at bounding box center [435, 125] width 22 height 22
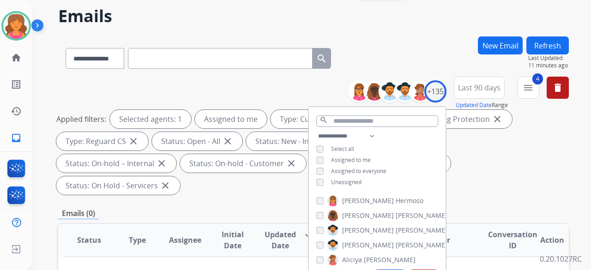
scroll to position [92, 0]
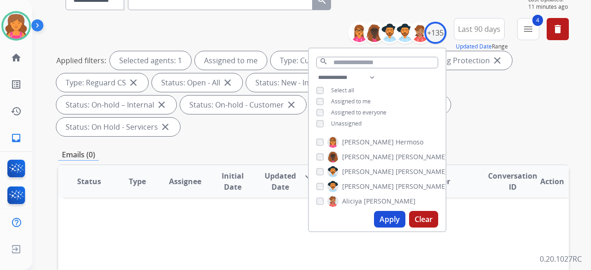
click at [284, 117] on button "Apply" at bounding box center [389, 219] width 31 height 17
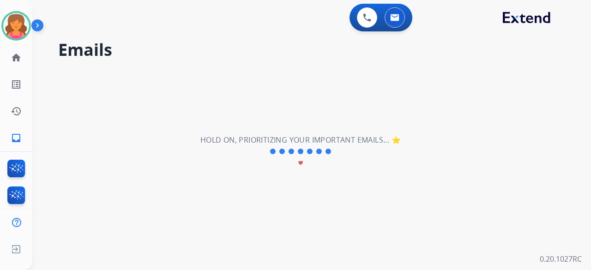
scroll to position [0, 0]
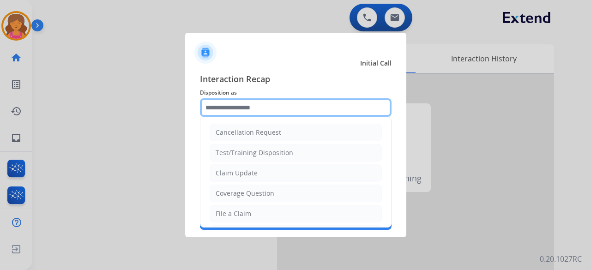
click at [283, 100] on input "text" at bounding box center [296, 107] width 192 height 18
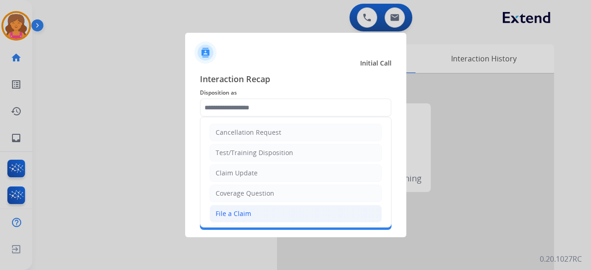
click at [242, 117] on div "File a Claim" at bounding box center [234, 213] width 36 height 9
type input "**********"
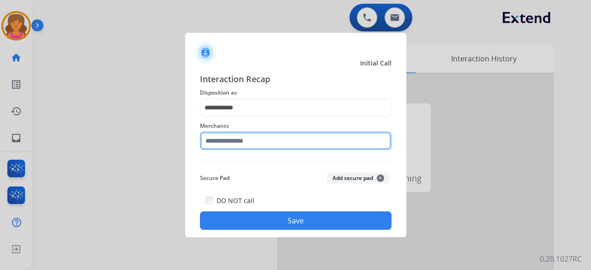
click at [242, 117] on input "text" at bounding box center [296, 141] width 192 height 18
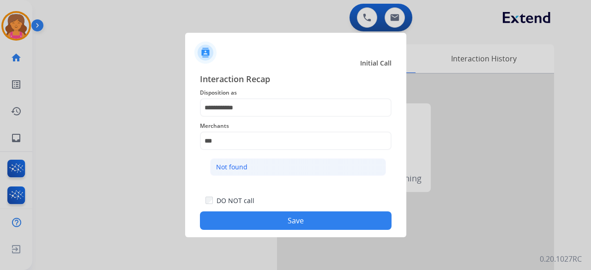
click at [249, 117] on li "Not found" at bounding box center [298, 167] width 176 height 18
type input "*********"
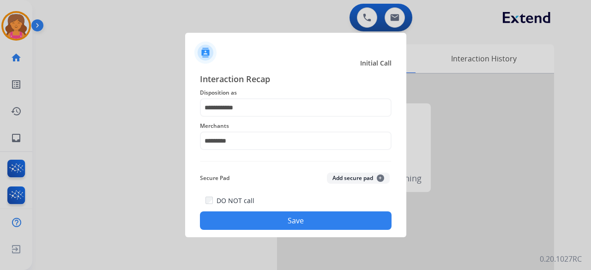
click at [263, 117] on button "Save" at bounding box center [296, 221] width 192 height 18
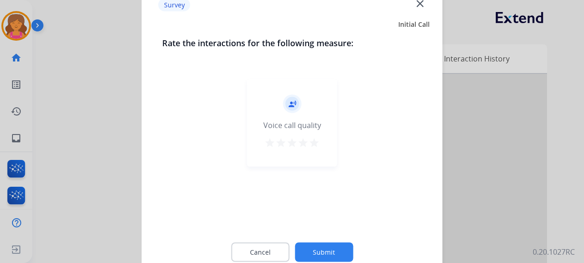
click at [284, 117] on mat-icon "star" at bounding box center [314, 142] width 11 height 11
click at [284, 117] on button "Submit" at bounding box center [324, 251] width 58 height 19
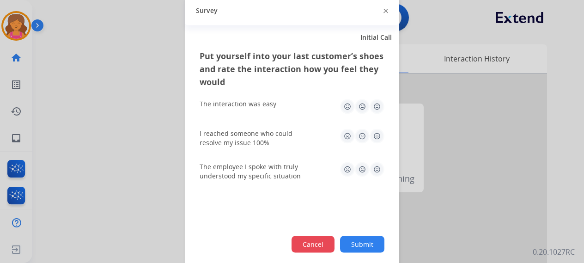
click at [284, 117] on button "Cancel" at bounding box center [312, 244] width 43 height 17
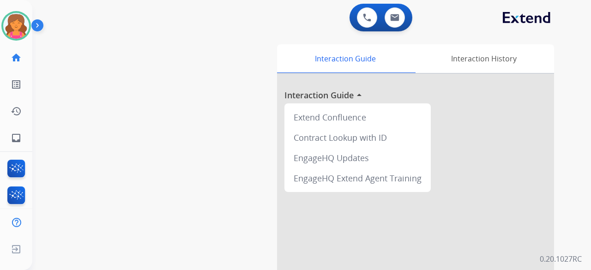
drag, startPoint x: 248, startPoint y: 200, endPoint x: 184, endPoint y: 234, distance: 73.3
click at [284, 16] on img at bounding box center [394, 17] width 9 height 7
select select "**********"
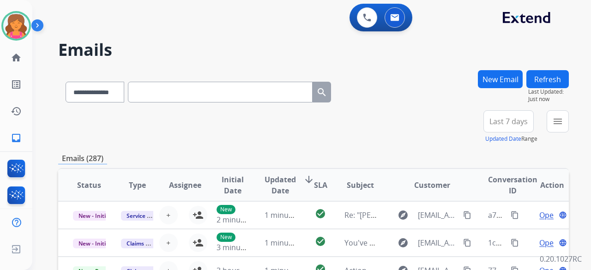
click at [284, 117] on span "Last 7 days" at bounding box center [509, 122] width 38 height 4
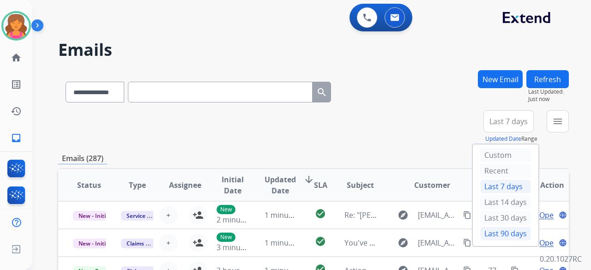
click at [284, 117] on div "Last 90 days" at bounding box center [505, 234] width 51 height 14
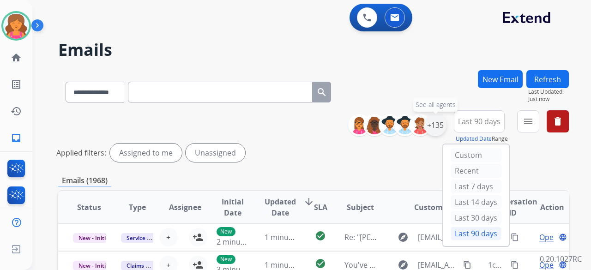
click at [284, 117] on div "+135" at bounding box center [435, 125] width 22 height 22
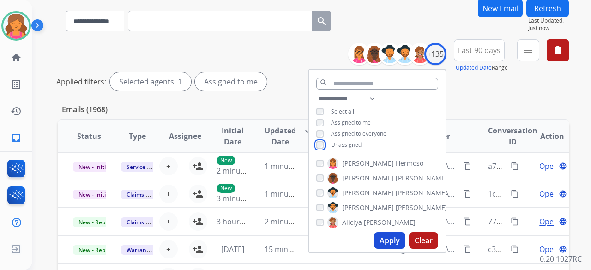
scroll to position [92, 0]
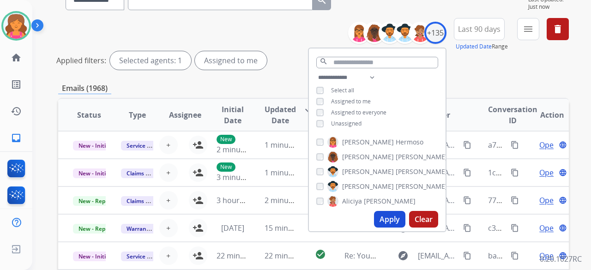
click at [284, 117] on button "Apply" at bounding box center [389, 219] width 31 height 17
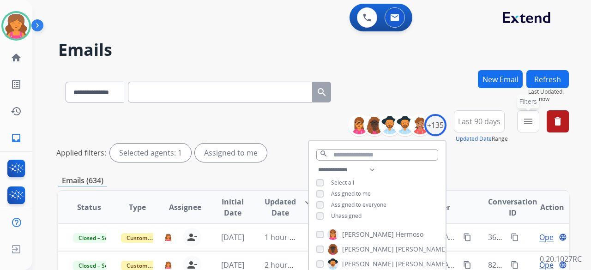
click at [284, 114] on button "menu Filters" at bounding box center [528, 121] width 22 height 22
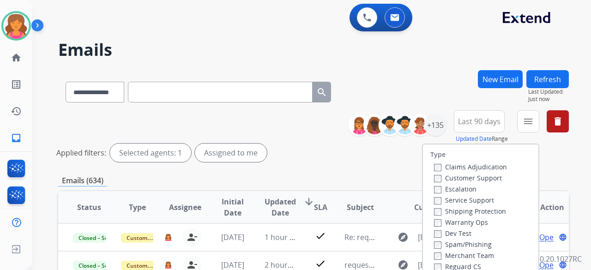
click at [284, 117] on label "Customer Support" at bounding box center [468, 178] width 68 height 9
click at [284, 117] on label "Shipping Protection" at bounding box center [470, 211] width 72 height 9
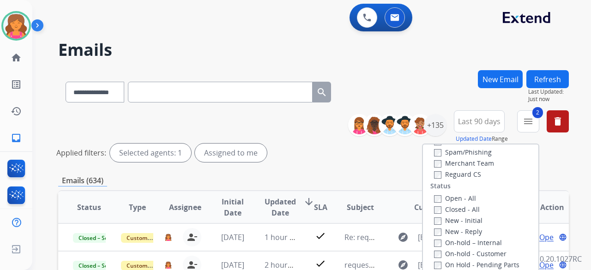
click at [284, 117] on div "Claims Adjudication Customer Support Escalation Service Support Shipping Protec…" at bounding box center [468, 124] width 77 height 111
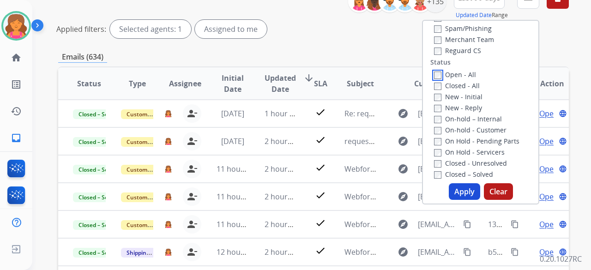
scroll to position [139, 0]
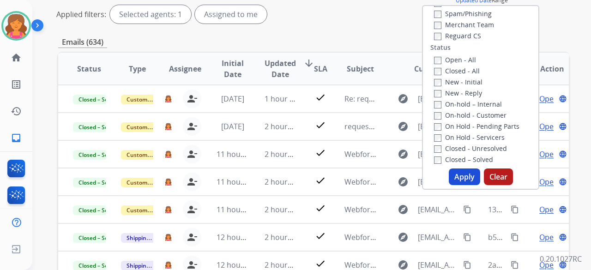
click at [284, 117] on button "Apply" at bounding box center [464, 177] width 31 height 17
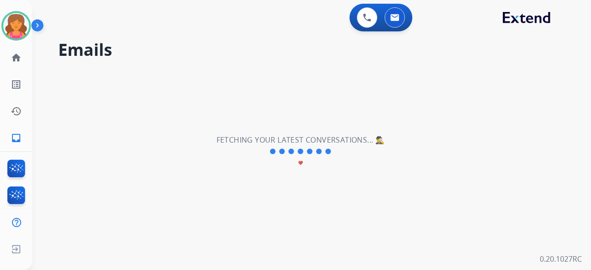
scroll to position [0, 0]
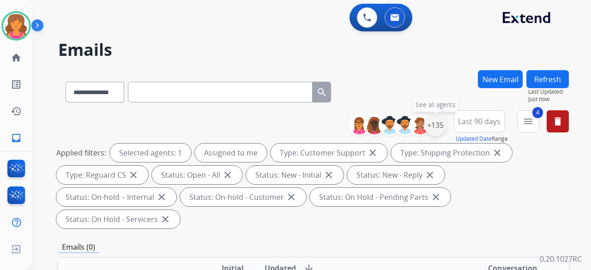
click at [284, 117] on div "+135" at bounding box center [435, 125] width 22 height 22
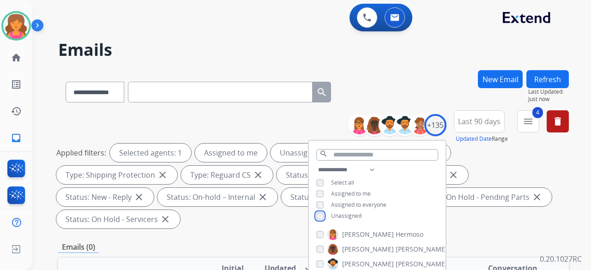
scroll to position [139, 0]
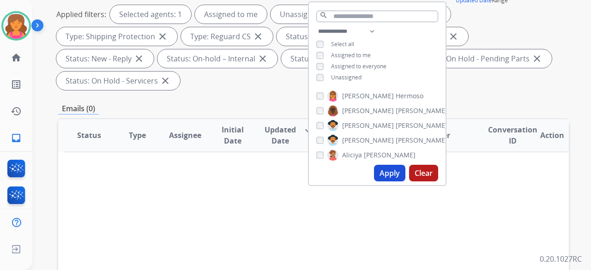
click at [284, 117] on button "Apply" at bounding box center [389, 173] width 31 height 17
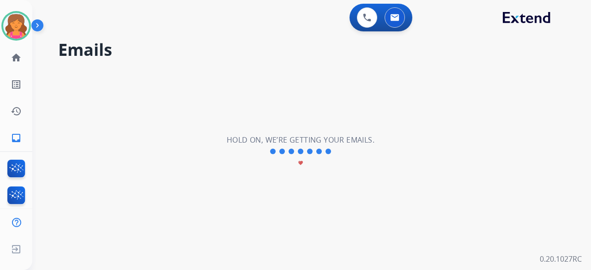
scroll to position [0, 0]
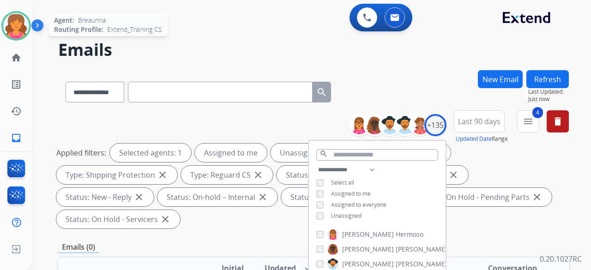
click at [20, 23] on img at bounding box center [16, 26] width 26 height 26
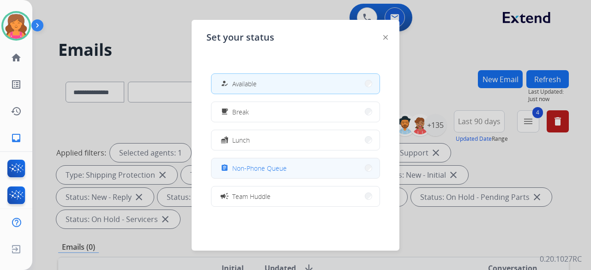
click at [284, 117] on span "Non-Phone Queue" at bounding box center [259, 168] width 54 height 10
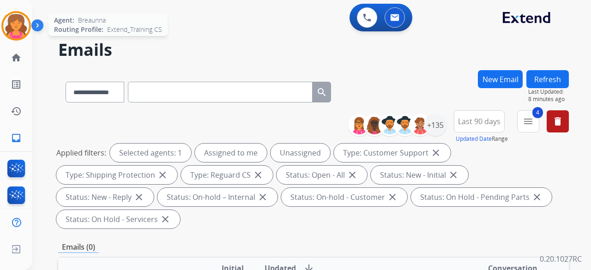
click at [13, 23] on img at bounding box center [16, 26] width 26 height 26
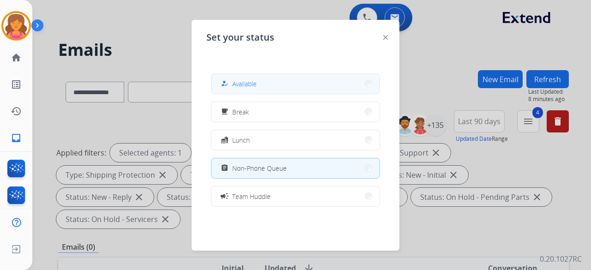
click at [284, 82] on button "how_to_reg Available" at bounding box center [296, 84] width 168 height 20
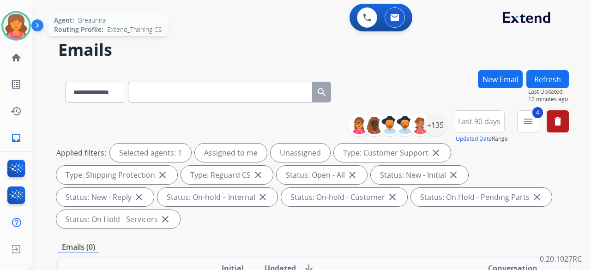
click at [16, 28] on img at bounding box center [16, 26] width 26 height 26
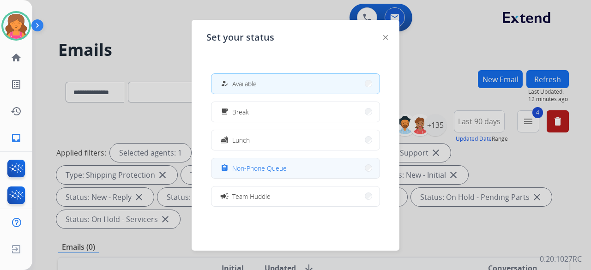
click at [266, 117] on span "Non-Phone Queue" at bounding box center [259, 168] width 54 height 10
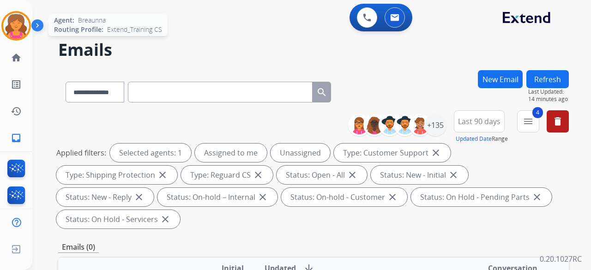
click at [15, 39] on div at bounding box center [16, 26] width 30 height 30
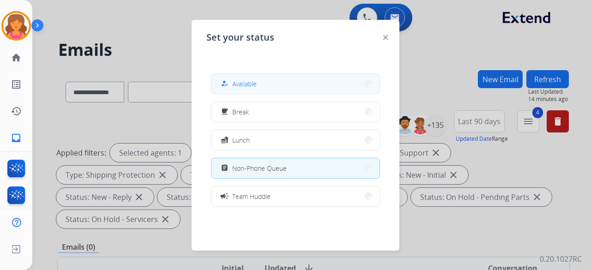
click at [248, 93] on button "how_to_reg Available" at bounding box center [296, 84] width 168 height 20
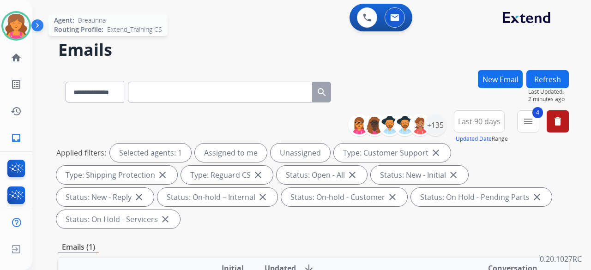
click at [20, 30] on img at bounding box center [16, 26] width 26 height 26
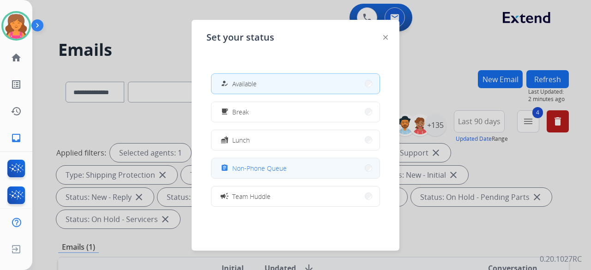
click at [262, 117] on span "Non-Phone Queue" at bounding box center [259, 168] width 54 height 10
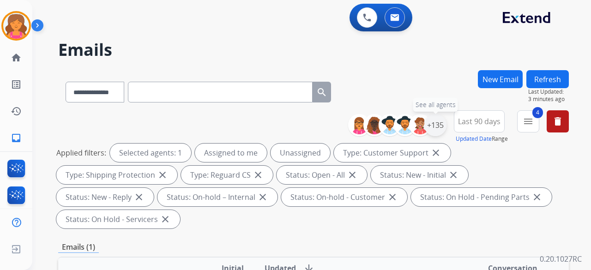
click at [284, 117] on div "+135" at bounding box center [435, 125] width 22 height 22
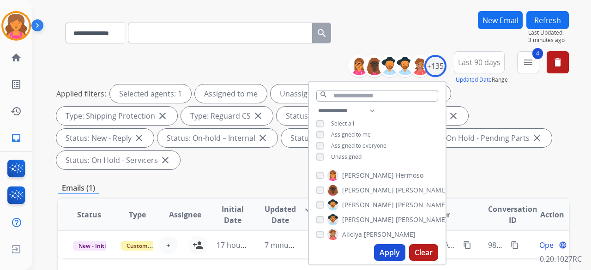
scroll to position [92, 0]
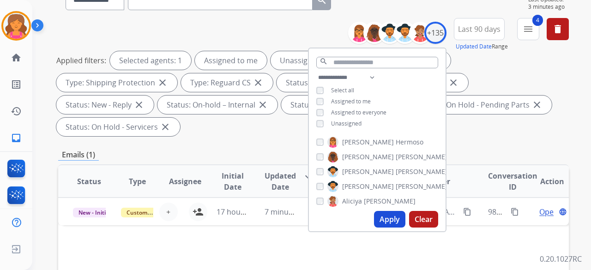
click at [284, 117] on button "Apply" at bounding box center [389, 219] width 31 height 17
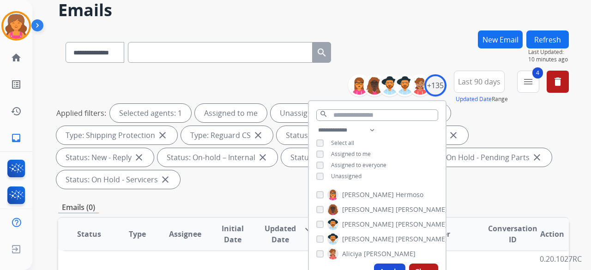
scroll to position [0, 0]
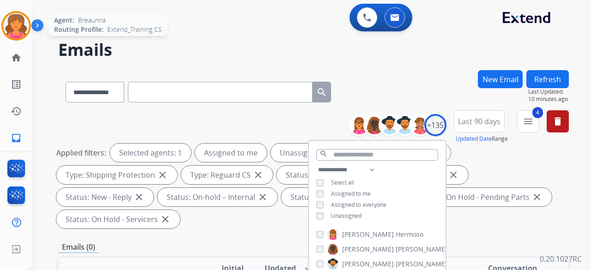
click at [22, 25] on img at bounding box center [16, 26] width 26 height 26
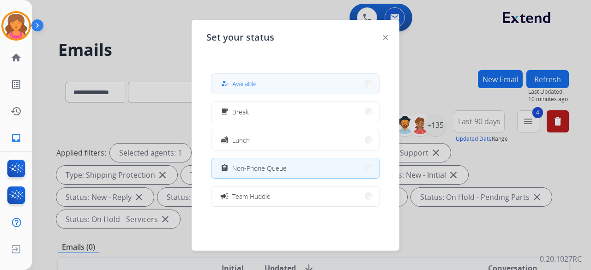
click at [279, 78] on button "how_to_reg Available" at bounding box center [296, 84] width 168 height 20
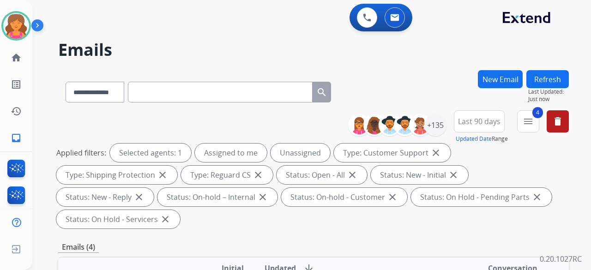
scroll to position [139, 0]
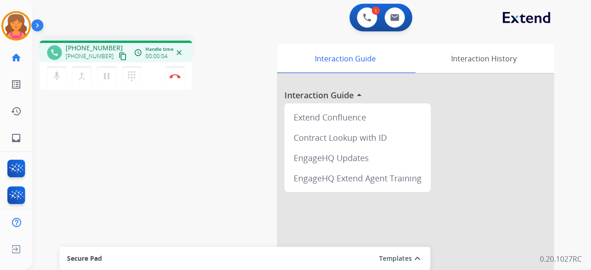
click at [119, 56] on mat-icon "content_copy" at bounding box center [123, 56] width 8 height 8
click at [175, 82] on button "Disconnect" at bounding box center [174, 76] width 19 height 19
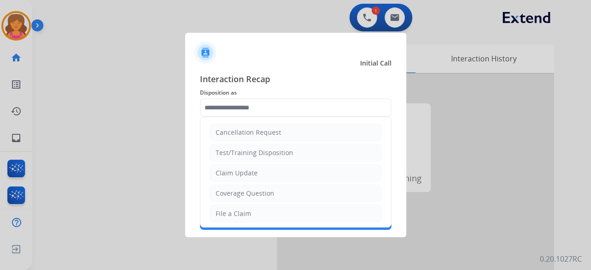
drag, startPoint x: 248, startPoint y: 213, endPoint x: 243, endPoint y: 205, distance: 10.1
click at [246, 117] on div "File a Claim" at bounding box center [234, 213] width 36 height 9
type input "**********"
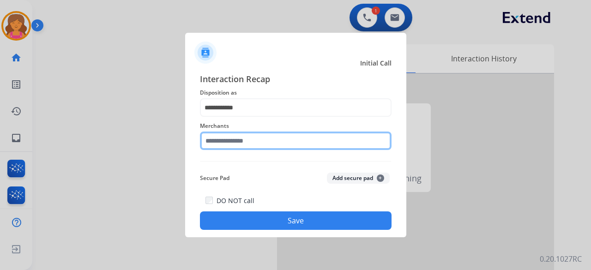
click at [254, 117] on input "text" at bounding box center [296, 141] width 192 height 18
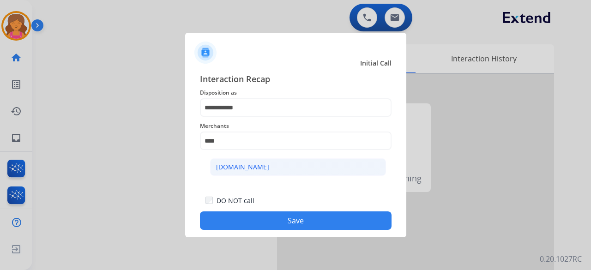
click at [277, 117] on li "[DOMAIN_NAME]" at bounding box center [298, 167] width 176 height 18
type input "**********"
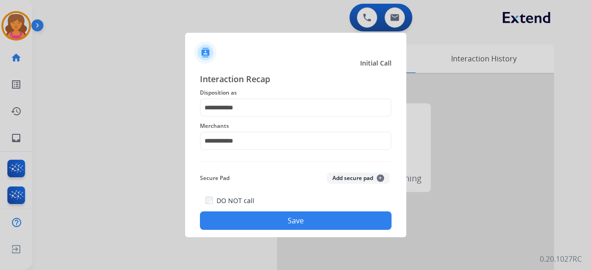
click at [266, 117] on button "Save" at bounding box center [296, 221] width 192 height 18
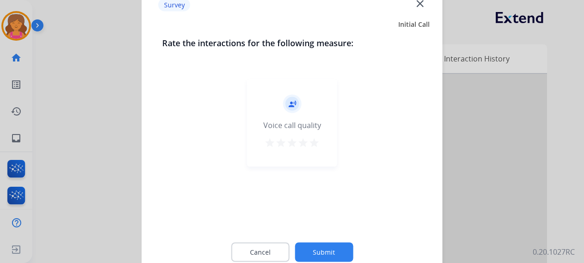
click at [284, 117] on mat-icon "star" at bounding box center [314, 142] width 11 height 11
click at [284, 117] on button "Submit" at bounding box center [324, 251] width 58 height 19
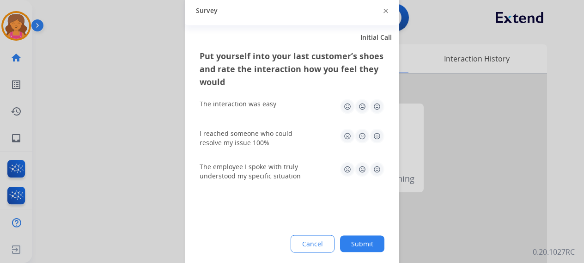
click at [284, 109] on img at bounding box center [376, 106] width 15 height 15
drag, startPoint x: 379, startPoint y: 132, endPoint x: 372, endPoint y: 157, distance: 25.8
click at [284, 117] on img at bounding box center [376, 135] width 15 height 15
click at [284, 117] on img at bounding box center [376, 169] width 15 height 15
click at [284, 117] on div "Cancel Submit" at bounding box center [292, 244] width 185 height 18
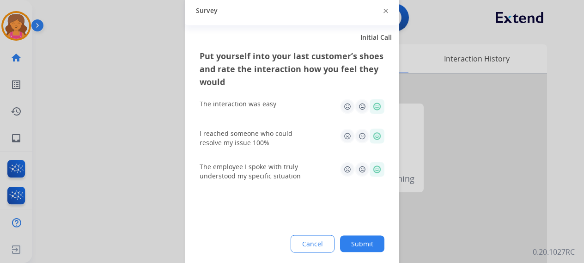
click at [284, 117] on button "Submit" at bounding box center [362, 243] width 44 height 17
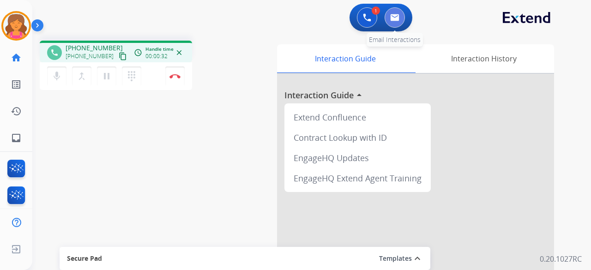
click at [284, 21] on button at bounding box center [395, 17] width 20 height 20
select select "**********"
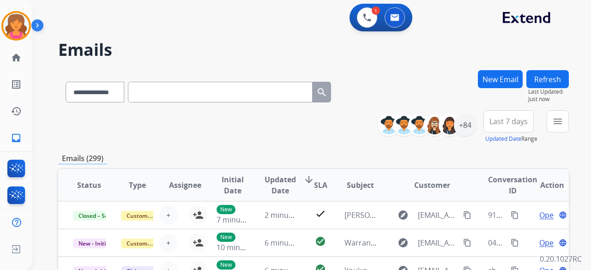
click at [284, 73] on button "New Email" at bounding box center [500, 79] width 45 height 18
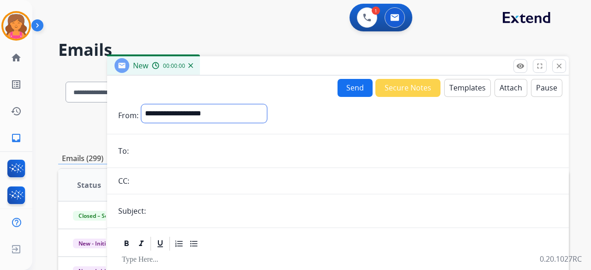
click at [194, 108] on select "**********" at bounding box center [204, 113] width 126 height 18
click at [284, 62] on mat-icon "close" at bounding box center [559, 66] width 8 height 8
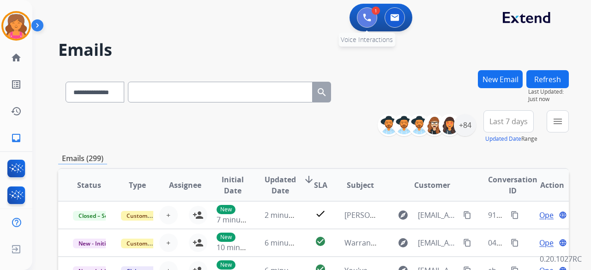
click at [284, 20] on img at bounding box center [367, 17] width 8 height 8
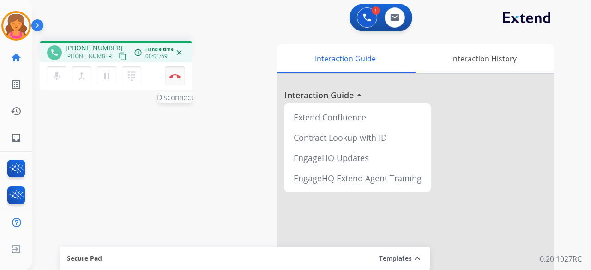
click at [170, 76] on img at bounding box center [174, 76] width 11 height 5
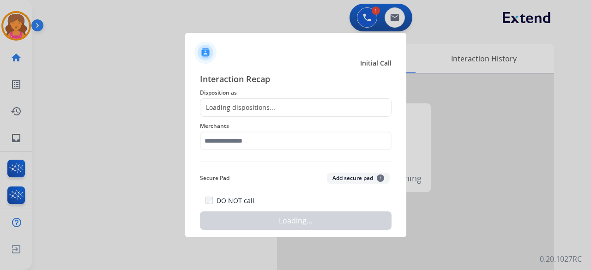
click at [227, 109] on div "Loading dispositions..." at bounding box center [237, 107] width 75 height 9
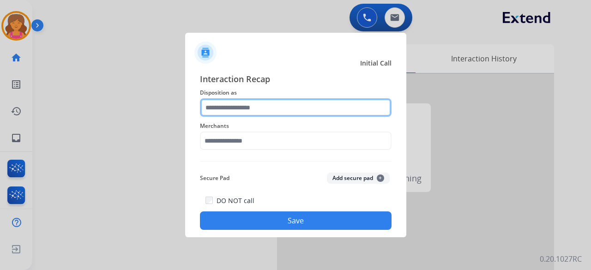
click at [226, 109] on input "text" at bounding box center [296, 107] width 192 height 18
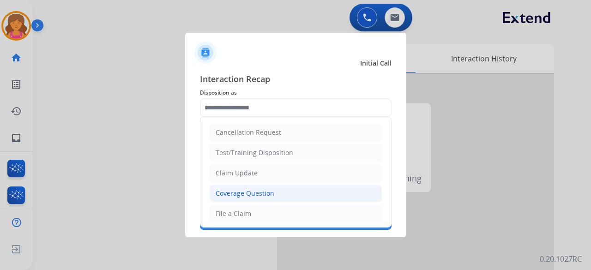
click at [235, 117] on li "Coverage Question" at bounding box center [296, 194] width 172 height 18
type input "**********"
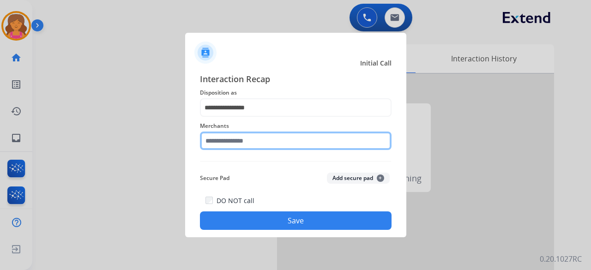
click at [230, 117] on input "text" at bounding box center [296, 141] width 192 height 18
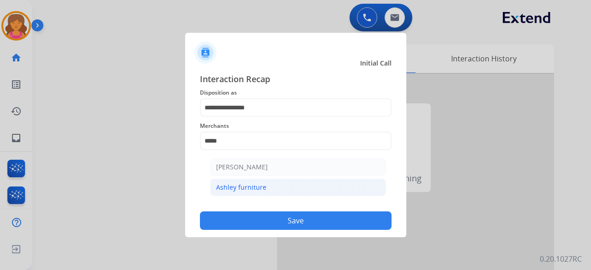
click at [284, 117] on li "Ashley furniture" at bounding box center [298, 188] width 176 height 18
type input "**********"
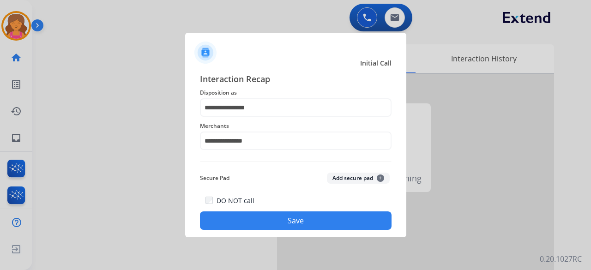
click at [284, 117] on button "Save" at bounding box center [296, 221] width 192 height 18
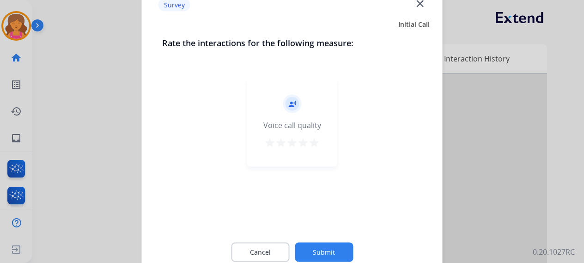
click at [284, 117] on mat-icon "star" at bounding box center [314, 142] width 11 height 11
click at [284, 117] on button "Submit" at bounding box center [324, 251] width 58 height 19
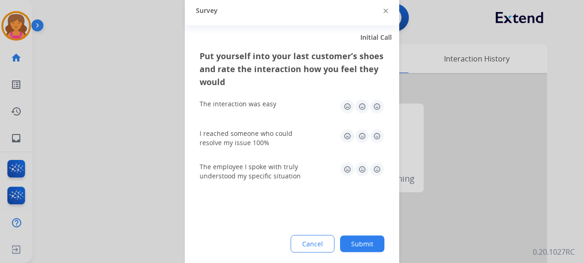
click at [284, 103] on img at bounding box center [376, 106] width 15 height 15
click at [284, 117] on img at bounding box center [376, 135] width 15 height 15
click at [284, 117] on div "The employee I spoke with truly understood my specific situation" at bounding box center [292, 170] width 185 height 33
click at [284, 117] on button "Submit" at bounding box center [362, 243] width 44 height 17
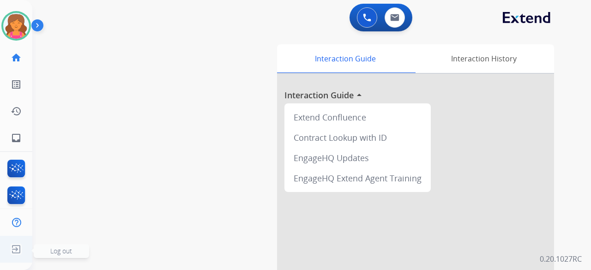
click at [11, 117] on img at bounding box center [16, 250] width 17 height 18
click at [16, 117] on img at bounding box center [16, 250] width 17 height 18
